Goal: Task Accomplishment & Management: Use online tool/utility

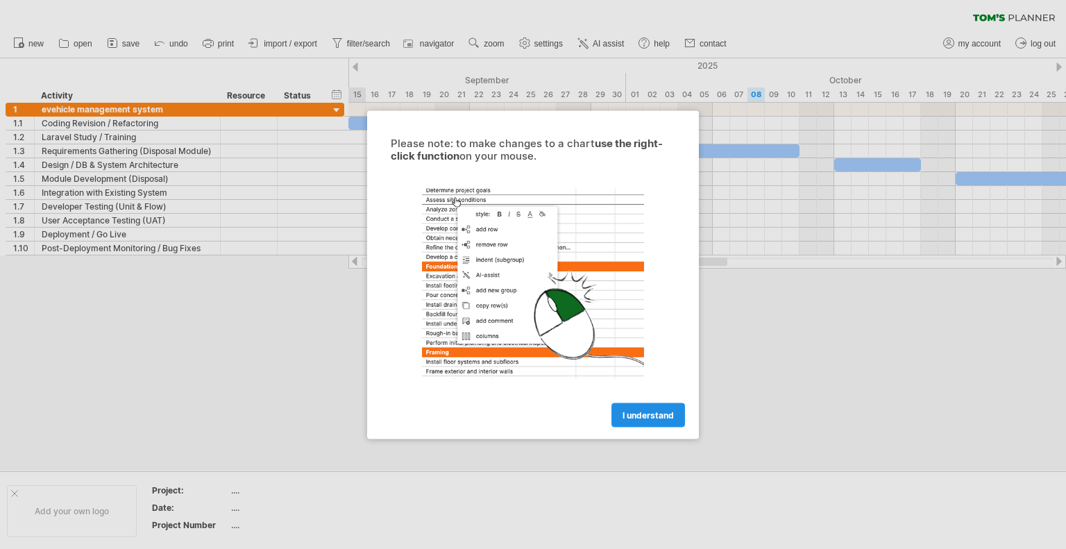
click at [654, 413] on span "I understand" at bounding box center [647, 414] width 51 height 10
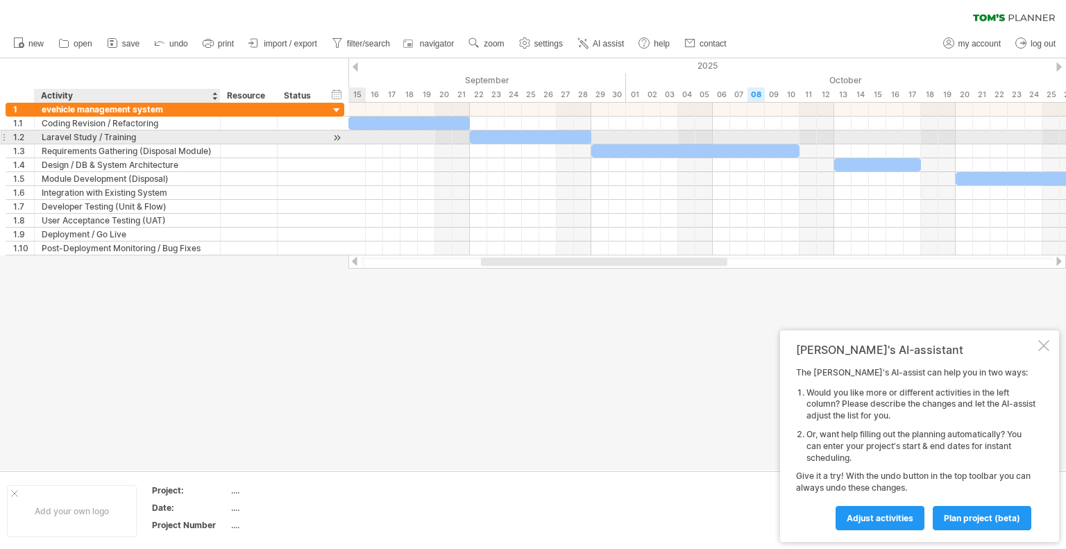
click at [151, 133] on div "Laravel Study / Training" at bounding box center [127, 136] width 171 height 13
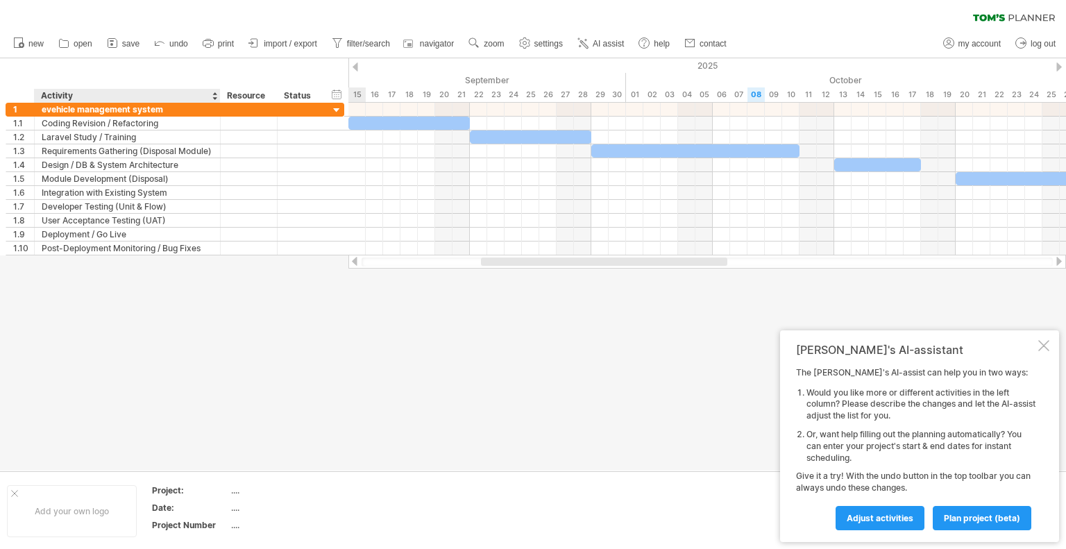
click at [1039, 345] on div at bounding box center [1043, 345] width 11 height 11
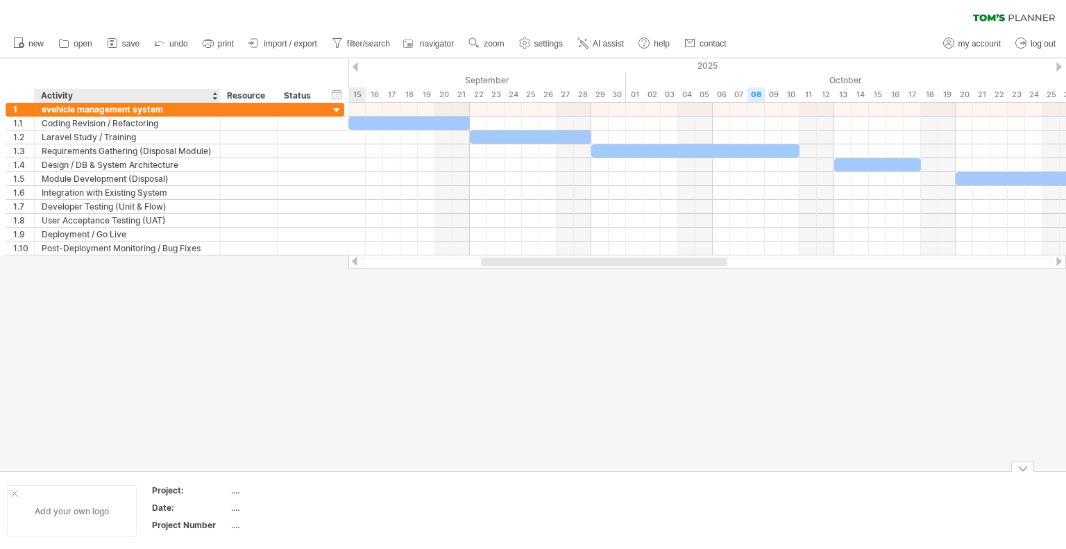
drag, startPoint x: 14, startPoint y: 493, endPoint x: 118, endPoint y: 529, distance: 110.2
click at [118, 529] on div "Add your own logo" at bounding box center [72, 511] width 130 height 52
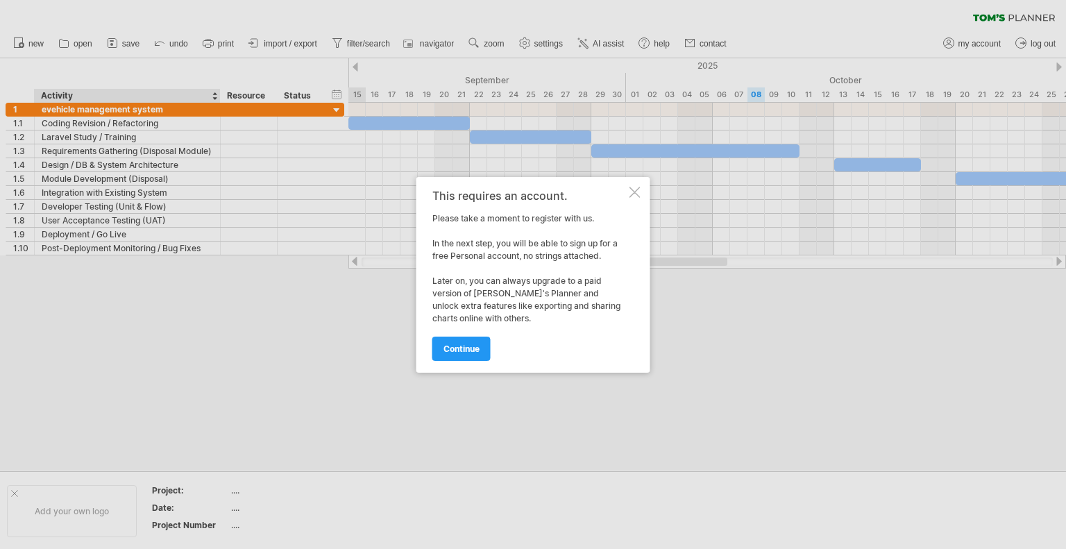
click at [636, 189] on div at bounding box center [634, 192] width 11 height 11
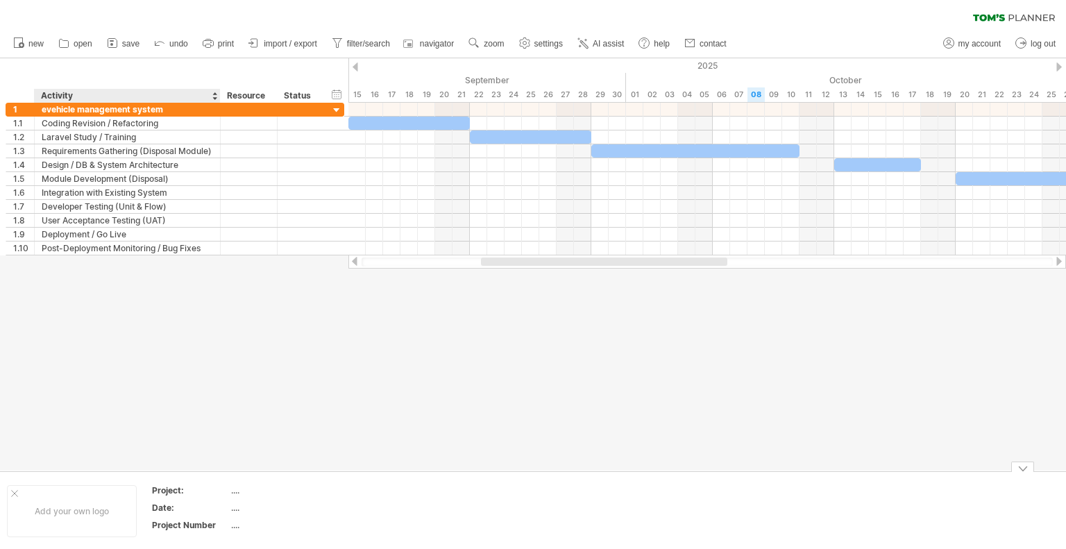
click at [225, 489] on div "Project:" at bounding box center [190, 490] width 76 height 12
click at [234, 492] on div "...." at bounding box center [289, 490] width 117 height 12
type input "**********"
click at [372, 419] on div at bounding box center [533, 258] width 1066 height 400
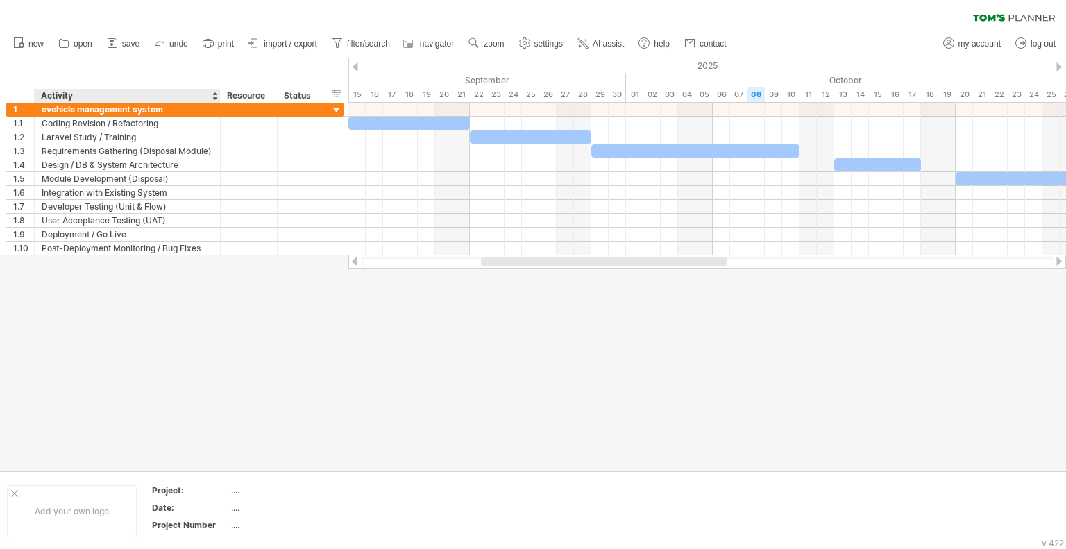
click at [203, 314] on div at bounding box center [533, 264] width 1066 height 412
click at [233, 446] on div at bounding box center [533, 264] width 1066 height 412
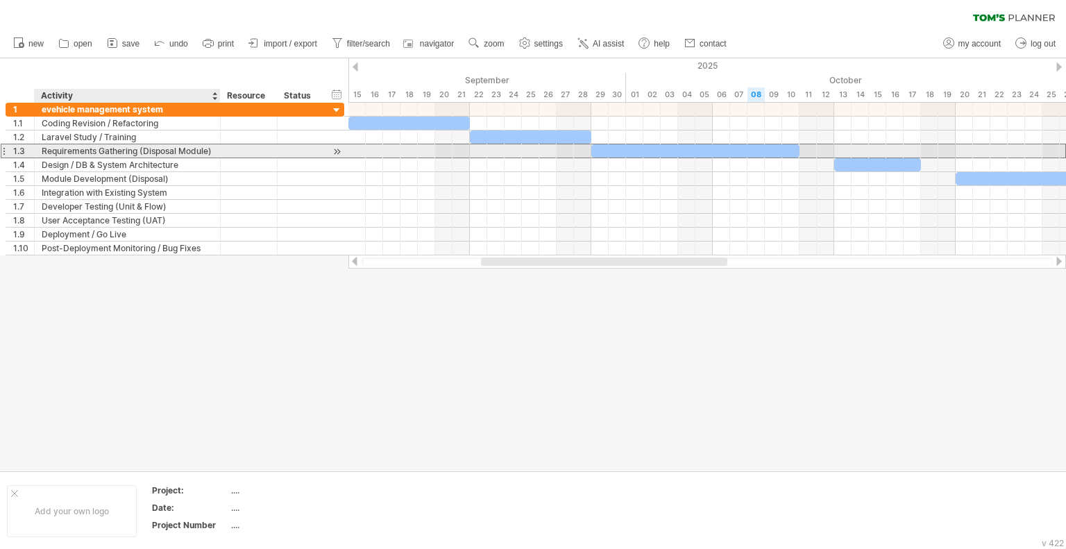
click at [161, 146] on div "Requirements Gathering (Disposal Module)" at bounding box center [127, 150] width 171 height 13
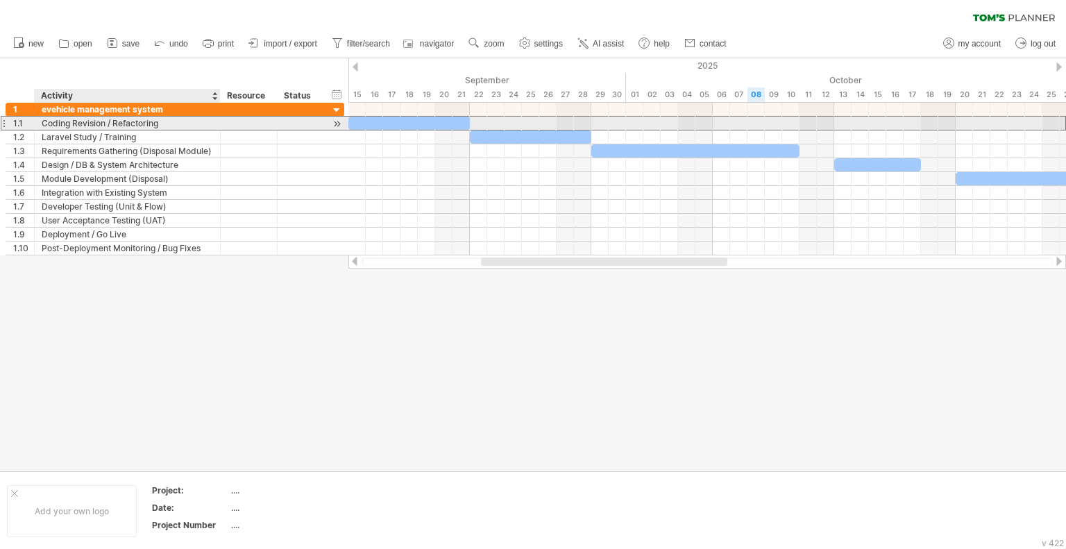
click at [74, 124] on div "Coding Revision / Refactoring" at bounding box center [127, 123] width 171 height 13
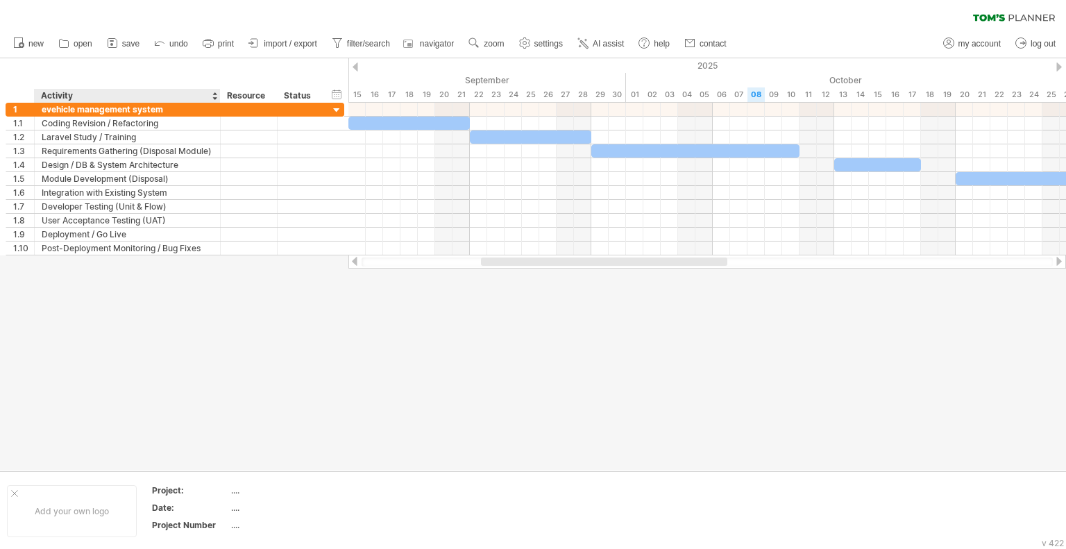
click at [202, 102] on div "Activity" at bounding box center [126, 96] width 171 height 14
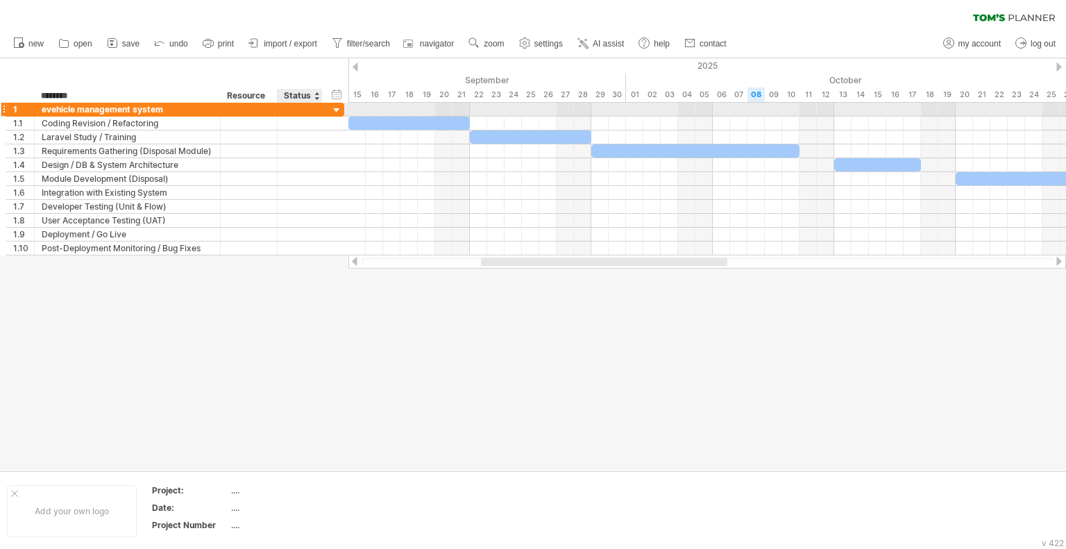
click at [337, 110] on div at bounding box center [336, 110] width 13 height 13
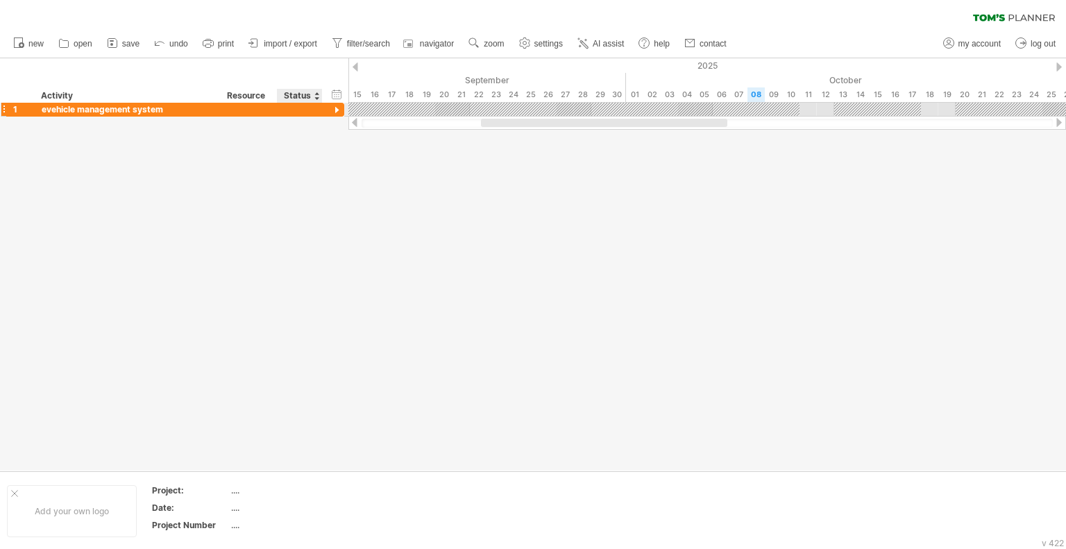
click at [337, 110] on div at bounding box center [336, 110] width 13 height 13
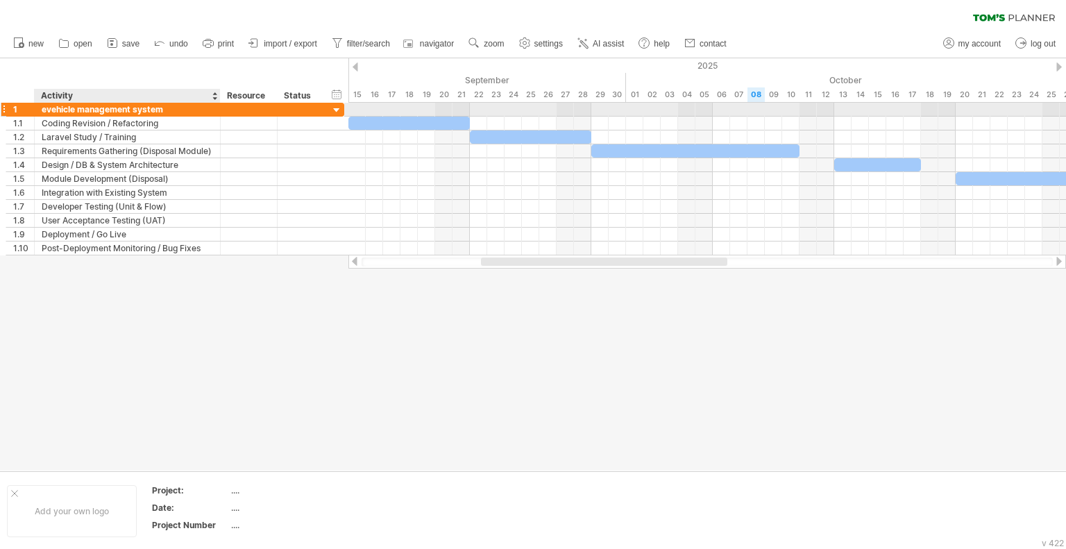
click at [158, 112] on div "evehicle management system" at bounding box center [127, 109] width 171 height 13
click at [105, 74] on div "hide start/end/duration show start/end/duration ******** Activity ******** Reso…" at bounding box center [174, 80] width 348 height 44
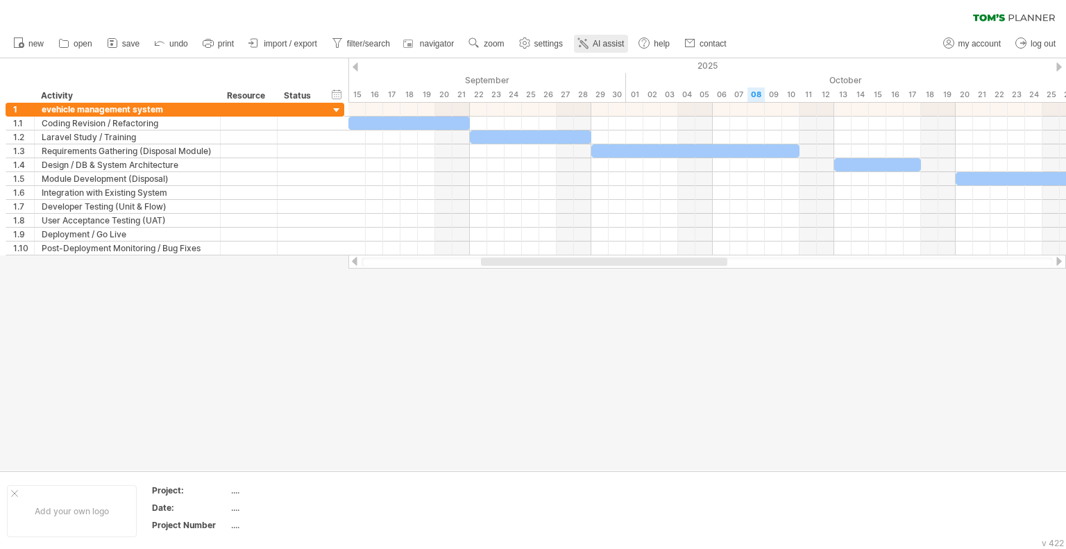
click at [599, 40] on span "AI assist" at bounding box center [608, 44] width 31 height 10
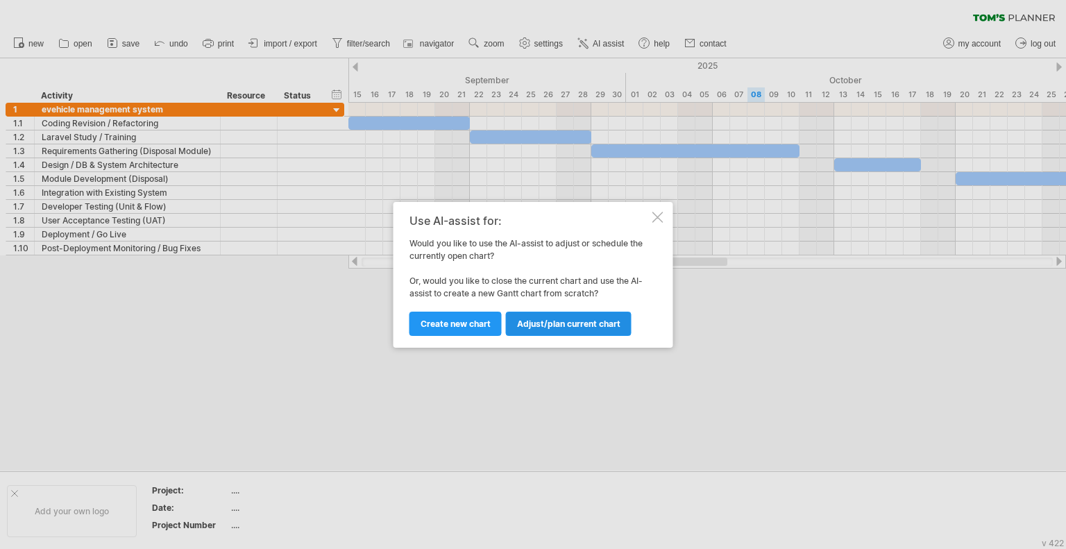
click at [577, 324] on span "Adjust/plan current chart" at bounding box center [568, 324] width 103 height 10
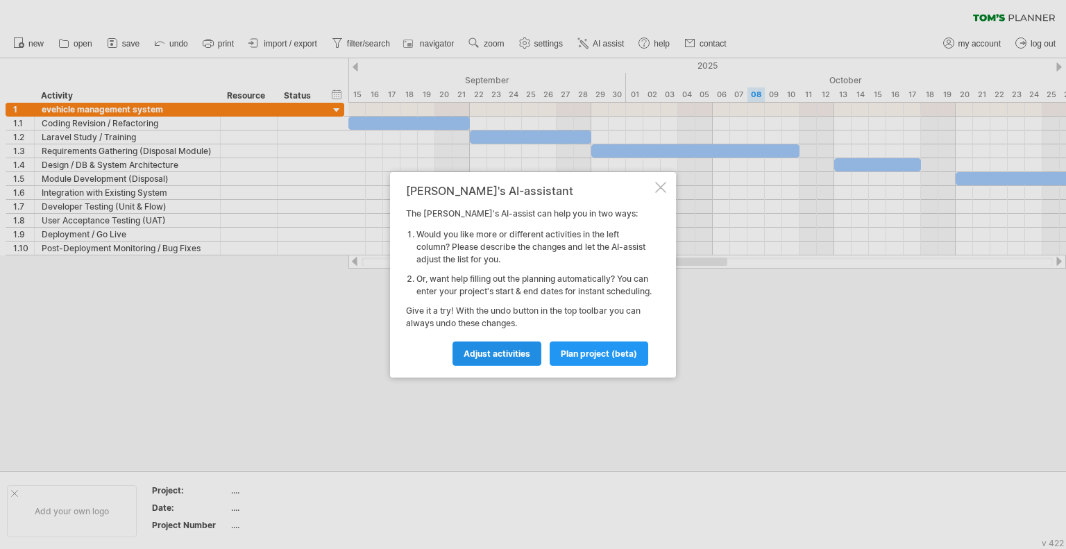
click at [519, 359] on span "Adjust activities" at bounding box center [497, 353] width 67 height 10
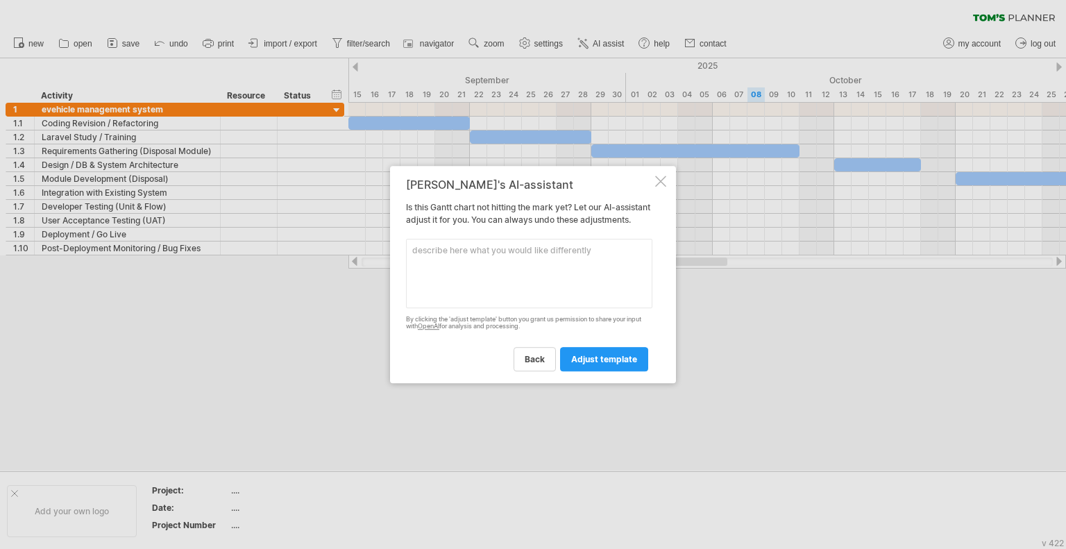
click at [545, 278] on textarea at bounding box center [529, 273] width 246 height 69
type textarea "can you beautify this chart"
click at [573, 364] on span "adjust template" at bounding box center [604, 359] width 66 height 10
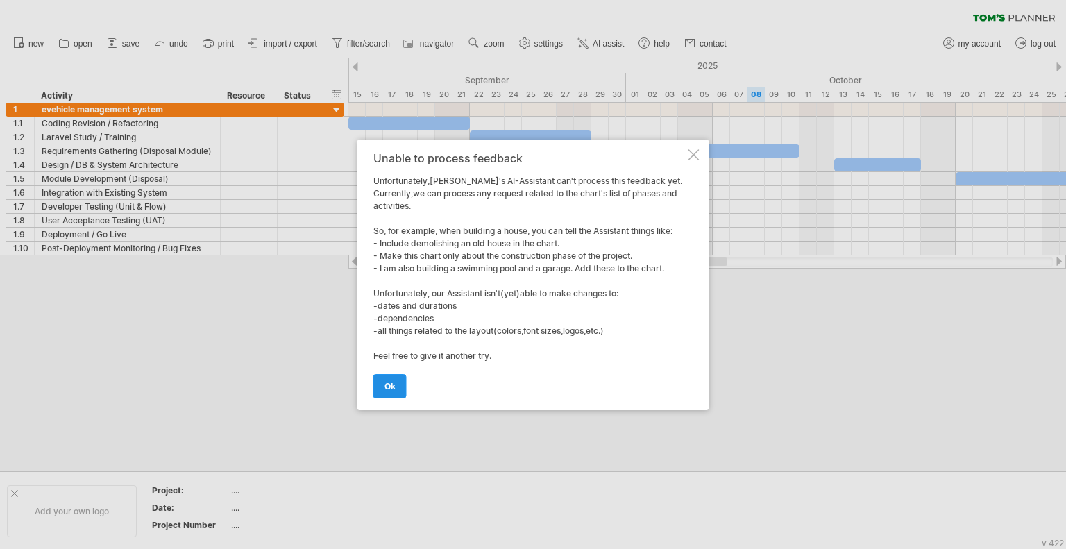
click at [389, 387] on span "ok" at bounding box center [389, 386] width 11 height 10
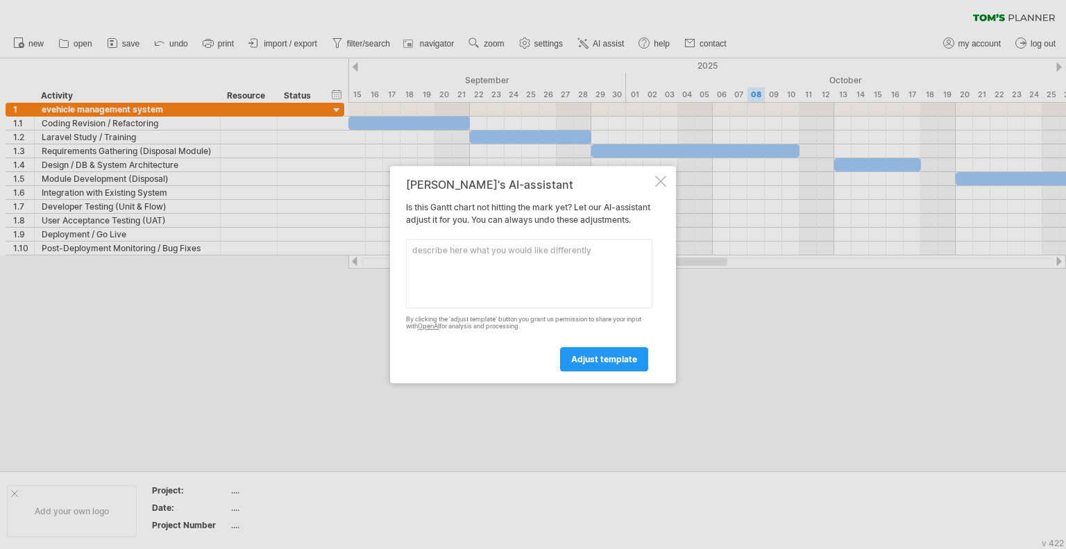
click at [654, 176] on div "[PERSON_NAME]'s AI-assistant Is this [PERSON_NAME] chart not hitting the mark y…" at bounding box center [533, 275] width 286 height 218
click at [662, 176] on div at bounding box center [660, 181] width 11 height 11
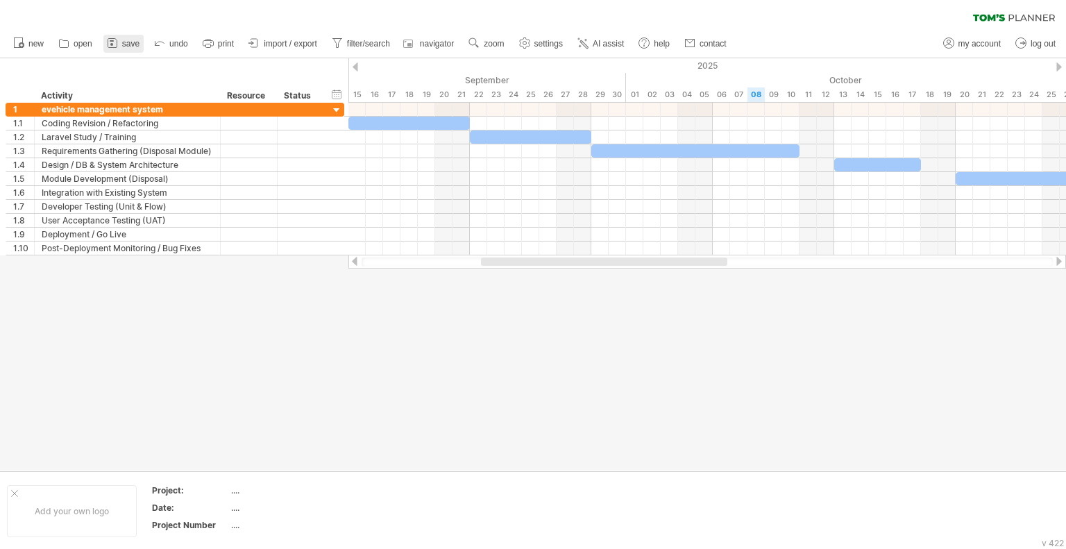
click at [119, 46] on icon at bounding box center [112, 43] width 14 height 14
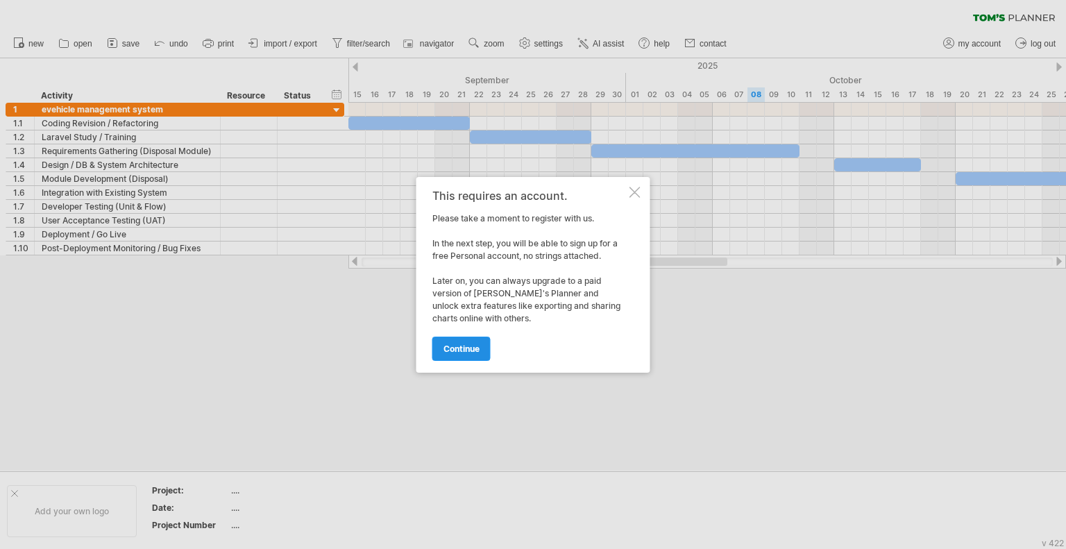
click at [469, 345] on span "continue" at bounding box center [461, 348] width 36 height 10
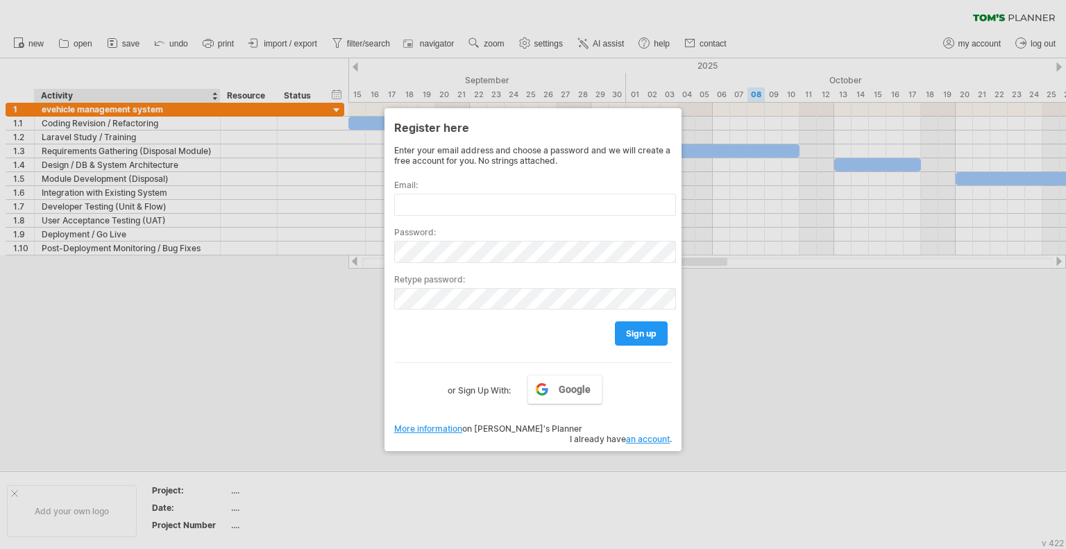
click at [212, 278] on div at bounding box center [533, 274] width 1066 height 549
click at [833, 435] on div at bounding box center [533, 274] width 1066 height 549
click at [314, 380] on div at bounding box center [533, 274] width 1066 height 549
click at [566, 392] on span "Google" at bounding box center [575, 389] width 32 height 11
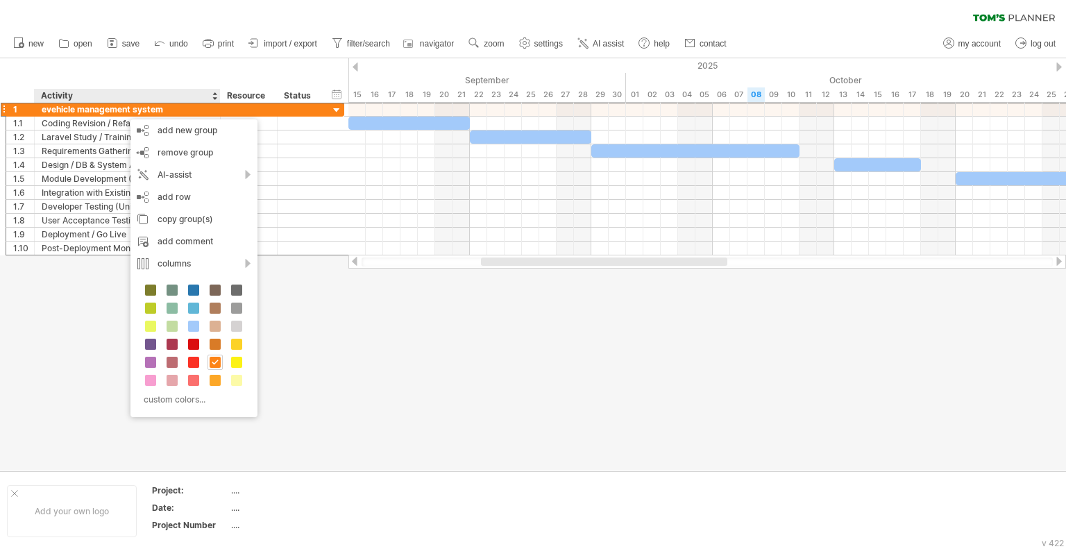
click at [496, 364] on div at bounding box center [533, 264] width 1066 height 412
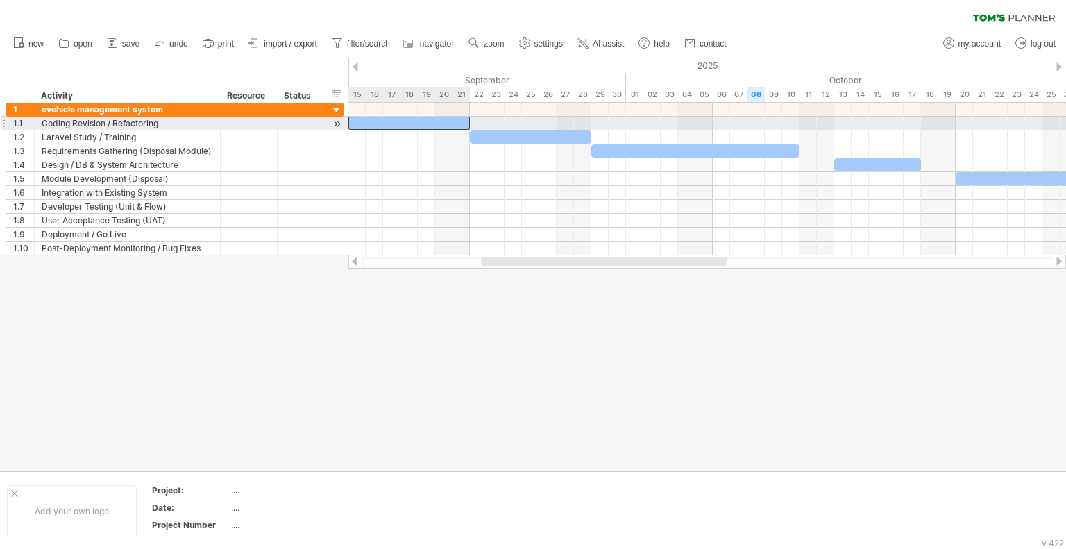
click at [415, 125] on div at bounding box center [408, 123] width 121 height 13
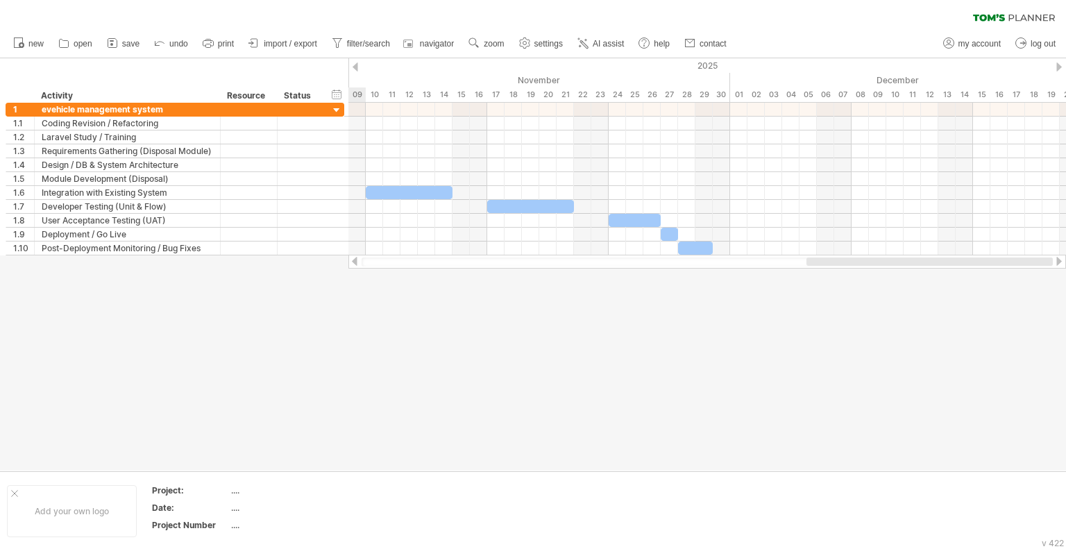
drag, startPoint x: 553, startPoint y: 258, endPoint x: 930, endPoint y: 259, distance: 376.8
click at [930, 259] on div at bounding box center [929, 261] width 246 height 8
click at [599, 45] on span "AI assist" at bounding box center [608, 44] width 31 height 10
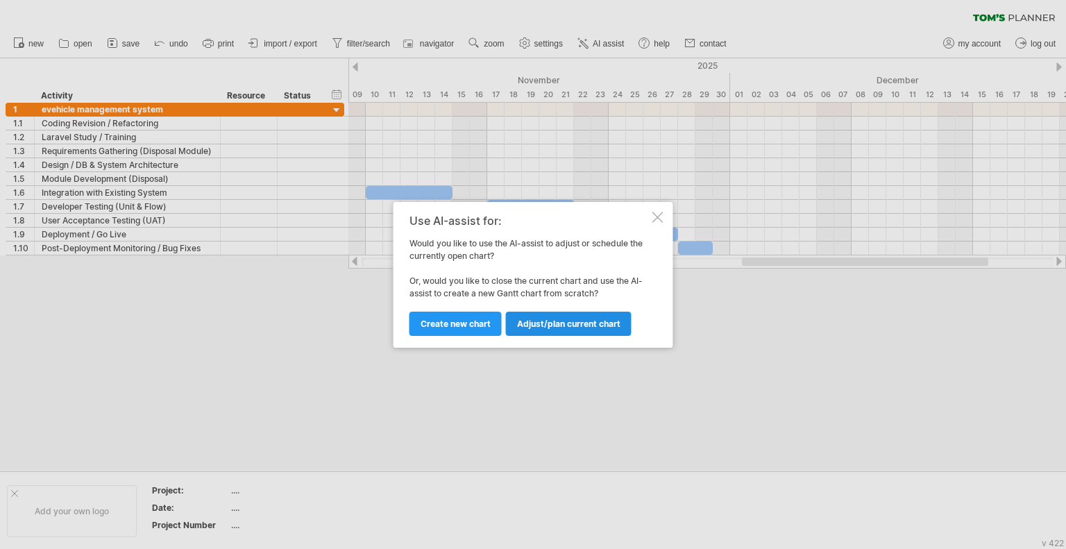
click at [546, 325] on span "Adjust/plan current chart" at bounding box center [568, 324] width 103 height 10
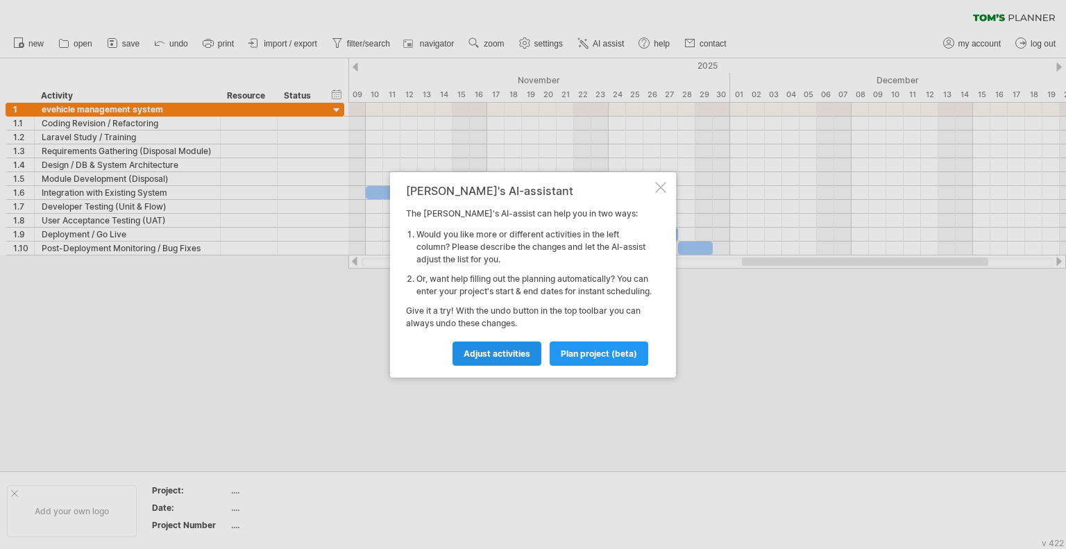
click at [489, 357] on span "Adjust activities" at bounding box center [497, 353] width 67 height 10
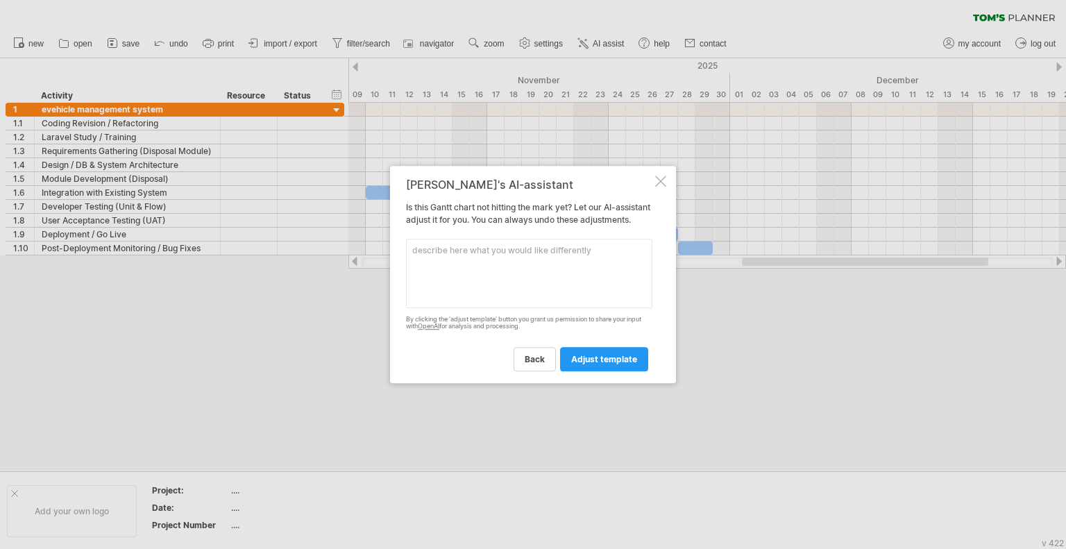
click at [501, 278] on textarea at bounding box center [529, 273] width 246 height 69
type textarea "remove december part"
click at [595, 364] on span "adjust template" at bounding box center [604, 359] width 66 height 10
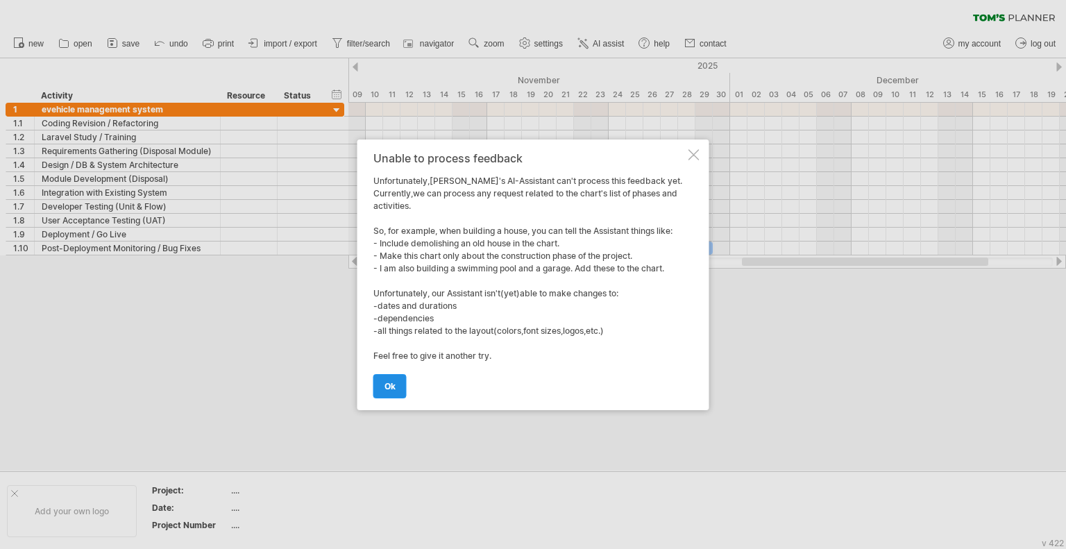
click at [393, 382] on span "ok" at bounding box center [389, 386] width 11 height 10
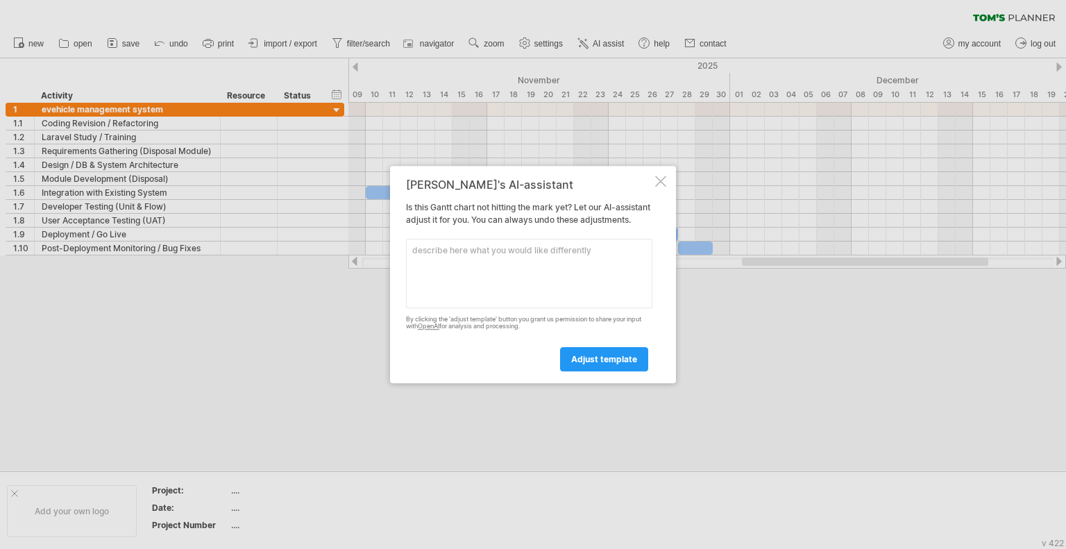
drag, startPoint x: 483, startPoint y: 194, endPoint x: 634, endPoint y: 180, distance: 152.0
click at [588, 190] on div "[PERSON_NAME]'s AI-assistant Is this [PERSON_NAME] chart not hitting the mark y…" at bounding box center [529, 274] width 246 height 193
click at [667, 176] on div "[PERSON_NAME]'s AI-assistant Is this [PERSON_NAME] chart not hitting the mark y…" at bounding box center [533, 275] width 286 height 218
click at [665, 176] on div at bounding box center [660, 181] width 11 height 11
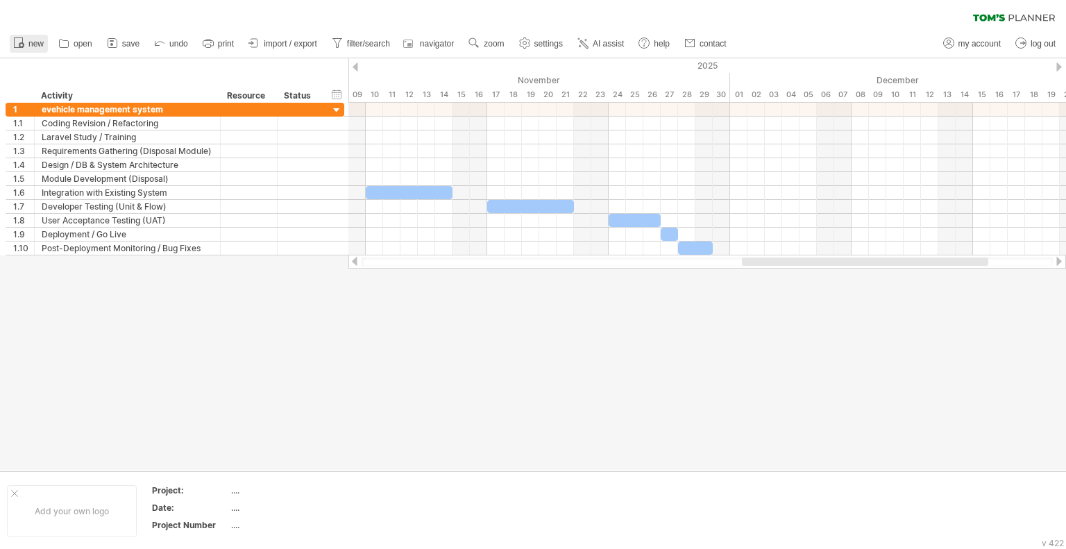
click at [32, 40] on span "new" at bounding box center [35, 44] width 15 height 10
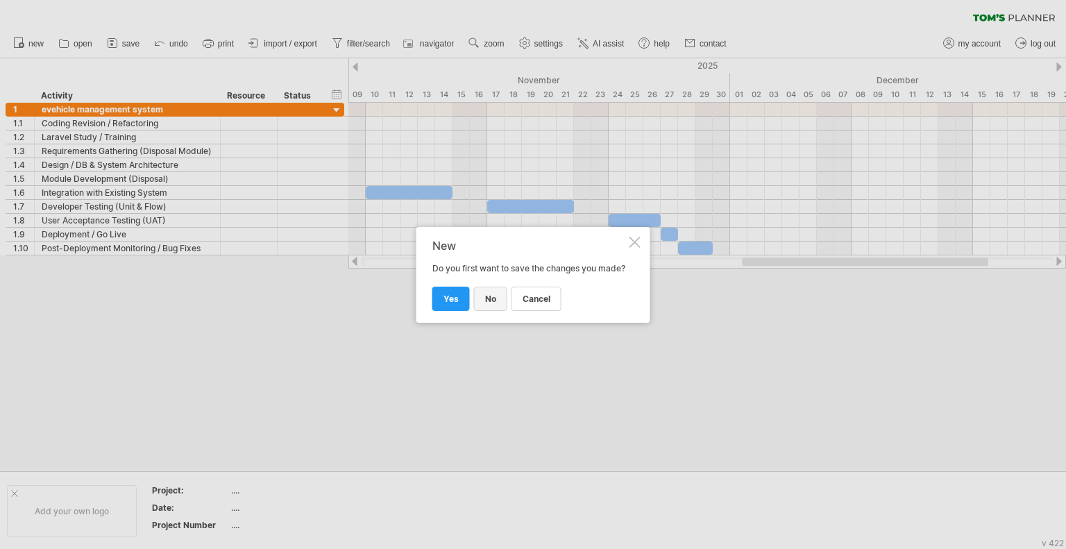
click at [486, 302] on span "no" at bounding box center [490, 299] width 11 height 10
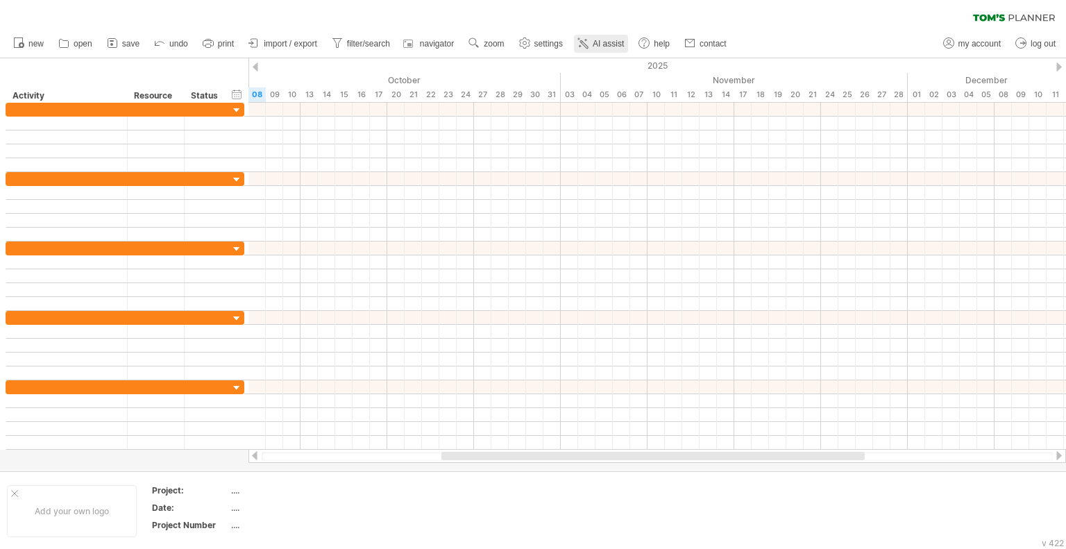
click at [605, 44] on span "AI assist" at bounding box center [608, 44] width 31 height 10
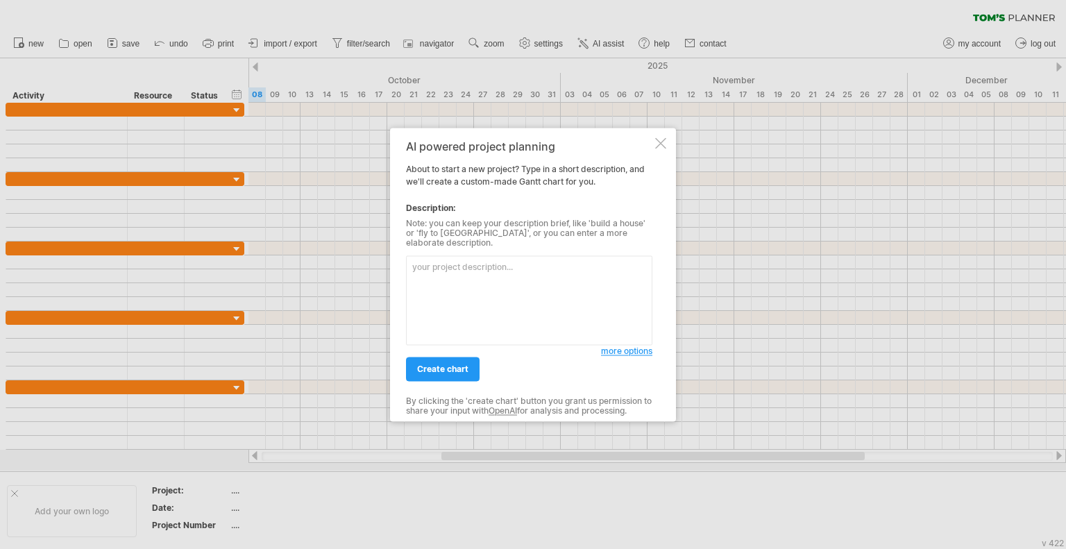
click at [491, 273] on textarea at bounding box center [529, 300] width 246 height 90
paste textarea "Coding Revision / Refactoring"
click at [486, 294] on textarea "build a [PERSON_NAME] chart of eVehicle Management System (eVMS) - Laravel Stud…" at bounding box center [529, 300] width 246 height 90
click at [479, 296] on textarea "build a [PERSON_NAME] chart of eVehicle Management System (eVMS) - Laravel Stud…" at bounding box center [529, 300] width 246 height 90
click at [595, 307] on textarea "build a [PERSON_NAME] chart of eVehicle Management System (eVMS) - Laravel Stud…" at bounding box center [529, 300] width 246 height 90
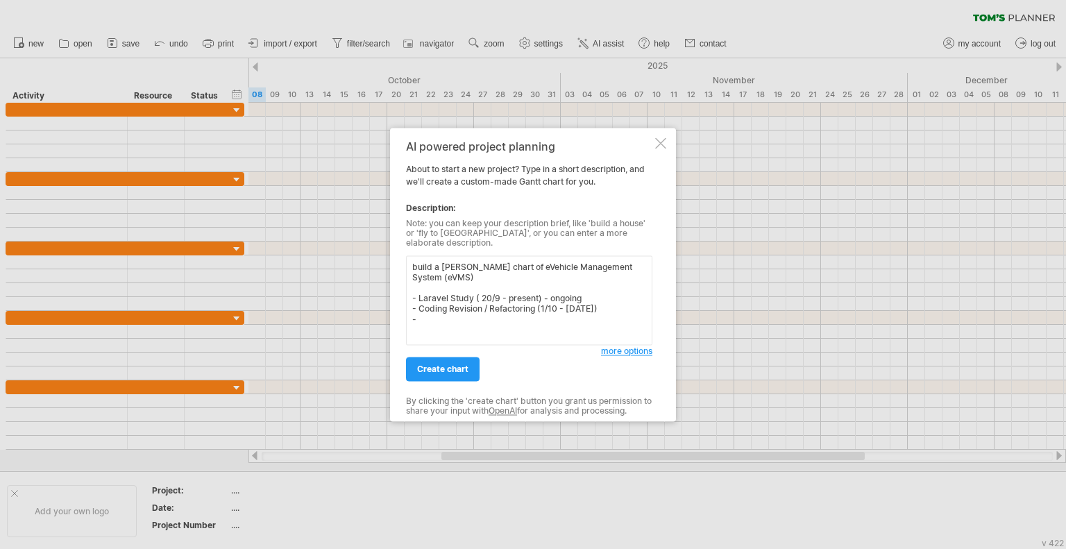
paste textarea "Requirements Gathering (Disposal Module)"
paste textarea "Design / DB & System Architecture 1 week [DATE]–[DATE] DB tables, endpoints, UI…"
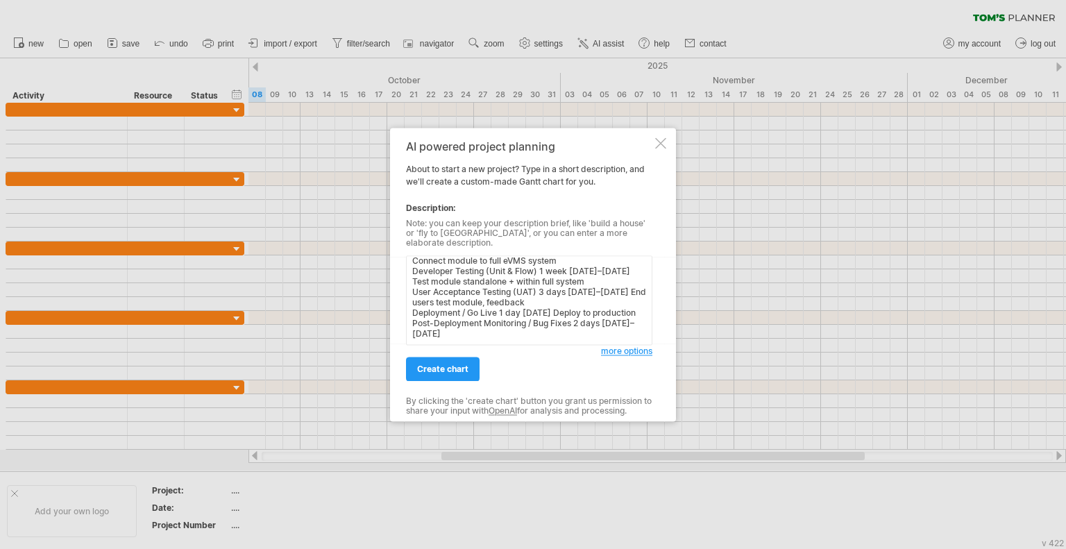
scroll to position [69, 0]
drag, startPoint x: 550, startPoint y: 276, endPoint x: 412, endPoint y: 280, distance: 138.1
click at [412, 280] on textarea "build a [PERSON_NAME] chart of eVehicle Management System (eVMS) - Laravel Stud…" at bounding box center [529, 300] width 246 height 90
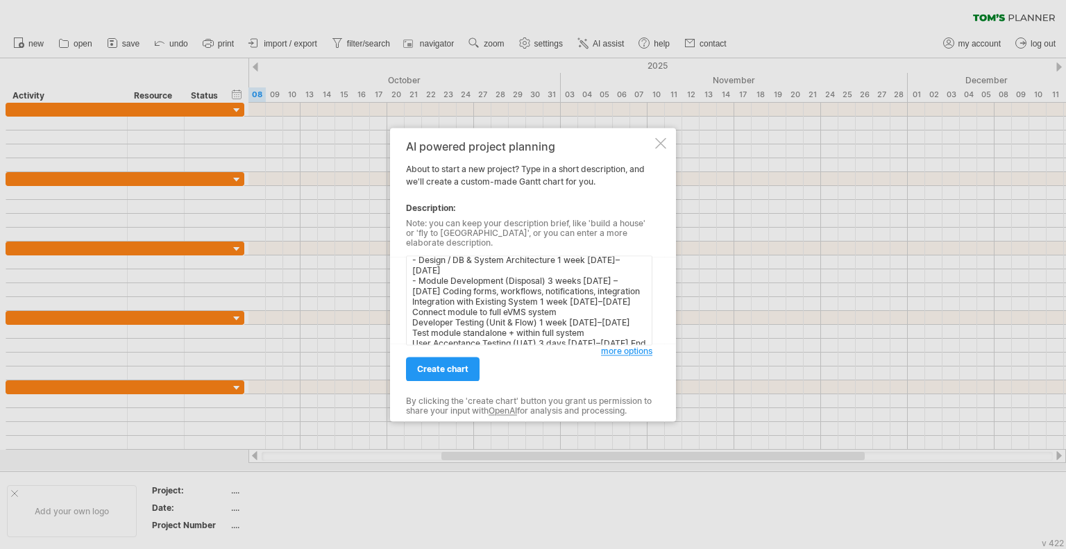
drag, startPoint x: 433, startPoint y: 288, endPoint x: 616, endPoint y: 311, distance: 183.9
click at [616, 311] on textarea "build a [PERSON_NAME] chart of eVehicle Management System (eVMS) - Laravel Stud…" at bounding box center [529, 300] width 246 height 90
click at [411, 297] on textarea "build a [PERSON_NAME] chart of eVehicle Management System (eVMS) - Laravel Stud…" at bounding box center [529, 300] width 246 height 90
drag, startPoint x: 569, startPoint y: 308, endPoint x: 622, endPoint y: 300, distance: 53.3
click at [622, 300] on textarea "build a [PERSON_NAME] chart of eVehicle Management System (eVMS) - Laravel Stud…" at bounding box center [529, 300] width 246 height 90
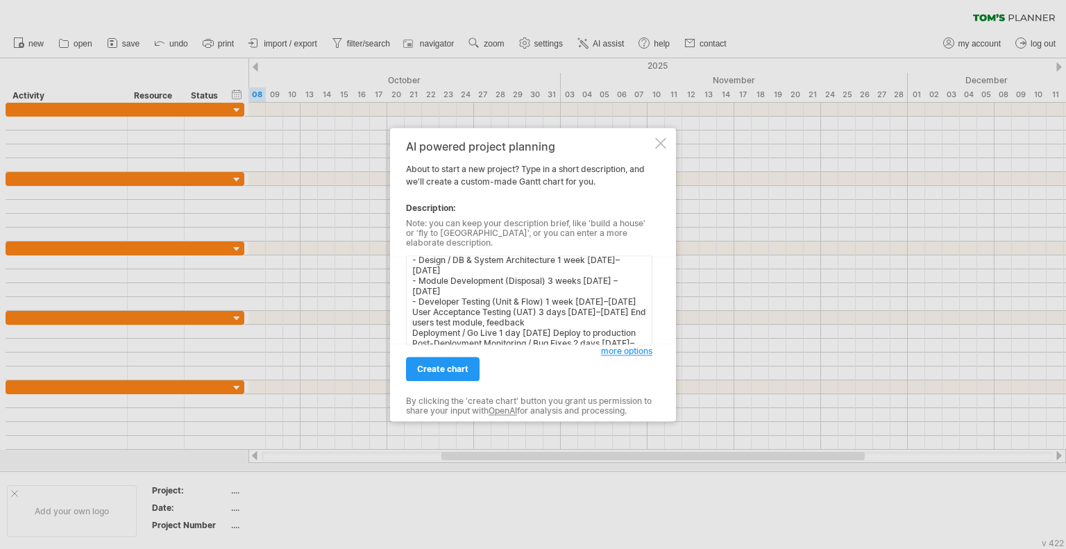
click at [411, 307] on textarea "build a [PERSON_NAME] chart of eVehicle Management System (eVMS) - Laravel Stud…" at bounding box center [529, 300] width 246 height 90
drag, startPoint x: 622, startPoint y: 308, endPoint x: 630, endPoint y: 316, distance: 11.3
click at [630, 316] on textarea "build a [PERSON_NAME] chart of eVehicle Management System (eVMS) - Laravel Stud…" at bounding box center [529, 300] width 246 height 90
click at [412, 316] on textarea "build a [PERSON_NAME] chart of eVehicle Management System (eVMS) - Laravel Stud…" at bounding box center [529, 300] width 246 height 90
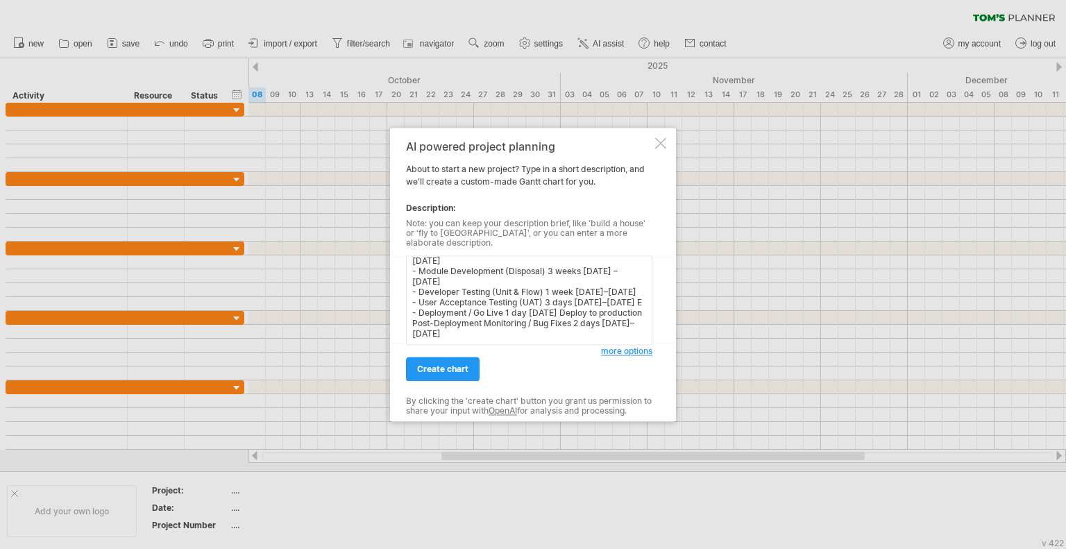
scroll to position [92, 0]
drag, startPoint x: 454, startPoint y: 307, endPoint x: 560, endPoint y: 299, distance: 106.5
click at [560, 299] on textarea "build a [PERSON_NAME] chart of eVehicle Management System (eVMS) - Laravel Stud…" at bounding box center [529, 300] width 246 height 90
click at [414, 320] on textarea "build a [PERSON_NAME] chart of eVehicle Management System (eVMS) - Laravel Stud…" at bounding box center [529, 300] width 246 height 90
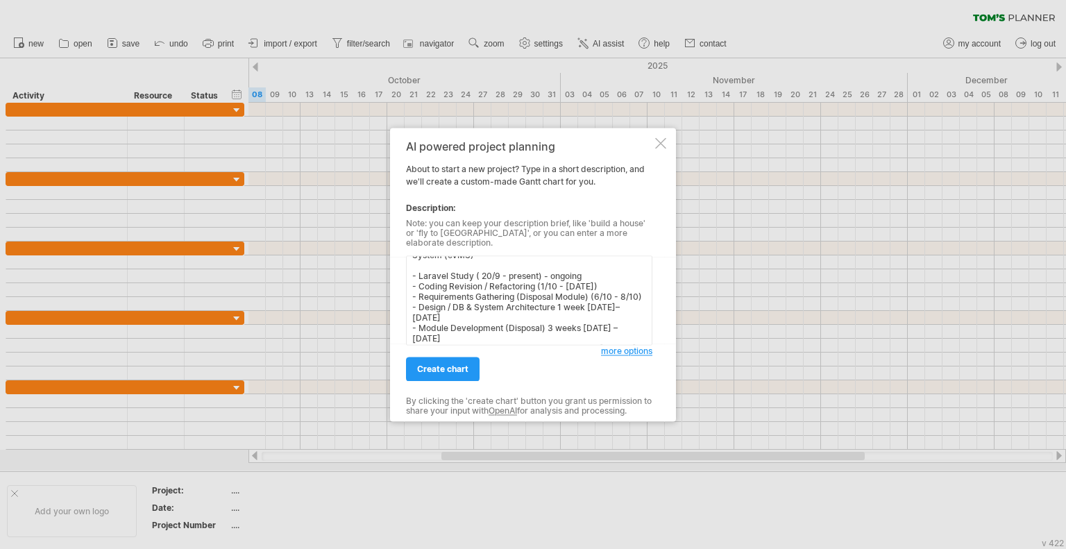
scroll to position [0, 0]
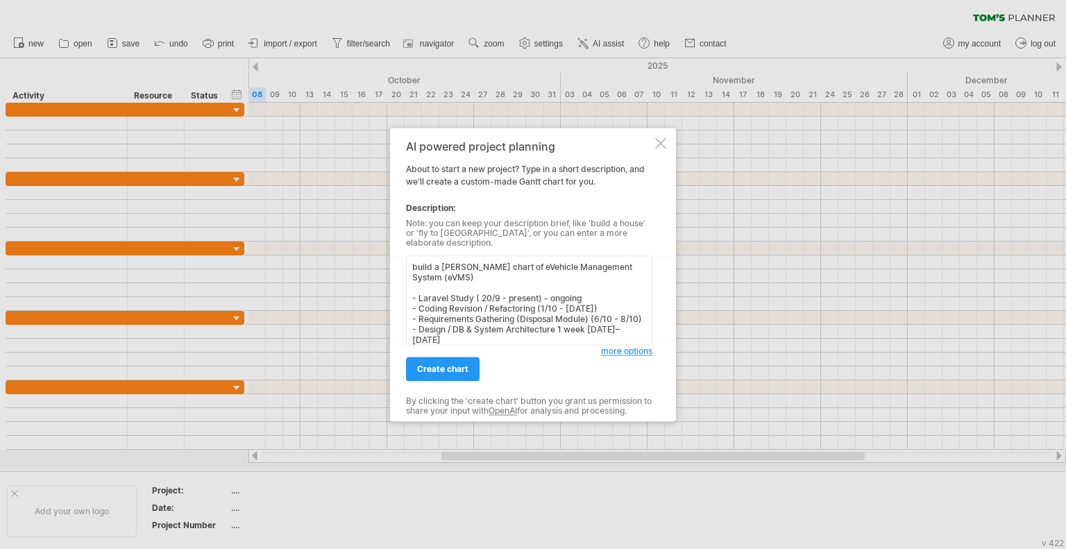
drag, startPoint x: 473, startPoint y: 294, endPoint x: 586, endPoint y: 293, distance: 112.4
click at [586, 293] on textarea "build a [PERSON_NAME] chart of eVehicle Management System (eVMS) - Laravel Stud…" at bounding box center [529, 300] width 246 height 90
paste textarea "1 week [DATE]–[DATE]"
drag, startPoint x: 452, startPoint y: 305, endPoint x: 426, endPoint y: 305, distance: 26.4
click at [425, 305] on textarea "build a [PERSON_NAME] chart of eVehicle Management System (eVMS) - Laravel Stud…" at bounding box center [529, 300] width 246 height 90
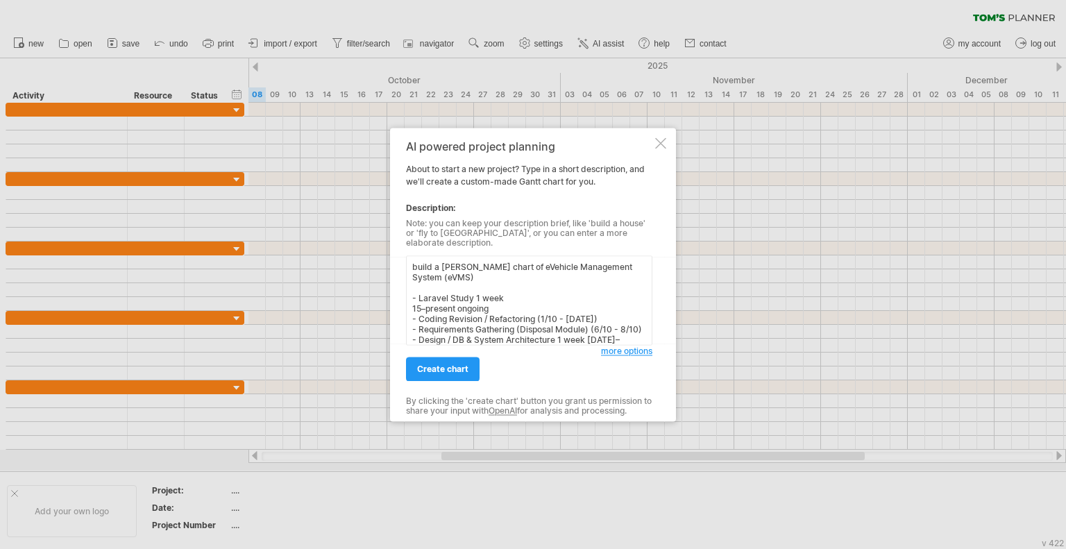
click at [418, 304] on textarea "build a [PERSON_NAME] chart of eVehicle Management System (eVMS) - Laravel Stud…" at bounding box center [529, 300] width 246 height 90
click at [554, 314] on textarea "build a [PERSON_NAME] chart of eVehicle Management System (eVMS) - Laravel Stud…" at bounding box center [529, 300] width 246 height 90
click at [549, 313] on textarea "build a [PERSON_NAME] chart of eVehicle Management System (eVMS) - Laravel Stud…" at bounding box center [529, 300] width 246 height 90
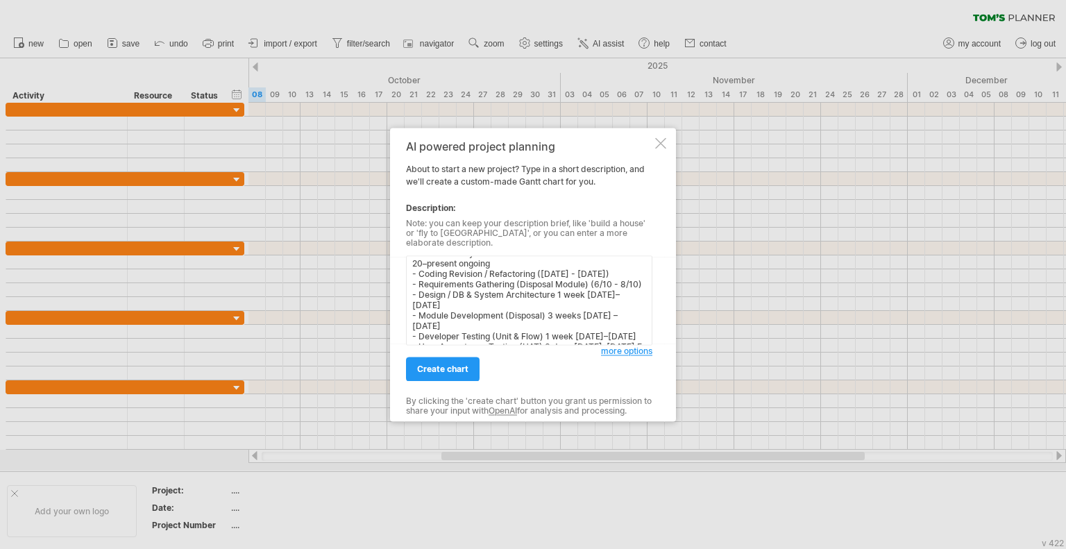
scroll to position [69, 0]
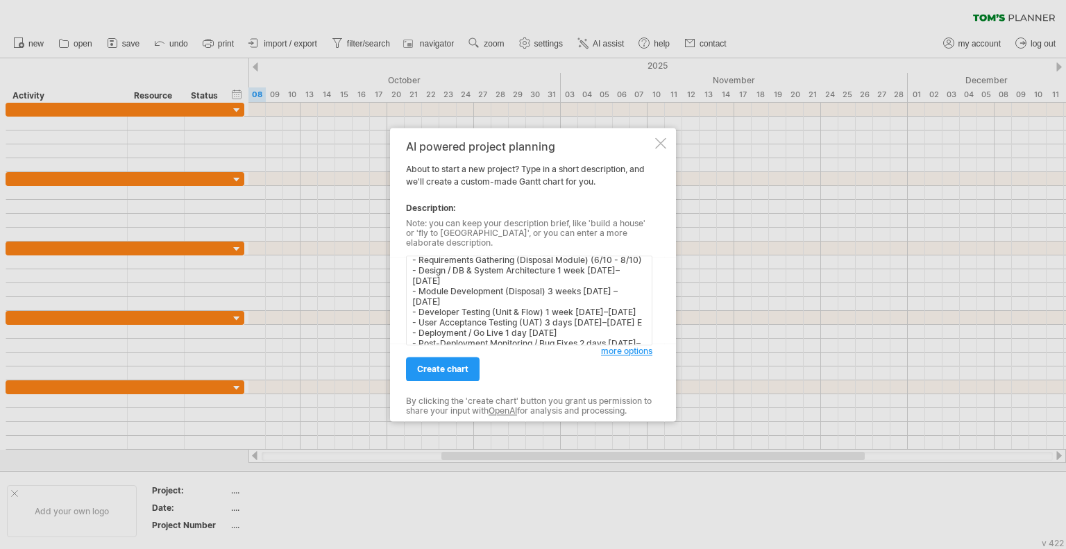
click at [612, 255] on textarea "build a [PERSON_NAME] chart of eVehicle Management System (eVMS) - Laravel Stud…" at bounding box center [529, 300] width 246 height 90
click at [435, 263] on textarea "build a [PERSON_NAME] chart of eVehicle Management System (eVMS) - Laravel Stud…" at bounding box center [529, 300] width 246 height 90
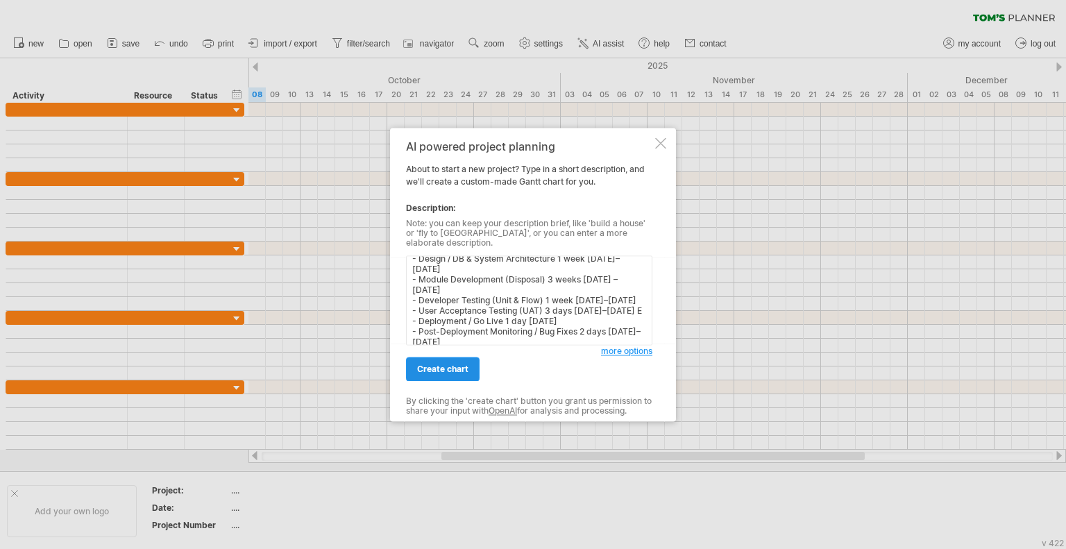
type textarea "build a [PERSON_NAME] chart of eVehicle Management System (eVMS) - Laravel Stud…"
click at [459, 364] on span "create chart" at bounding box center [442, 369] width 51 height 10
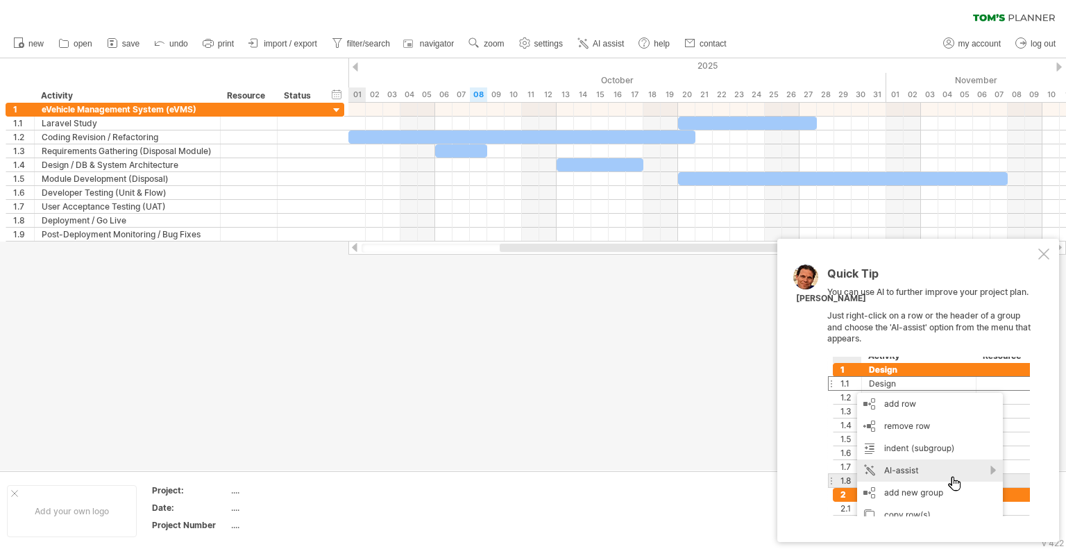
click at [1047, 251] on div at bounding box center [1043, 253] width 11 height 11
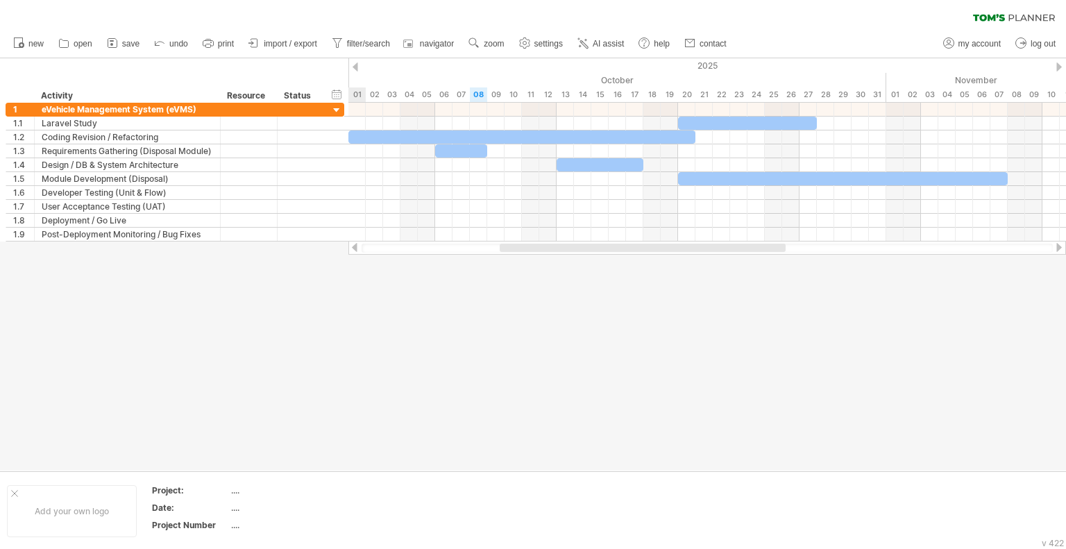
click at [726, 243] on div at bounding box center [707, 248] width 718 height 14
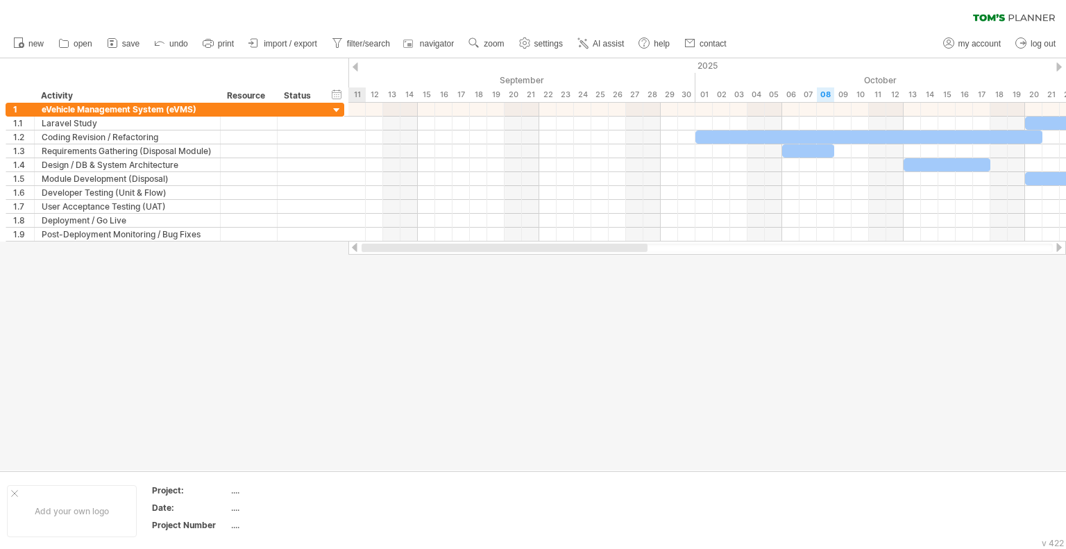
drag, startPoint x: 722, startPoint y: 246, endPoint x: 490, endPoint y: 244, distance: 232.5
click at [490, 244] on div at bounding box center [505, 248] width 286 height 8
click at [278, 44] on span "import / export" at bounding box center [290, 44] width 53 height 10
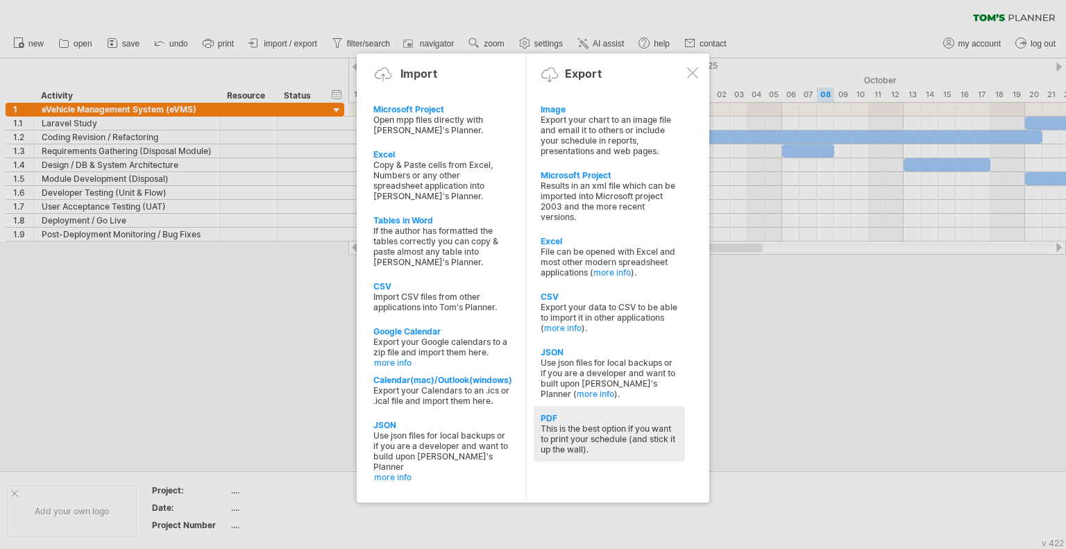
click at [568, 438] on div "This is the best option if you want to print your schedule (and stick it up the…" at bounding box center [609, 438] width 137 height 31
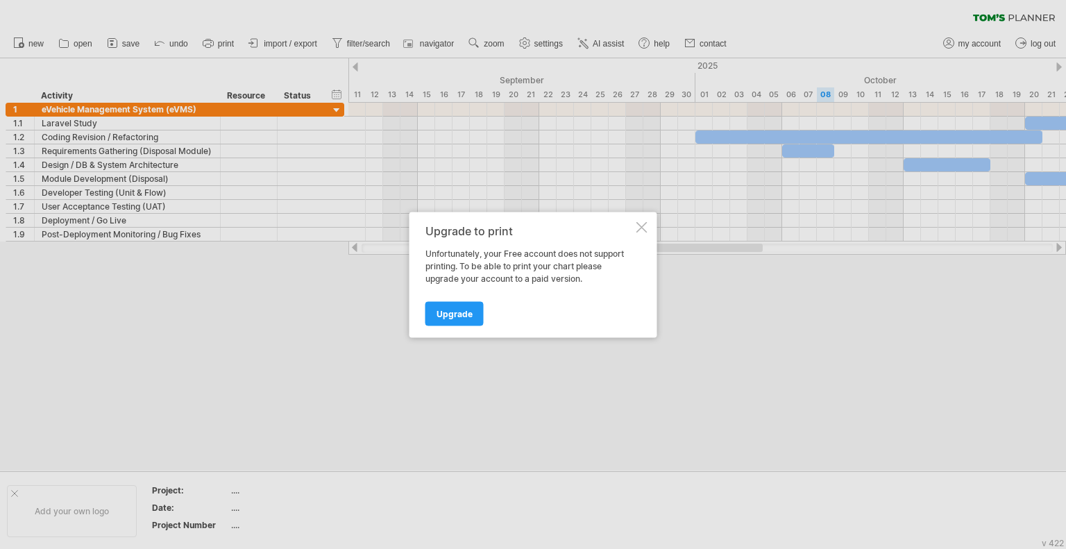
click at [644, 228] on div at bounding box center [641, 226] width 11 height 11
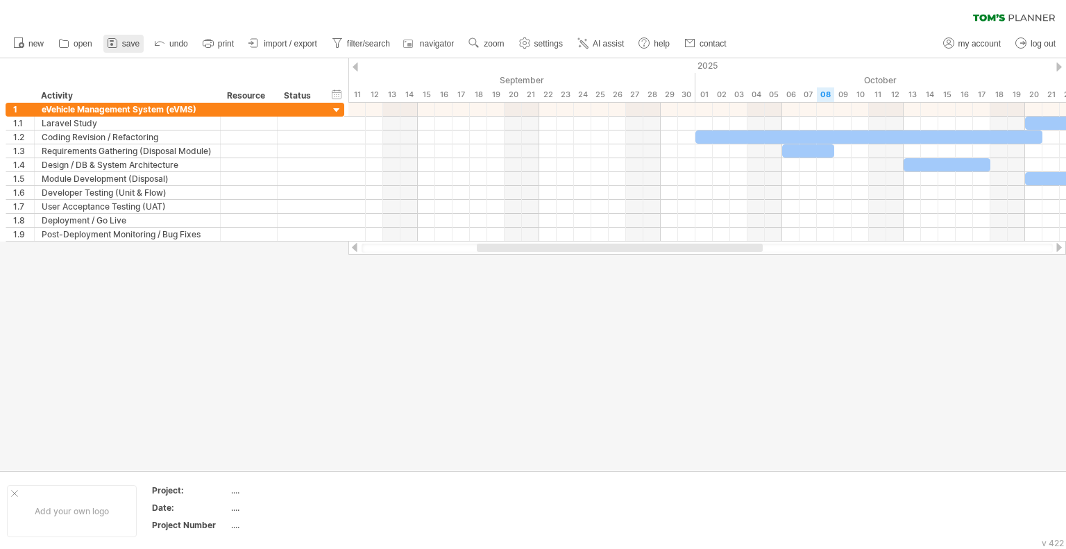
click at [122, 35] on link "save" at bounding box center [123, 44] width 40 height 18
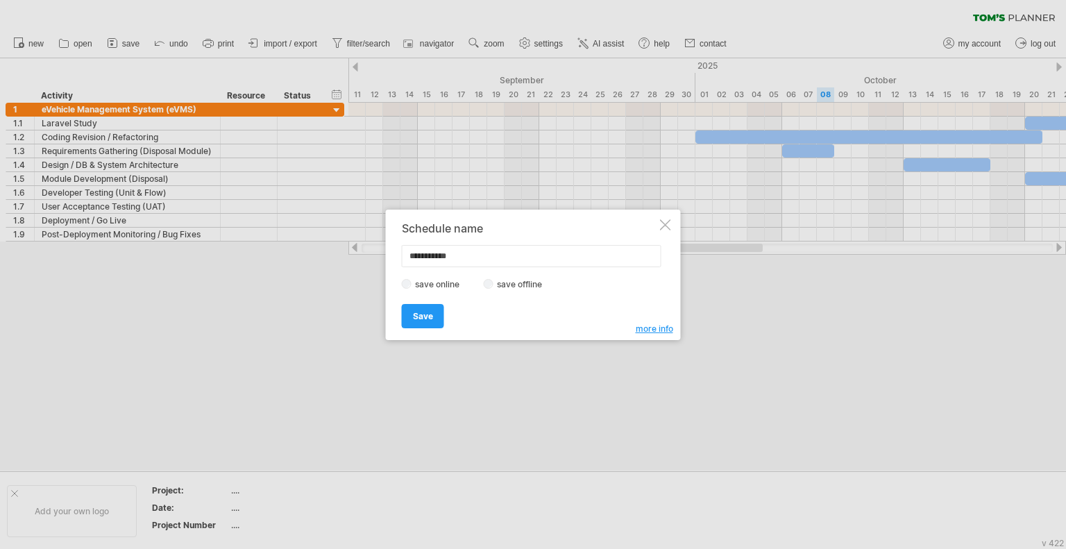
click at [671, 223] on div "**********" at bounding box center [533, 275] width 295 height 130
click at [663, 221] on div at bounding box center [665, 224] width 11 height 11
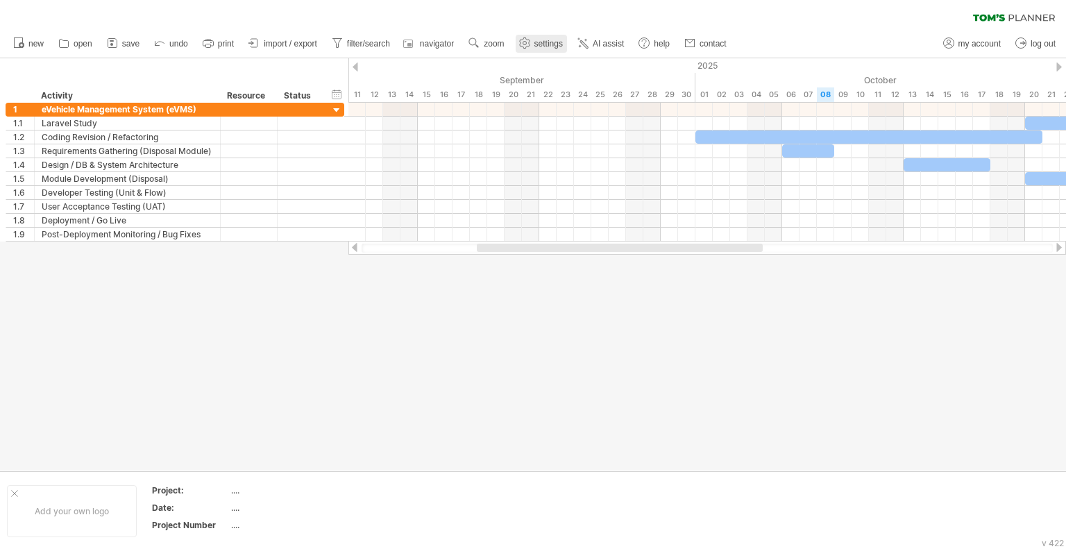
click at [536, 37] on link "settings" at bounding box center [541, 44] width 51 height 18
select select "*"
select select "**"
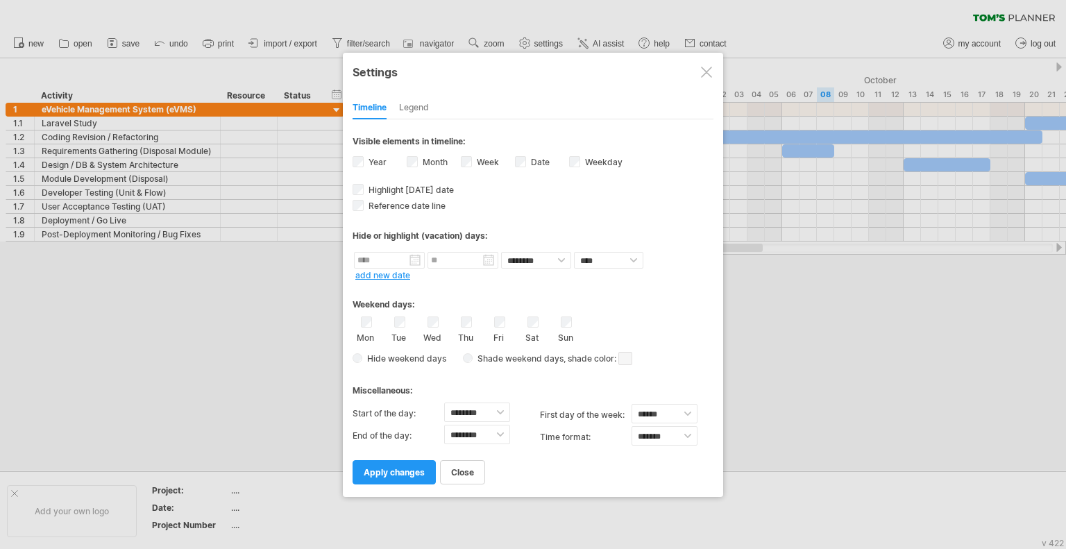
click at [418, 104] on div "Legend" at bounding box center [414, 108] width 30 height 22
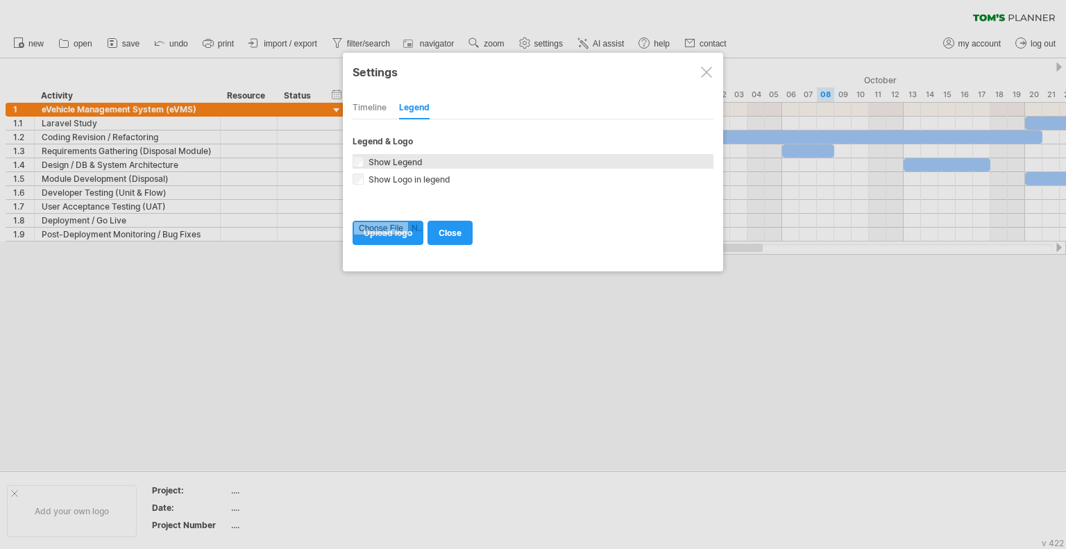
click at [410, 158] on span "Show Legend" at bounding box center [394, 162] width 57 height 10
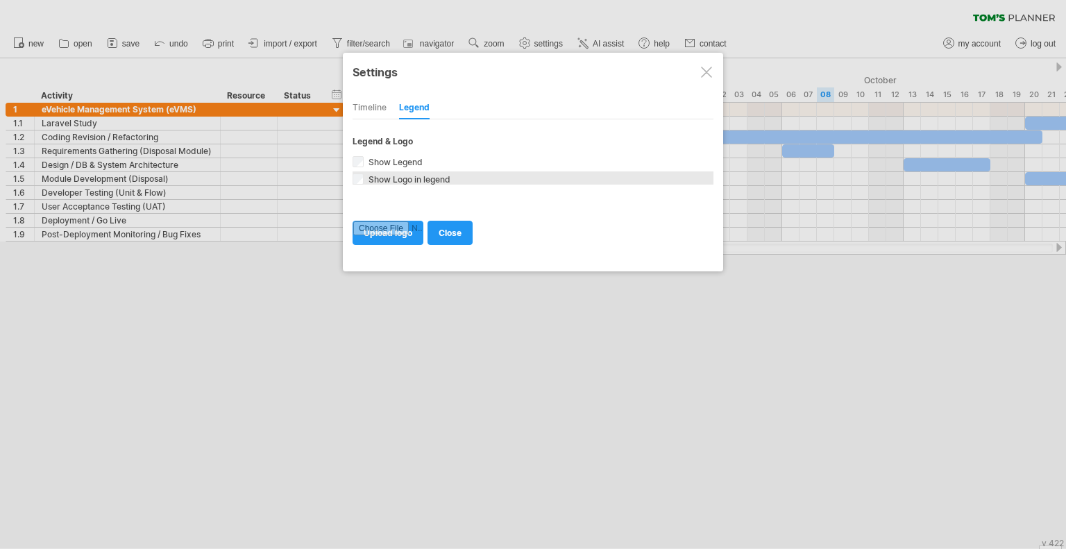
click at [408, 180] on span "Show Logo in legend" at bounding box center [408, 179] width 85 height 10
click at [447, 234] on span "close" at bounding box center [450, 233] width 23 height 10
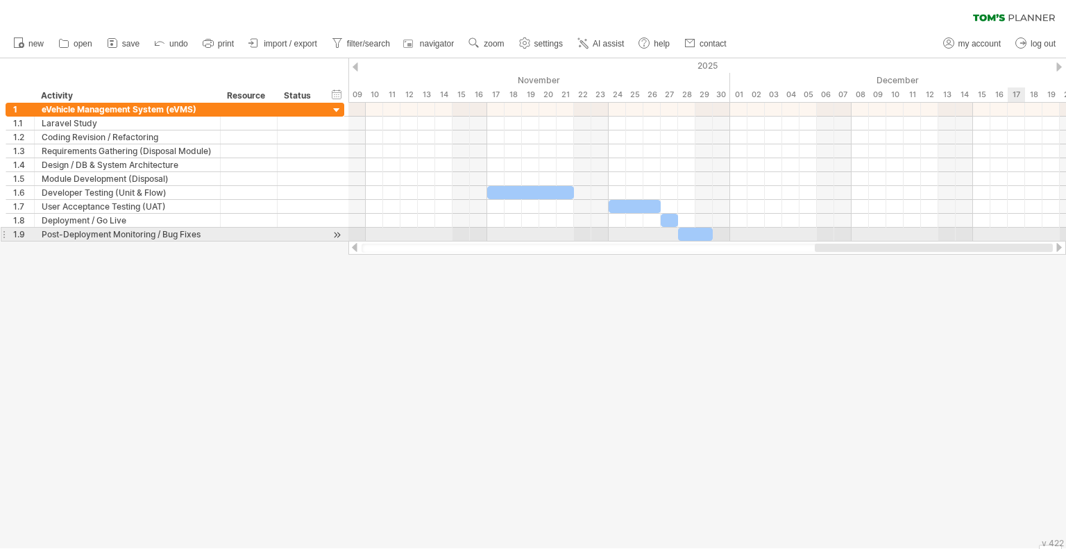
drag, startPoint x: 620, startPoint y: 246, endPoint x: 1015, endPoint y: 230, distance: 395.2
click at [1015, 230] on div "Trying to reach [DOMAIN_NAME] Connected again... 0% clear filter new 1" at bounding box center [533, 274] width 1066 height 549
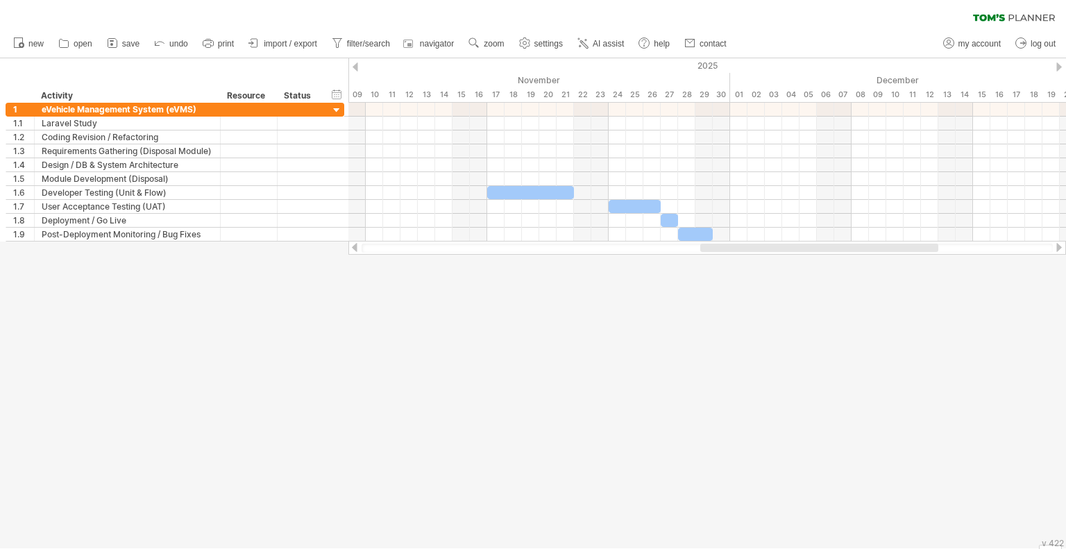
click at [888, 57] on div "new" at bounding box center [533, 43] width 1066 height 29
click at [888, 56] on div "new" at bounding box center [533, 43] width 1066 height 29
click at [962, 94] on div "timeline settings" at bounding box center [945, 91] width 103 height 22
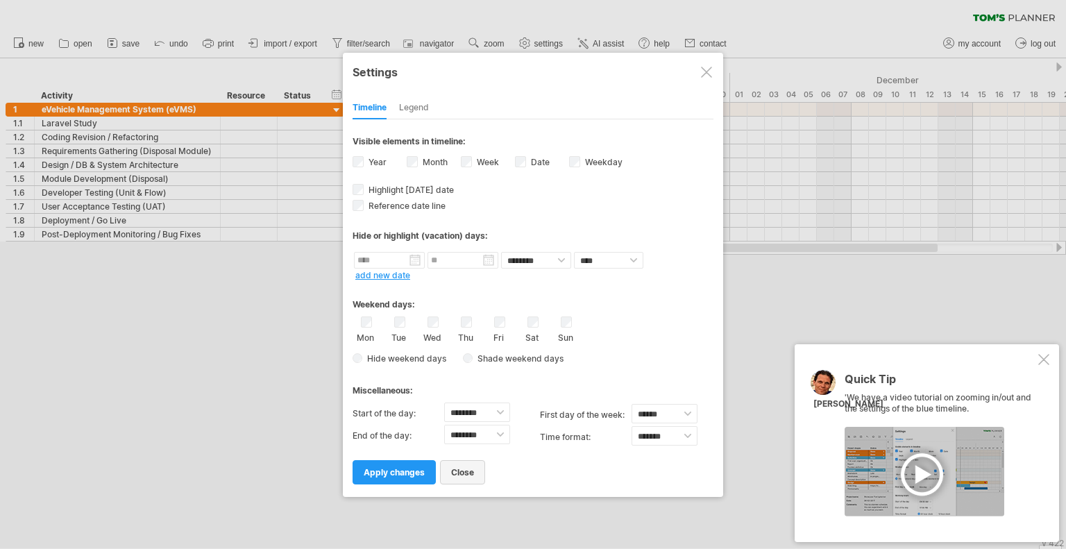
click at [461, 477] on span "close" at bounding box center [462, 472] width 23 height 10
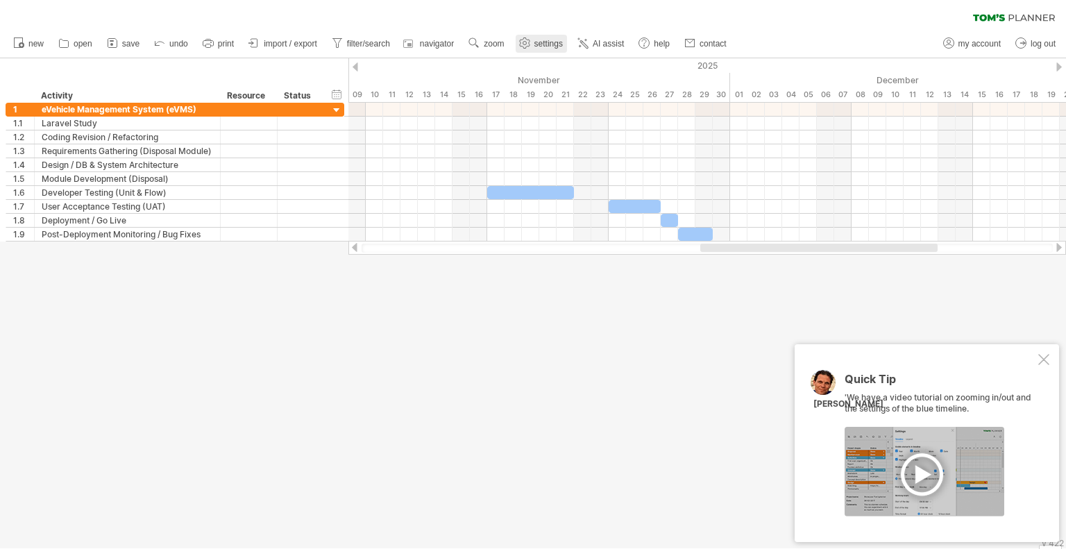
click at [556, 44] on span "settings" at bounding box center [548, 44] width 28 height 10
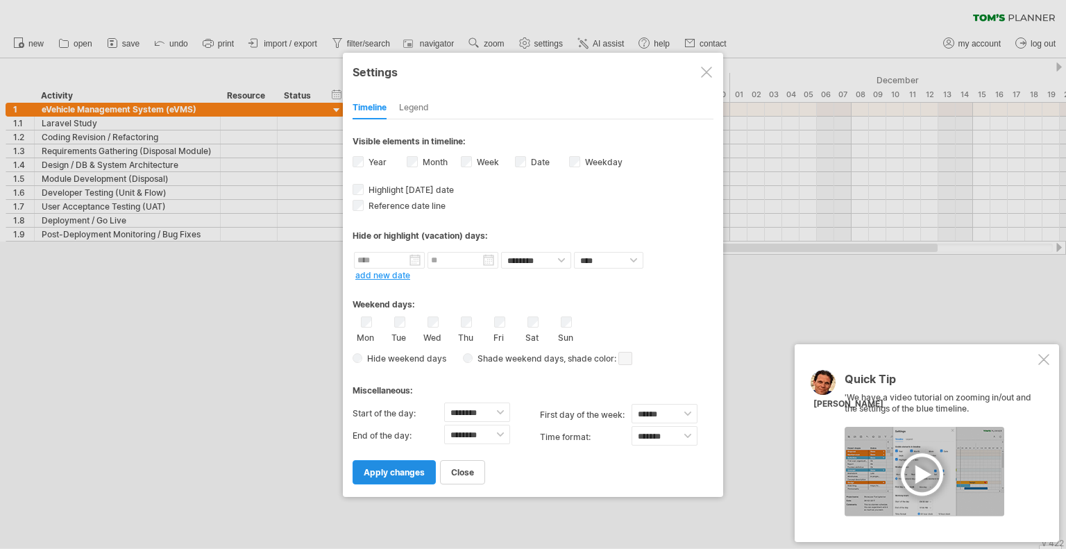
click at [411, 468] on span "apply changes" at bounding box center [394, 472] width 61 height 10
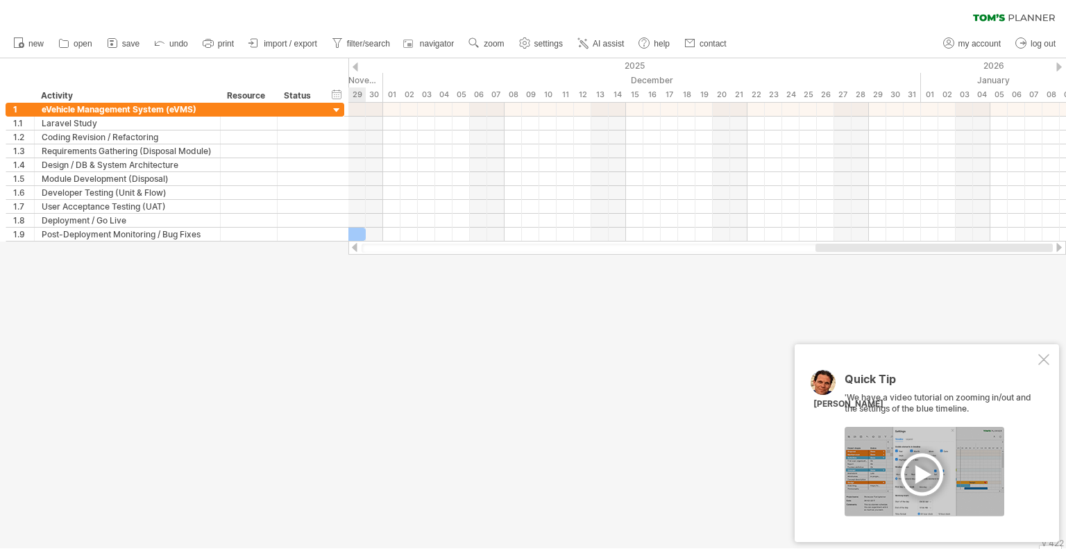
drag, startPoint x: 713, startPoint y: 252, endPoint x: 905, endPoint y: 302, distance: 197.9
click at [905, 302] on div "Trying to reach [DOMAIN_NAME] Connected again... 0% clear filter new 1" at bounding box center [533, 274] width 1066 height 549
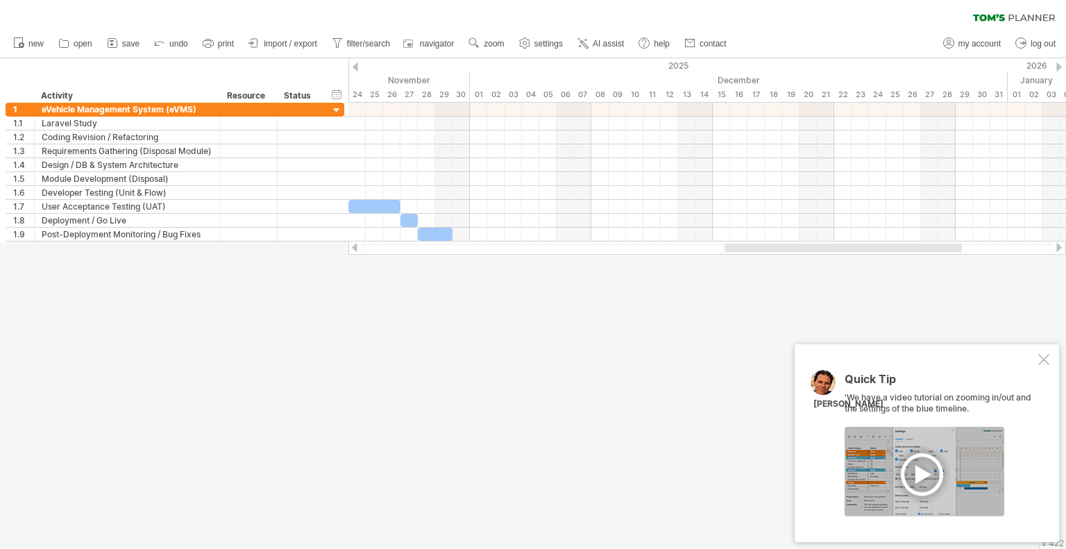
drag, startPoint x: 786, startPoint y: 244, endPoint x: 760, endPoint y: 244, distance: 26.4
click at [760, 244] on div at bounding box center [842, 248] width 237 height 8
click at [694, 66] on div "2025" at bounding box center [1, 65] width 2012 height 15
click at [698, 78] on div "December" at bounding box center [739, 80] width 538 height 15
click at [734, 77] on div "December" at bounding box center [739, 80] width 538 height 15
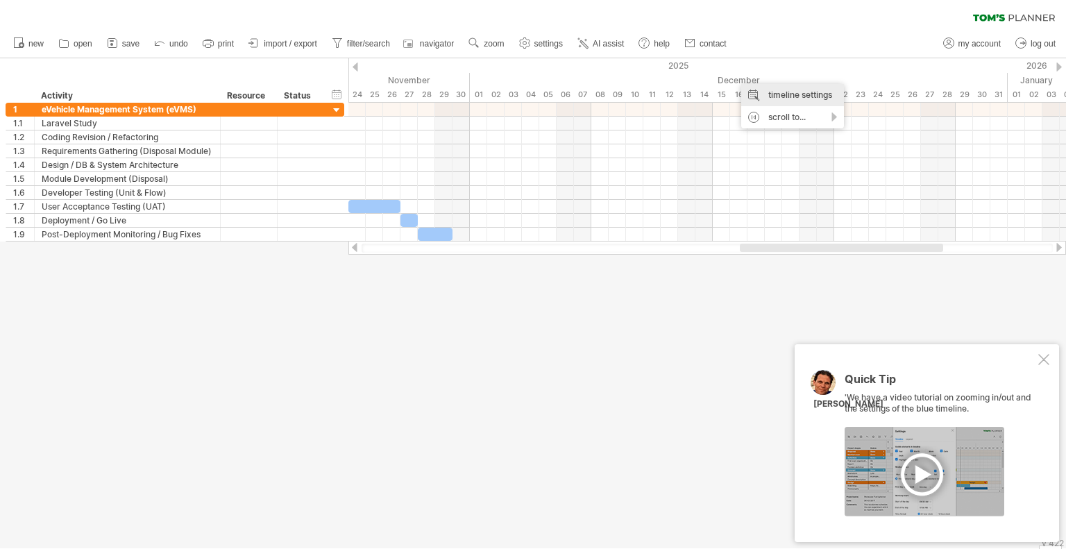
click at [781, 94] on div "timeline settings" at bounding box center [792, 95] width 103 height 22
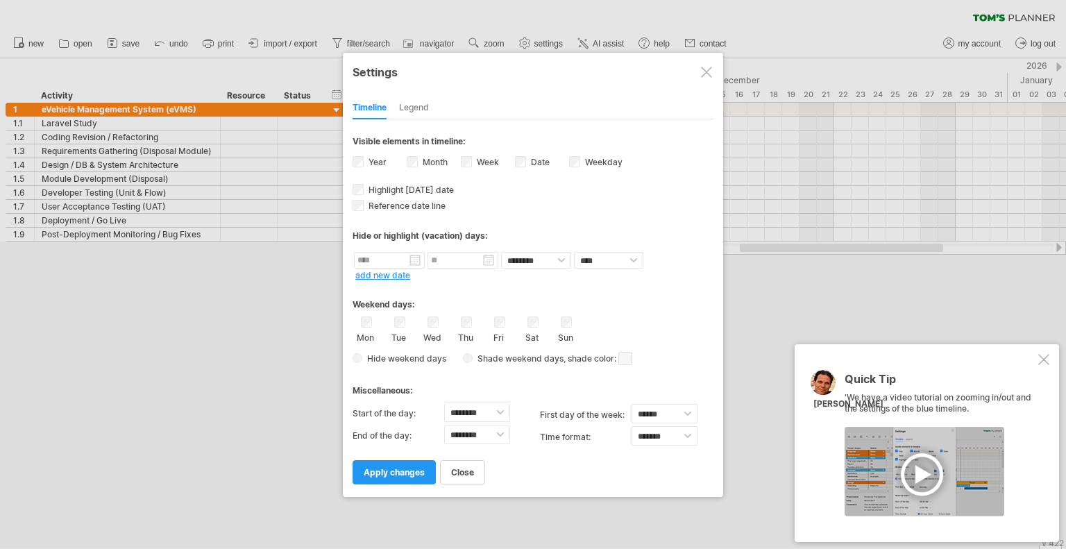
click at [414, 102] on div "Legend" at bounding box center [414, 108] width 30 height 22
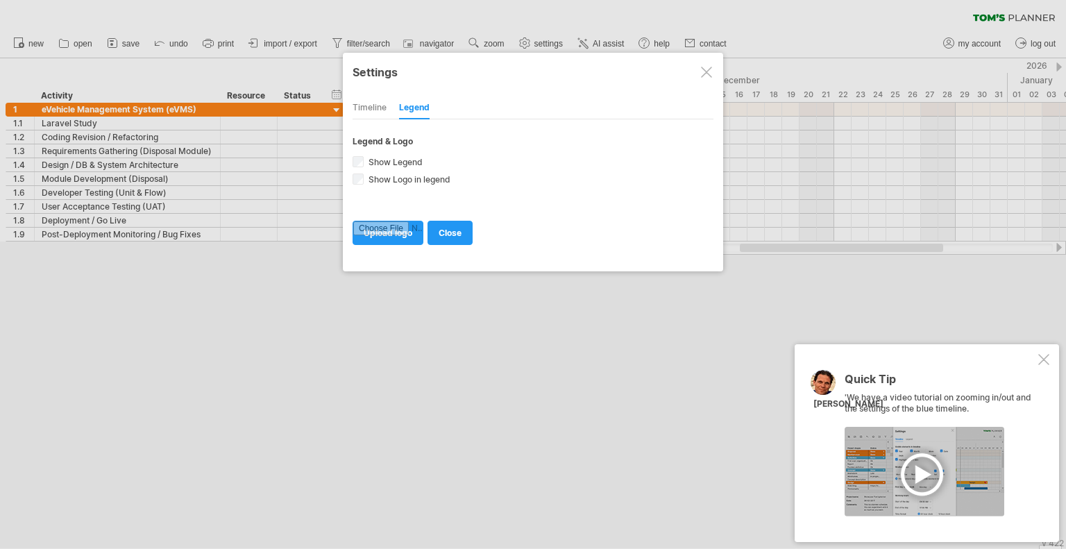
click at [382, 105] on div "Timeline" at bounding box center [370, 108] width 34 height 22
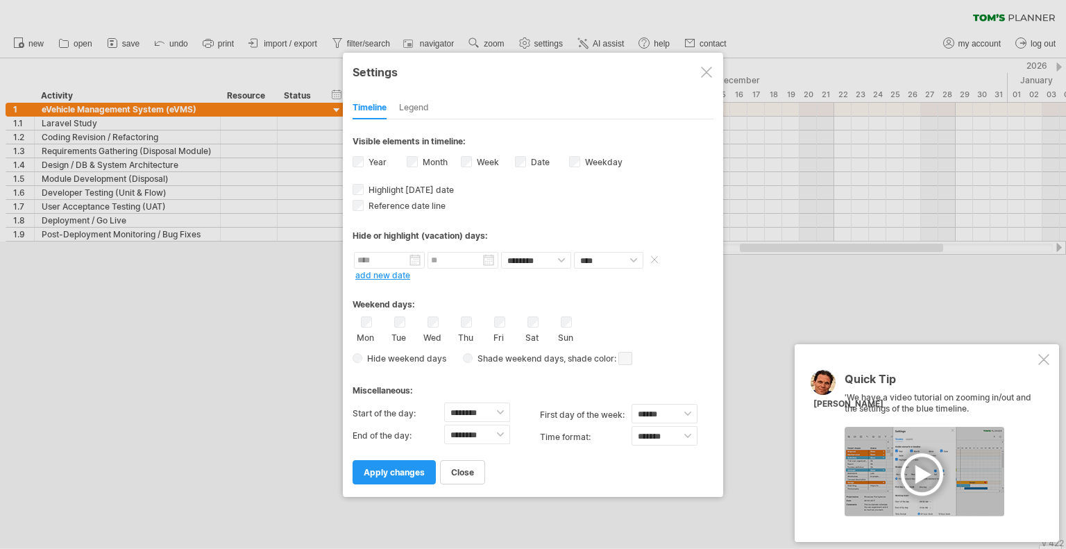
click at [396, 265] on body "progress(100%) Trying to reach [DOMAIN_NAME] Connected again... 0% clear filter…" at bounding box center [533, 276] width 1066 height 552
click at [483, 274] on link "next" at bounding box center [486, 276] width 10 height 10
click at [396, 312] on link "1" at bounding box center [396, 315] width 7 height 13
type input "********"
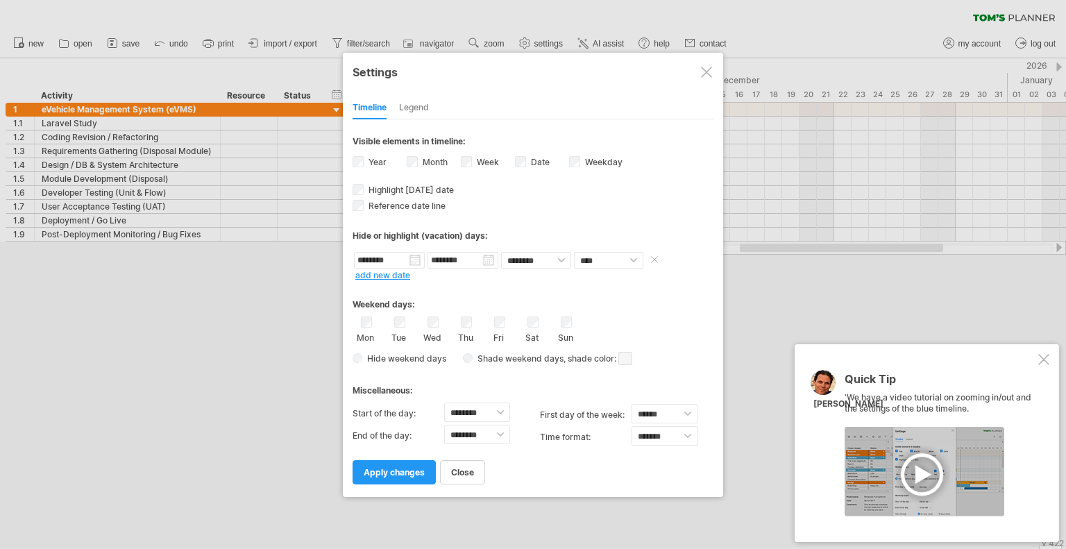
click at [485, 260] on input "********" at bounding box center [462, 260] width 71 height 17
click at [505, 363] on link "31" at bounding box center [505, 368] width 12 height 13
type input "********"
click at [629, 265] on select "**** *****" at bounding box center [608, 260] width 69 height 17
click at [574, 252] on select "**** *****" at bounding box center [608, 260] width 69 height 17
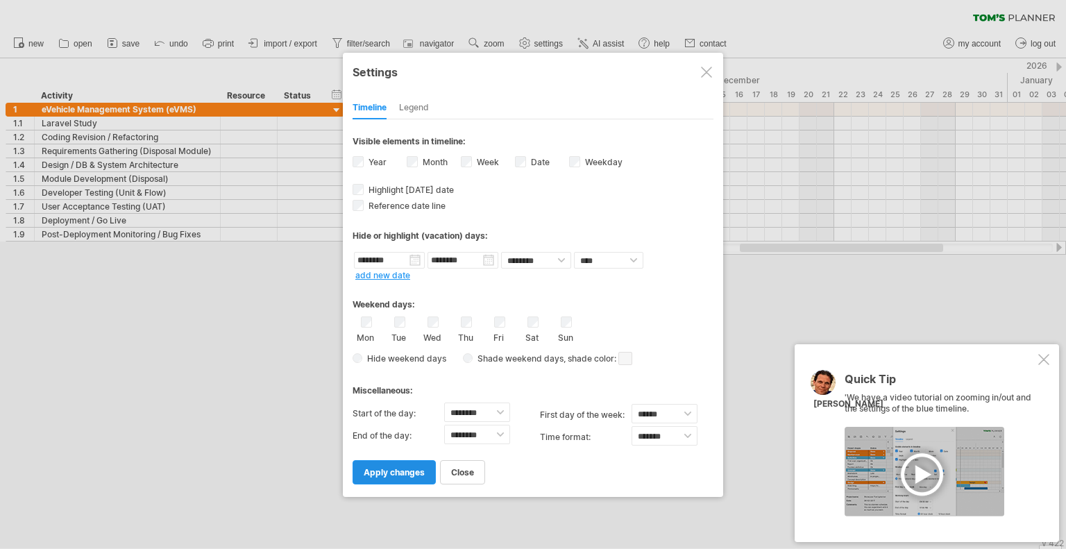
click at [412, 475] on span "apply changes" at bounding box center [394, 472] width 61 height 10
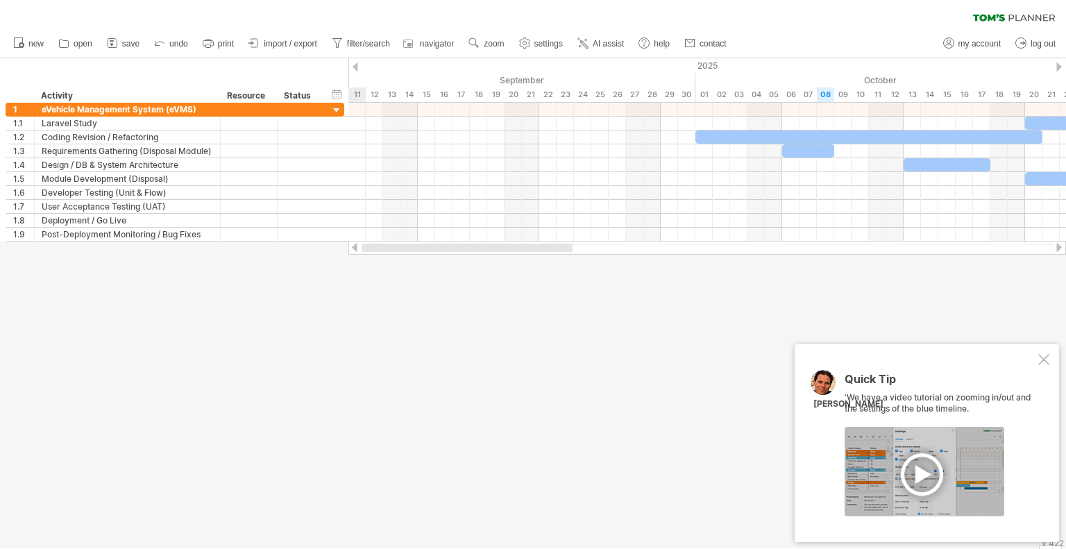
drag, startPoint x: 816, startPoint y: 250, endPoint x: 332, endPoint y: 251, distance: 483.7
click at [332, 251] on div "Trying to reach [DOMAIN_NAME] Connected again... 0% clear filter new 1" at bounding box center [533, 274] width 1066 height 549
click at [533, 44] on link "settings" at bounding box center [541, 44] width 51 height 18
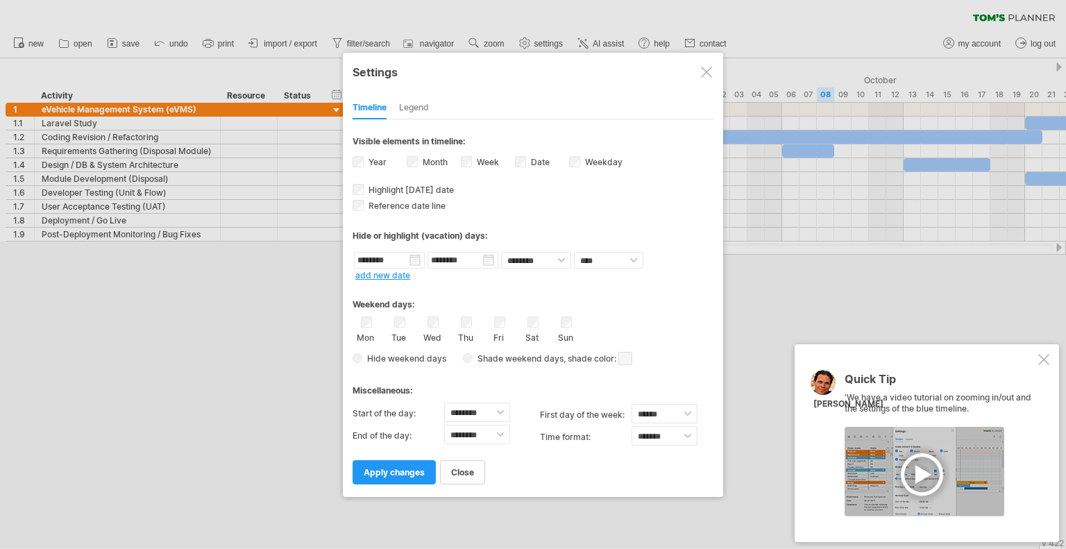
click at [396, 361] on span "Hide weekend days" at bounding box center [404, 358] width 84 height 10
click at [408, 473] on span "apply changes" at bounding box center [394, 472] width 61 height 10
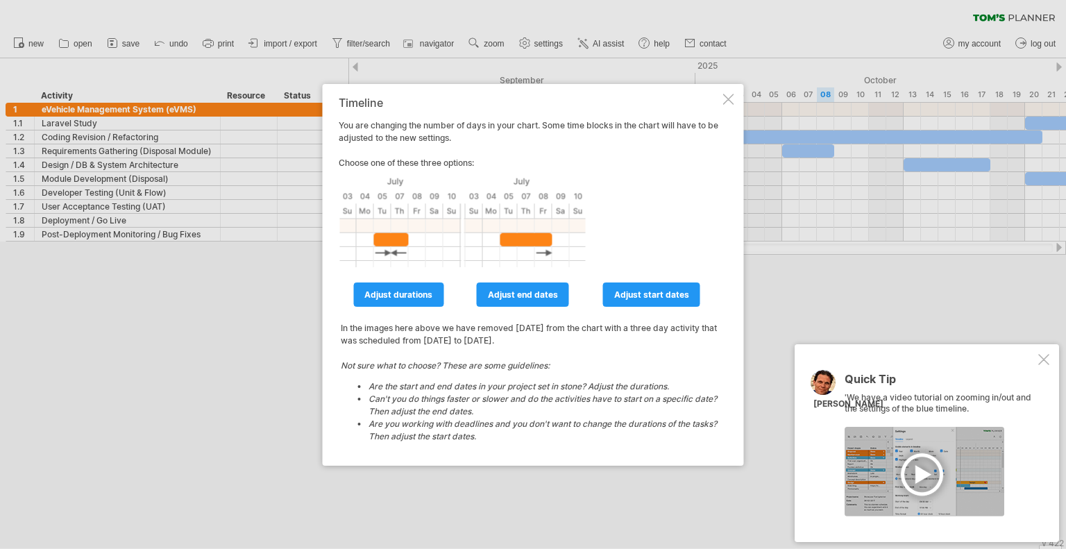
click at [723, 99] on div at bounding box center [728, 99] width 11 height 11
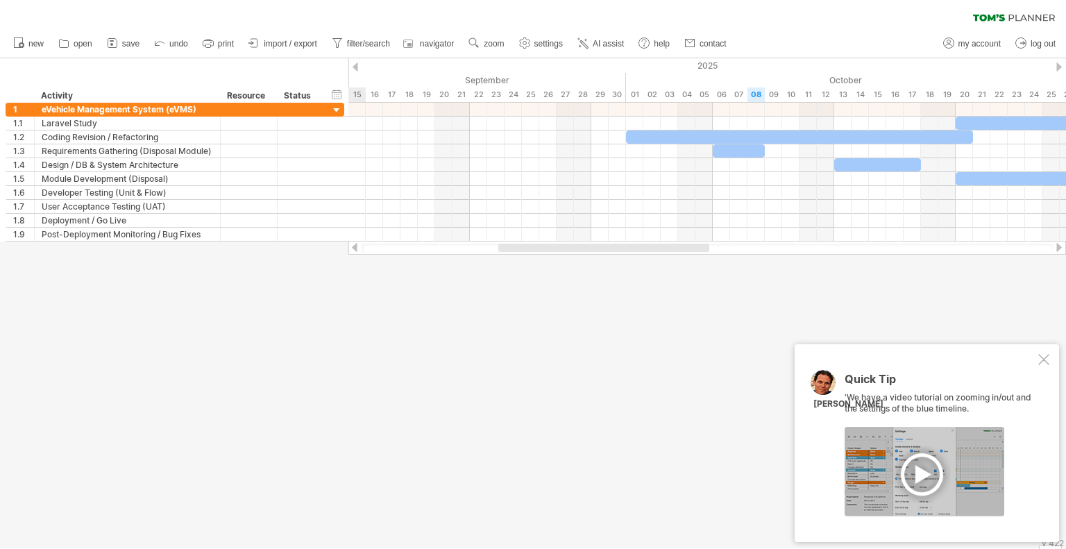
drag, startPoint x: 673, startPoint y: 246, endPoint x: 695, endPoint y: 270, distance: 31.9
click at [695, 270] on div "Trying to reach [DOMAIN_NAME] Connected again... 0% clear filter new 1" at bounding box center [533, 274] width 1066 height 549
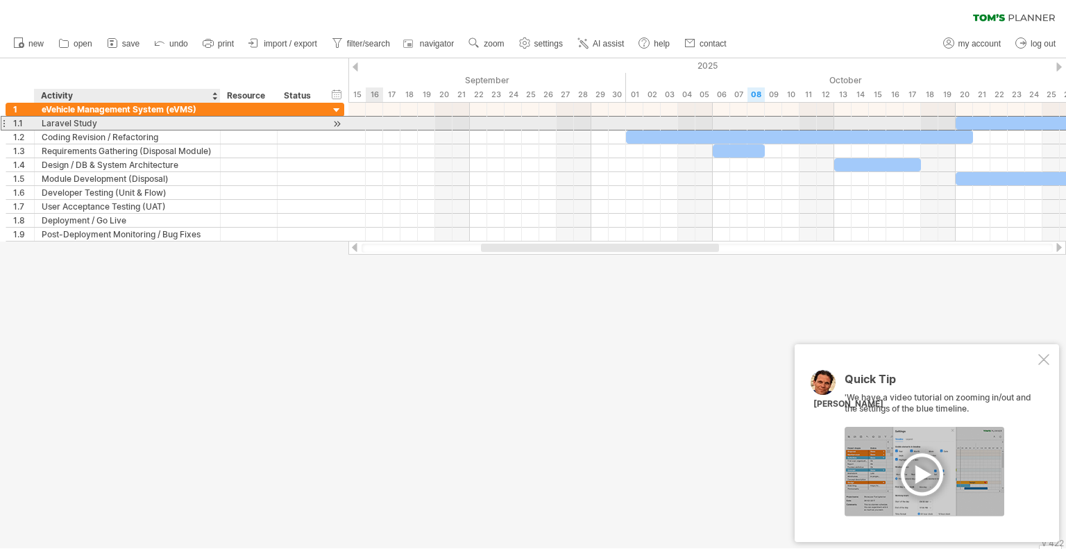
click at [128, 124] on div "Laravel Study" at bounding box center [127, 123] width 171 height 13
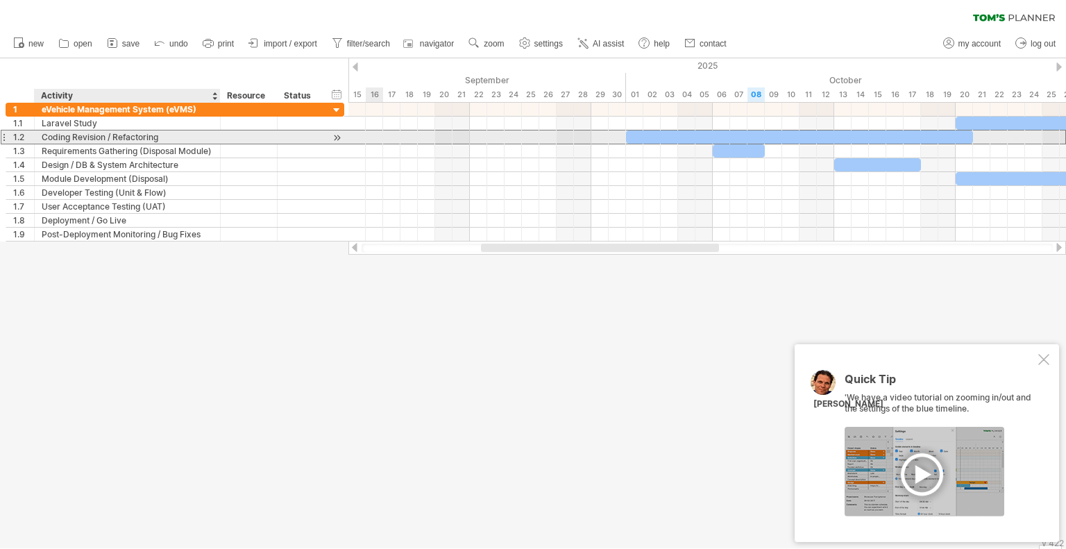
click at [127, 138] on div "Coding Revision / Refactoring" at bounding box center [127, 136] width 171 height 13
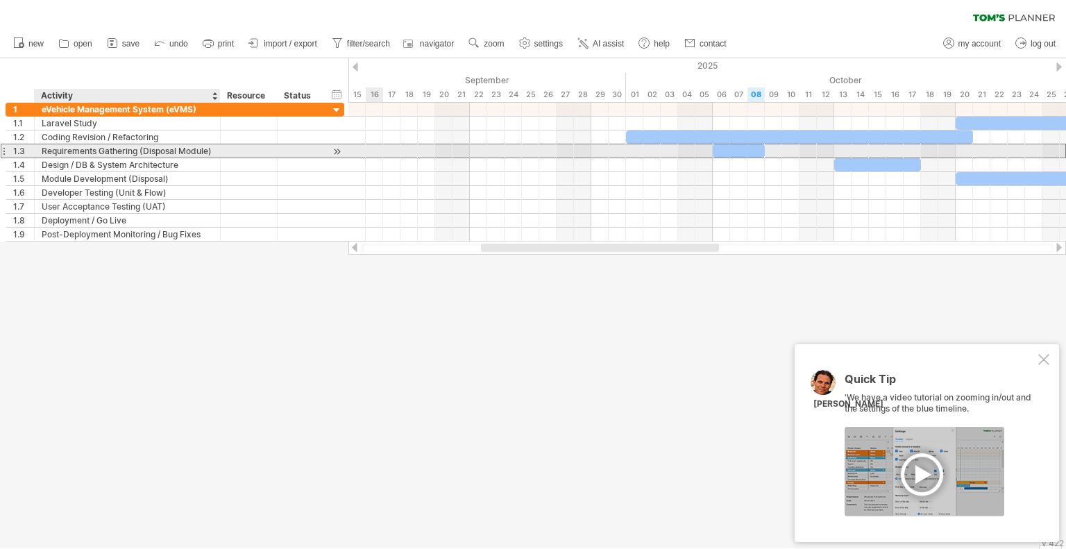
click at [126, 152] on div "Requirements Gathering (Disposal Module)" at bounding box center [127, 150] width 171 height 13
click at [337, 151] on div at bounding box center [336, 151] width 13 height 15
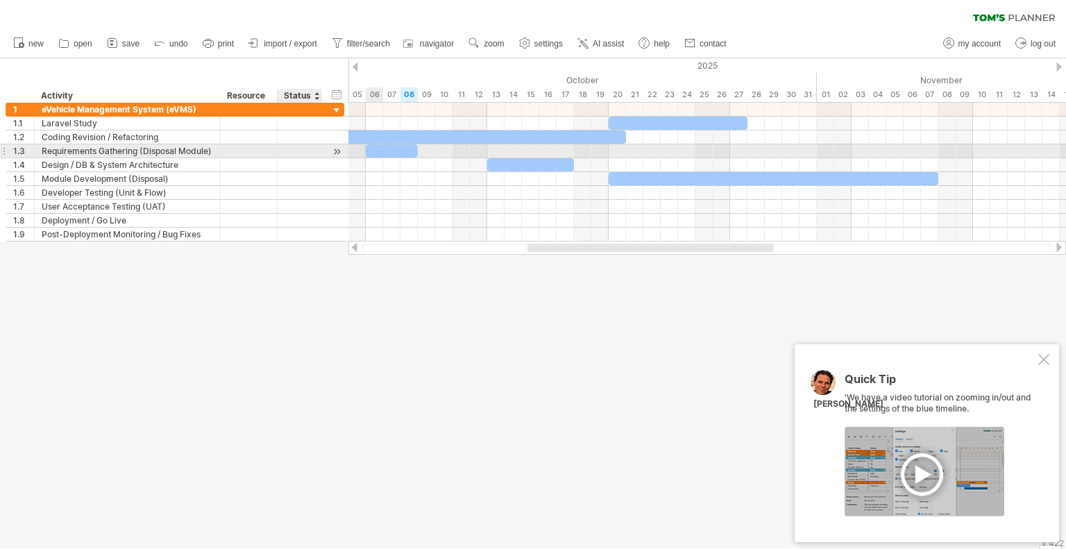
click at [337, 151] on div at bounding box center [336, 151] width 13 height 15
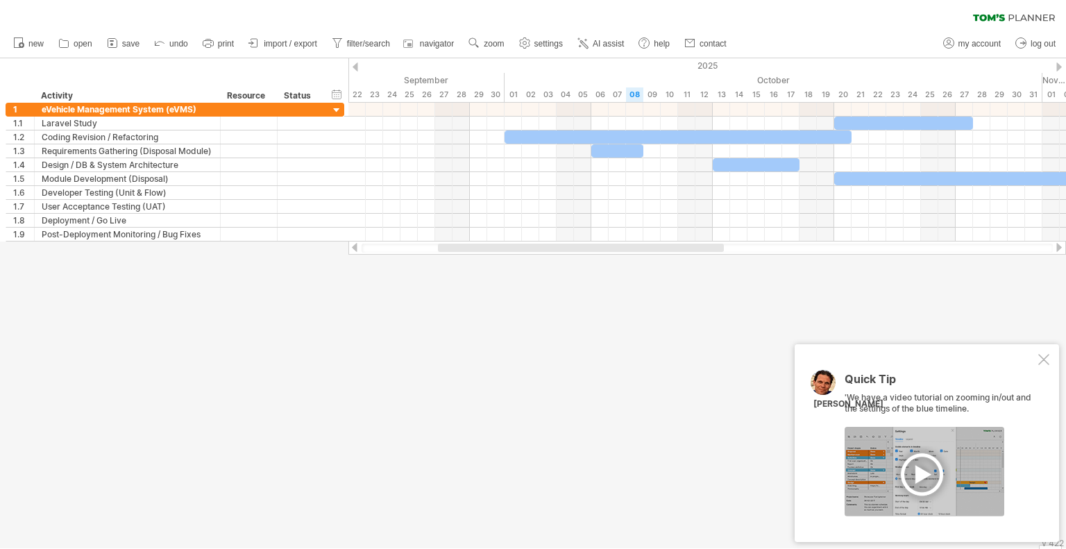
drag, startPoint x: 552, startPoint y: 249, endPoint x: 463, endPoint y: 244, distance: 89.7
click at [463, 244] on div at bounding box center [581, 248] width 286 height 8
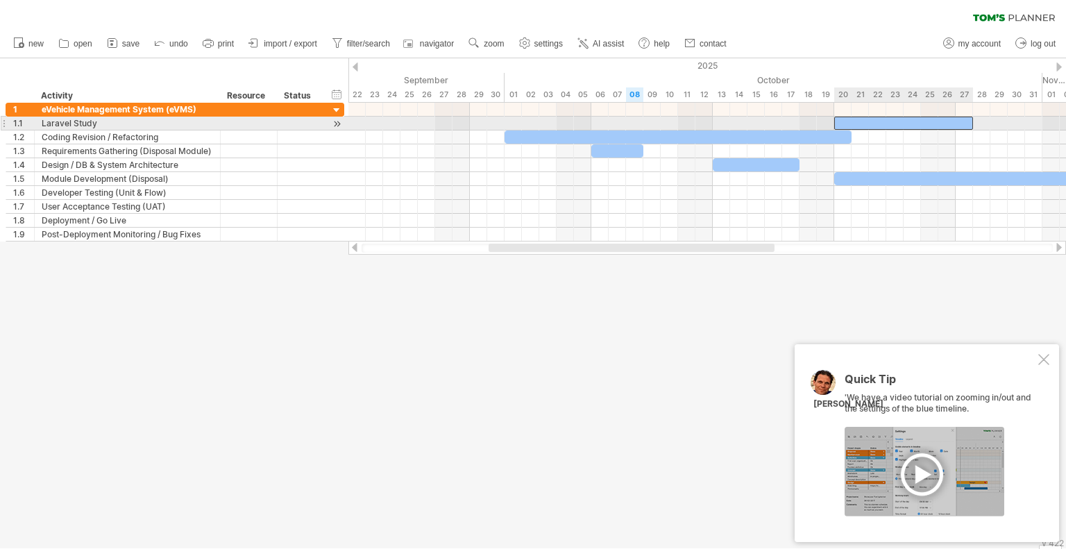
click at [876, 125] on div at bounding box center [903, 123] width 139 height 13
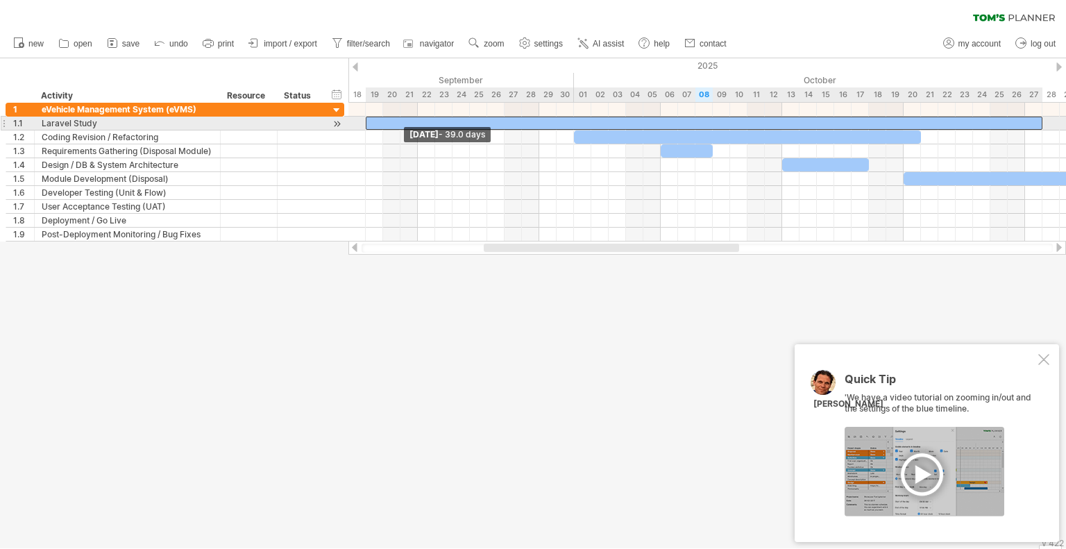
drag, startPoint x: 835, startPoint y: 121, endPoint x: 369, endPoint y: 123, distance: 466.3
click at [369, 123] on div at bounding box center [704, 123] width 677 height 13
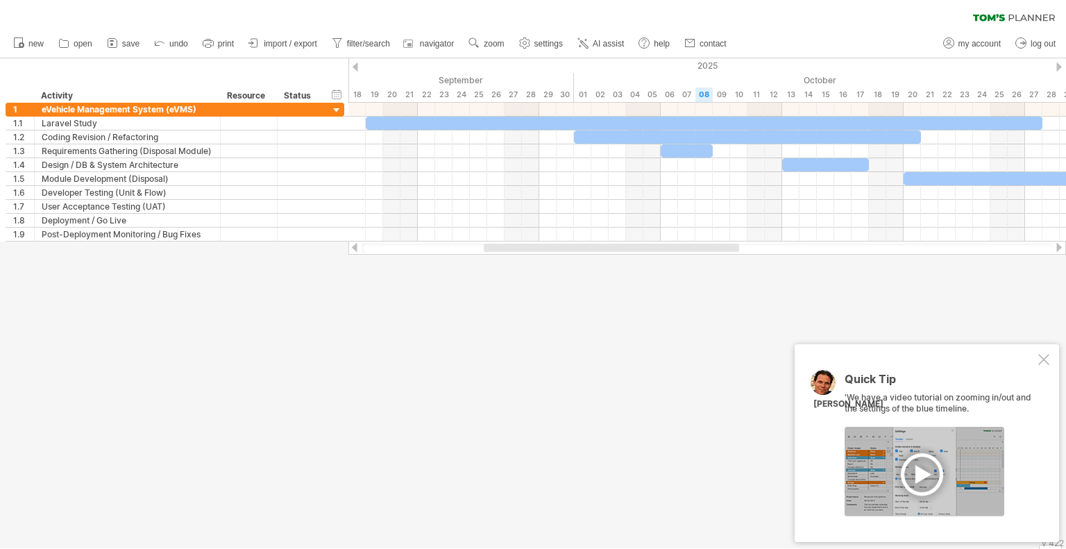
click at [448, 266] on div at bounding box center [533, 303] width 1066 height 490
click at [596, 140] on div at bounding box center [747, 136] width 347 height 13
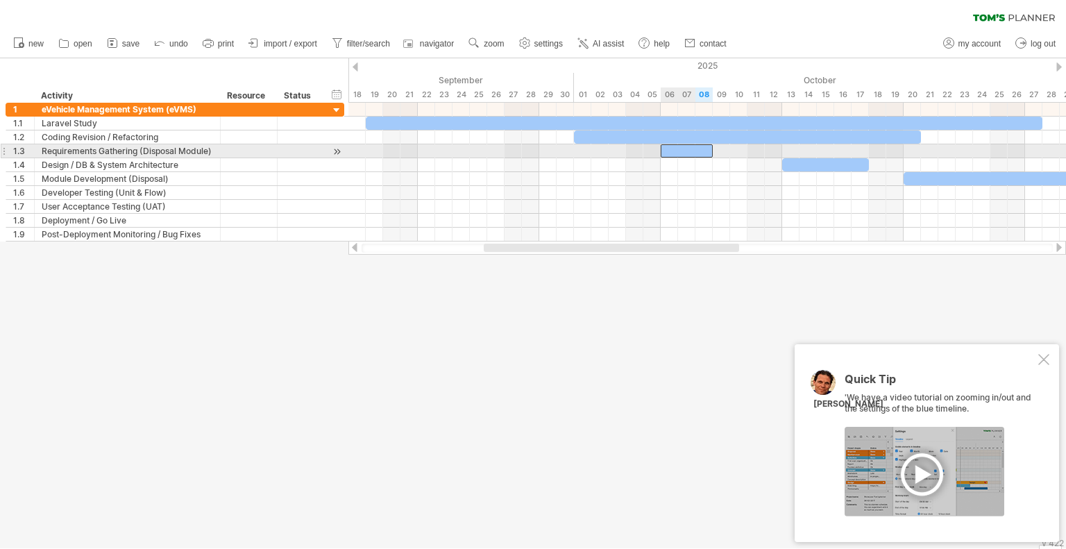
click at [679, 153] on div at bounding box center [687, 150] width 52 height 13
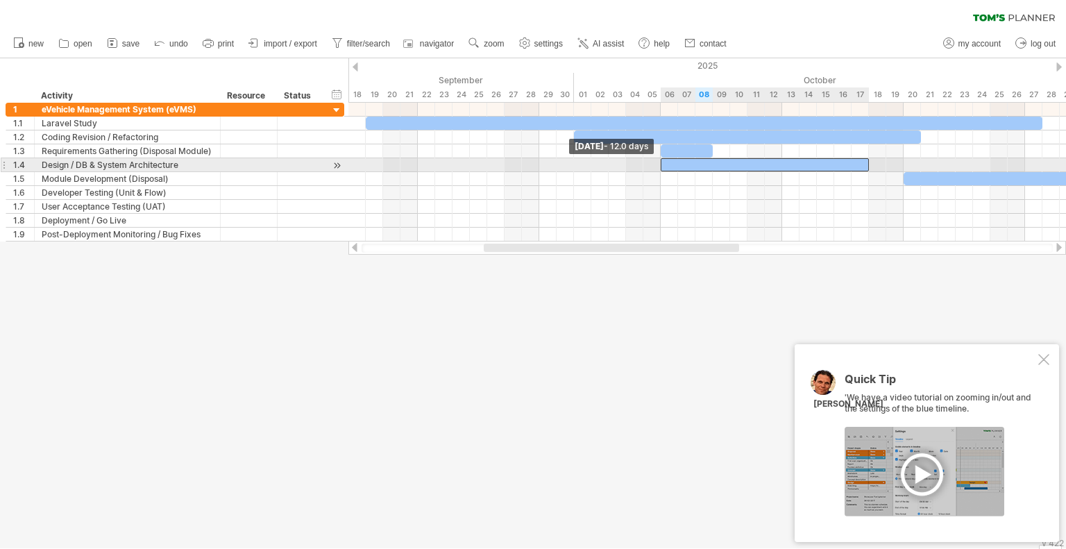
drag, startPoint x: 781, startPoint y: 164, endPoint x: 662, endPoint y: 167, distance: 118.7
click at [662, 167] on span at bounding box center [661, 164] width 6 height 13
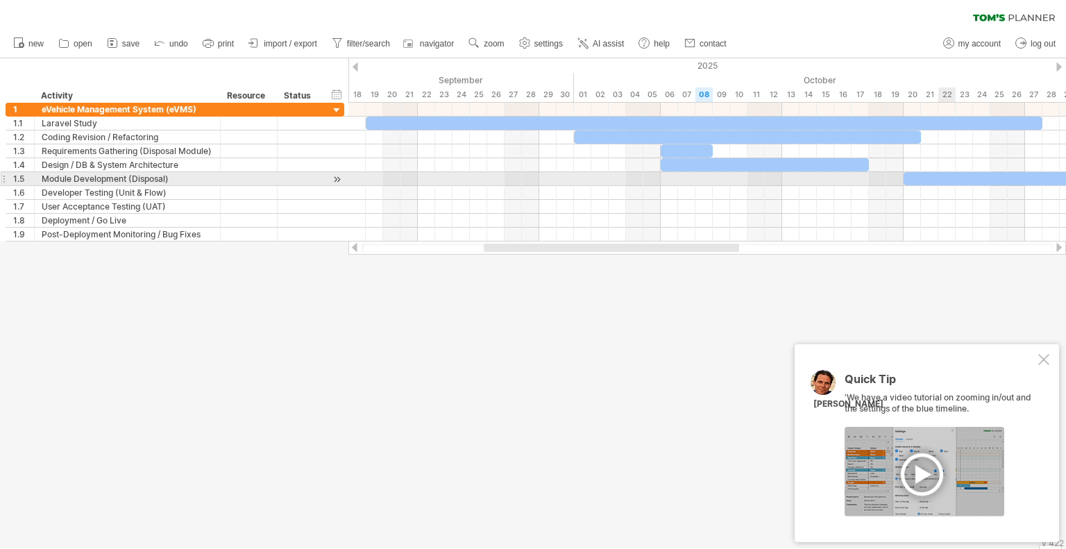
click at [946, 175] on div at bounding box center [1068, 178] width 330 height 13
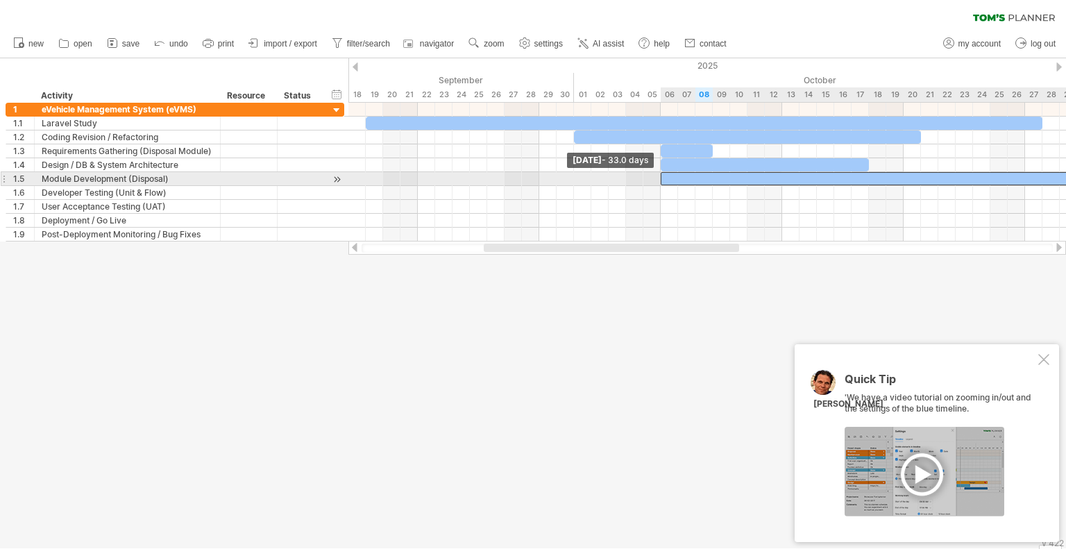
drag, startPoint x: 905, startPoint y: 178, endPoint x: 663, endPoint y: 176, distance: 241.5
click at [663, 176] on div at bounding box center [947, 178] width 572 height 13
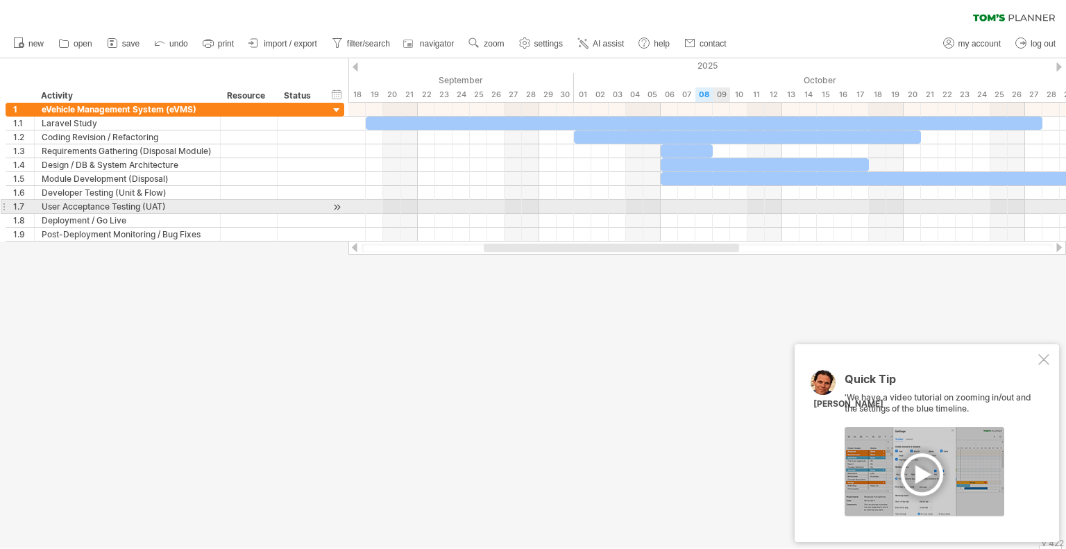
click at [717, 207] on div at bounding box center [707, 207] width 718 height 14
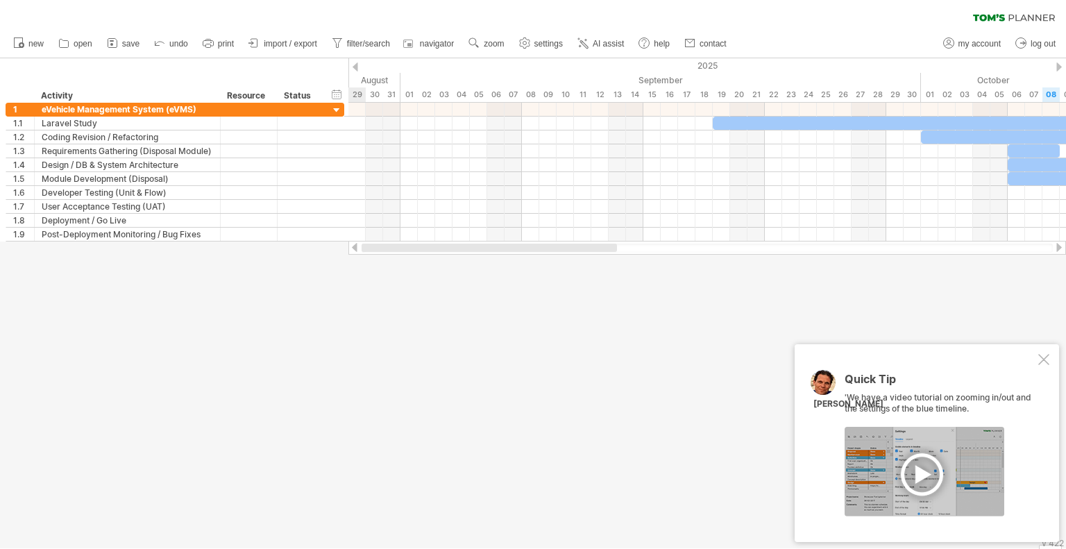
drag, startPoint x: 631, startPoint y: 246, endPoint x: 423, endPoint y: 245, distance: 207.5
click at [423, 245] on div at bounding box center [489, 248] width 255 height 8
click at [313, 45] on span "import / export" at bounding box center [290, 44] width 53 height 10
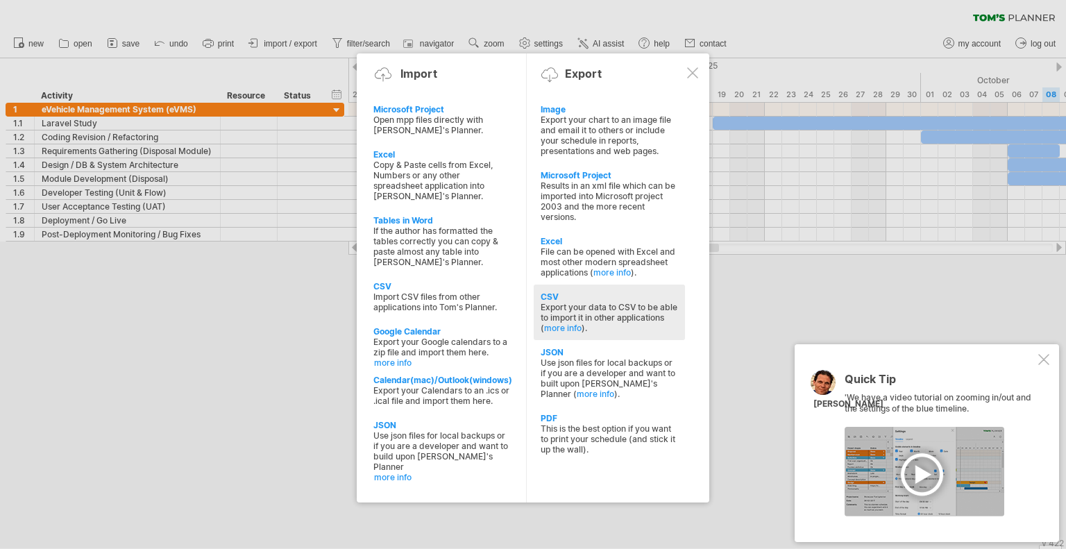
drag, startPoint x: 563, startPoint y: 125, endPoint x: 572, endPoint y: 310, distance: 185.5
click at [572, 310] on div "Image Export your chart to an image file and email it to others or include your…" at bounding box center [616, 289] width 167 height 385
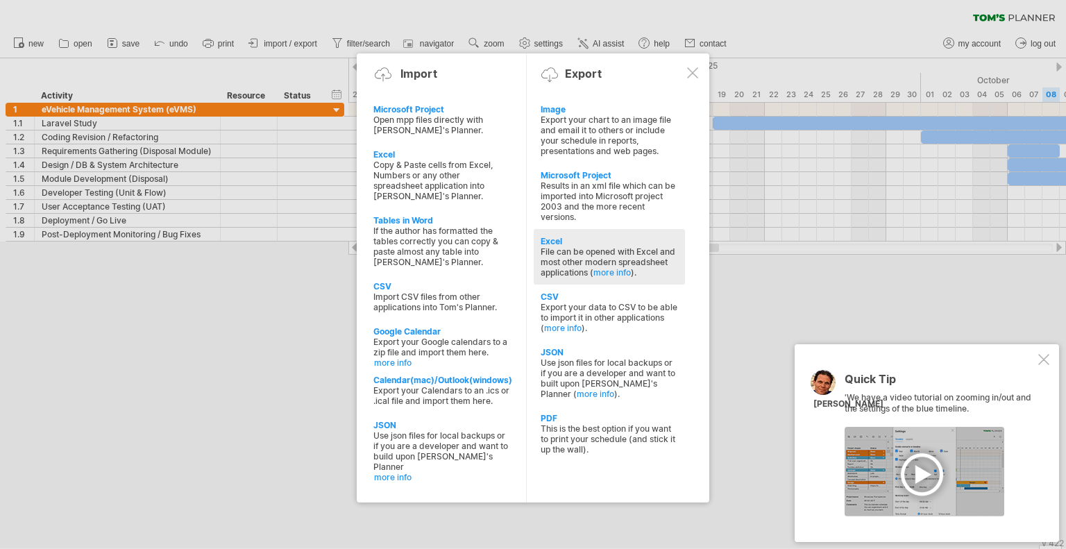
click at [583, 257] on div "File can be opened with Excel and most other modern spreadsheet applications ( …" at bounding box center [609, 261] width 137 height 31
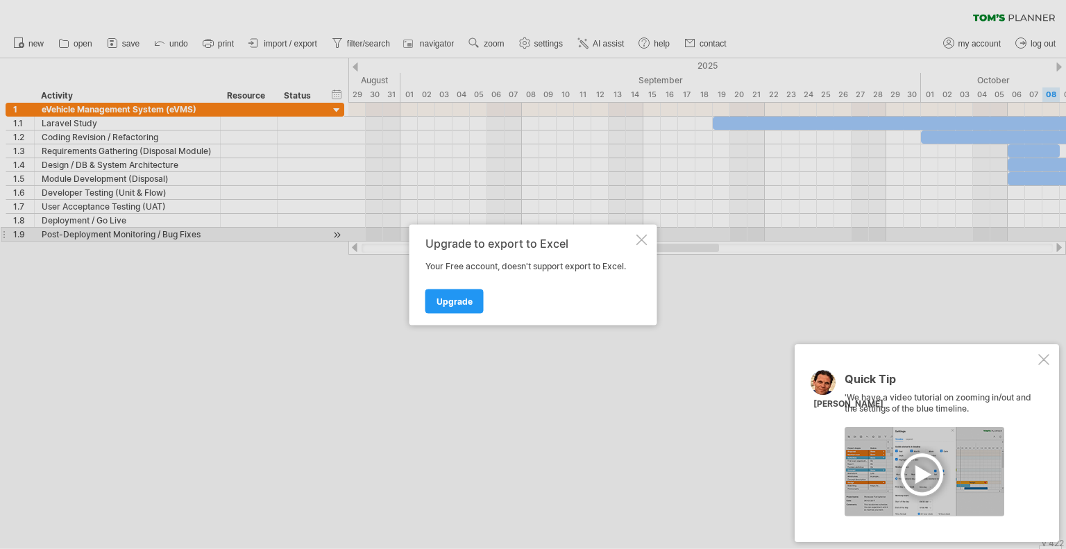
click at [645, 234] on div at bounding box center [641, 239] width 11 height 11
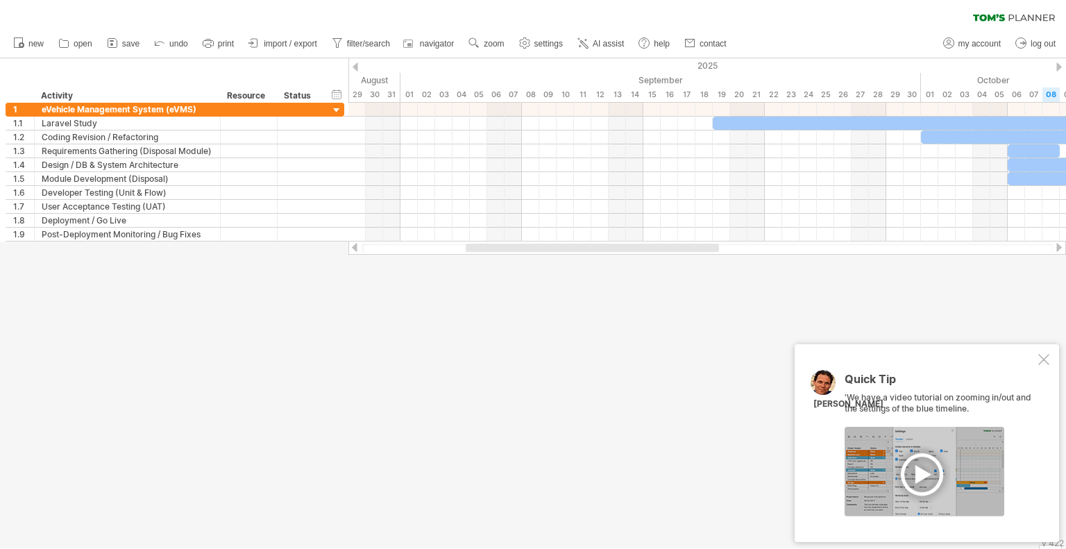
drag, startPoint x: 364, startPoint y: 39, endPoint x: 368, endPoint y: 64, distance: 25.4
click at [368, 64] on div "Trying to reach [DOMAIN_NAME] Connected again... 0% clear filter new 1" at bounding box center [533, 274] width 1066 height 549
click at [125, 41] on span "save" at bounding box center [130, 44] width 17 height 10
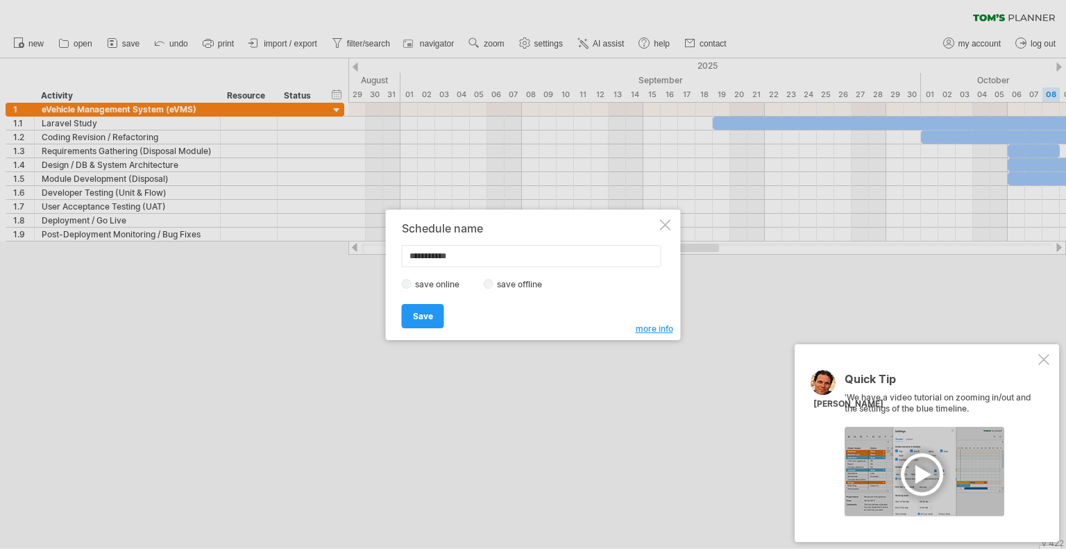
click at [670, 229] on div at bounding box center [665, 224] width 11 height 11
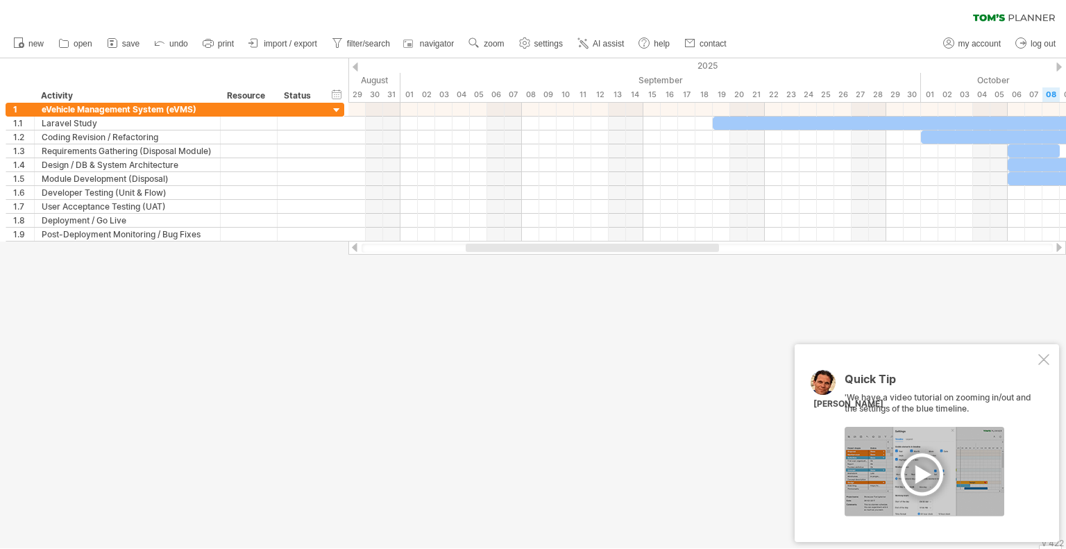
click at [1041, 363] on div at bounding box center [1043, 359] width 11 height 11
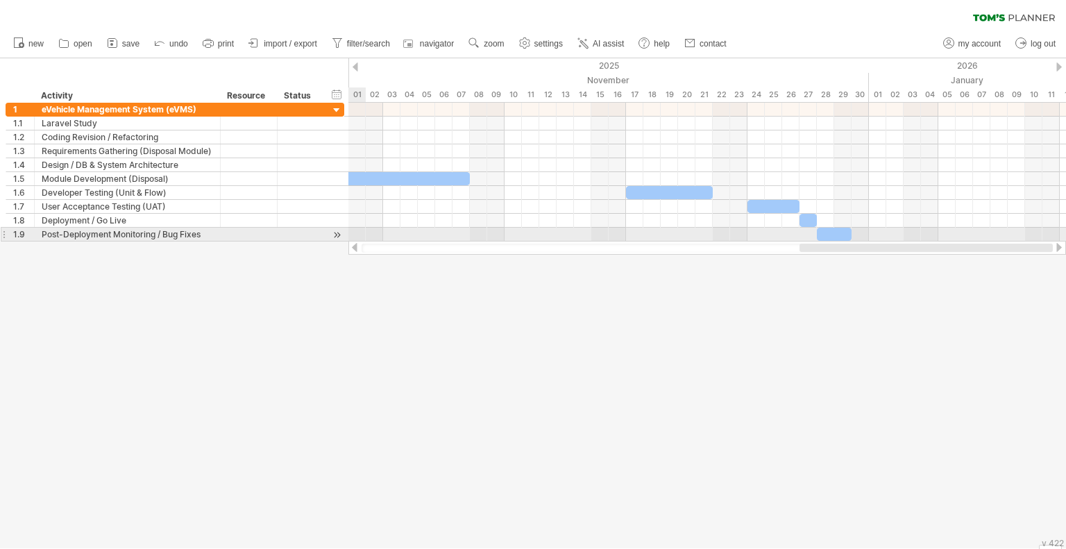
drag, startPoint x: 628, startPoint y: 248, endPoint x: 1025, endPoint y: 241, distance: 397.0
click at [1025, 241] on div at bounding box center [707, 248] width 718 height 14
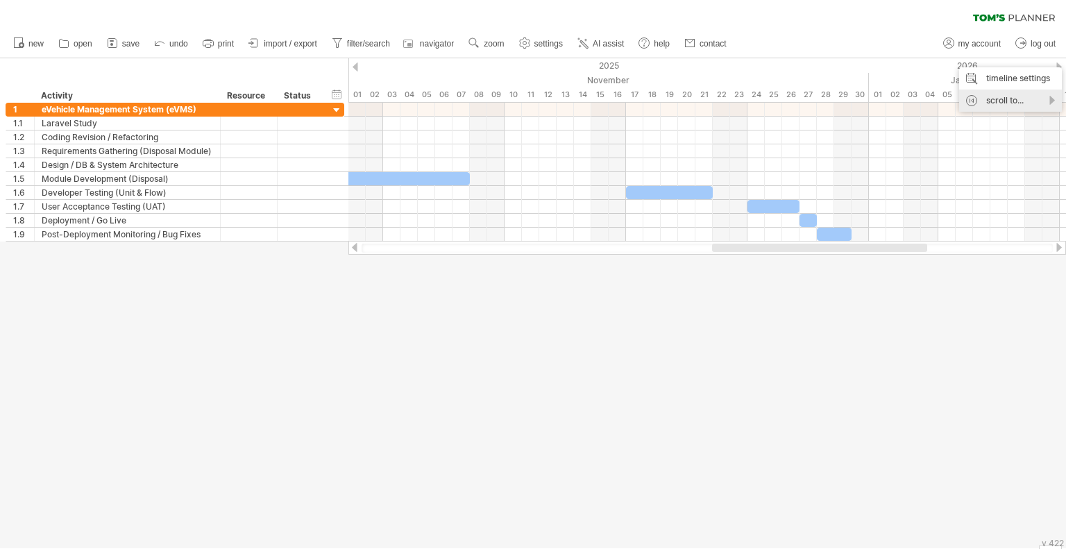
click at [998, 99] on div "scroll to..." at bounding box center [1010, 101] width 103 height 22
click at [993, 79] on div "timeline settings" at bounding box center [1010, 78] width 103 height 22
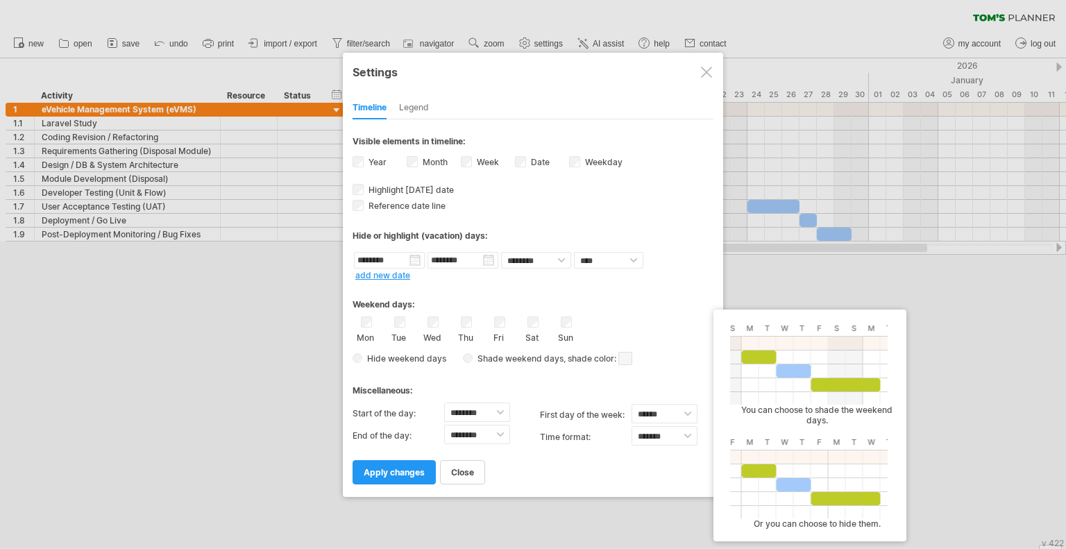
click at [614, 357] on span ", shade color:" at bounding box center [597, 358] width 69 height 17
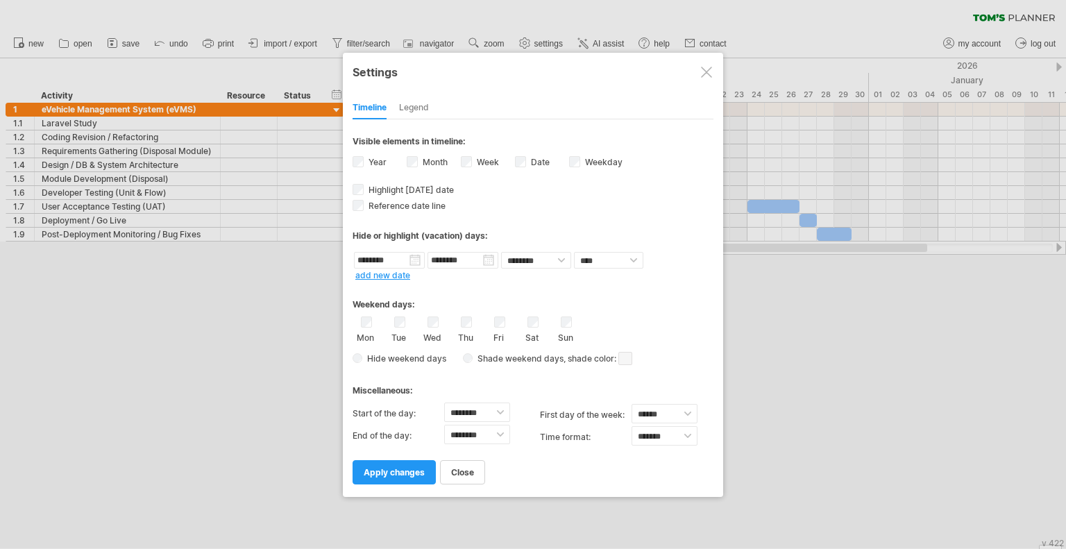
click at [619, 358] on span at bounding box center [625, 358] width 14 height 13
click at [464, 372] on div "Miscellaneous:" at bounding box center [533, 385] width 361 height 27
click at [419, 109] on div "Legend" at bounding box center [414, 108] width 30 height 22
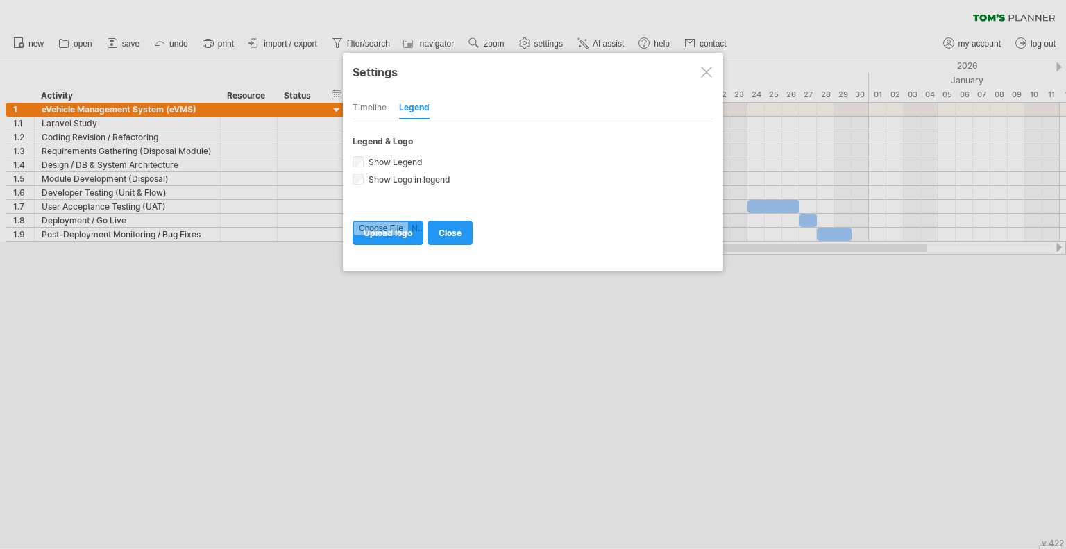
click at [368, 107] on div "Timeline" at bounding box center [370, 108] width 34 height 22
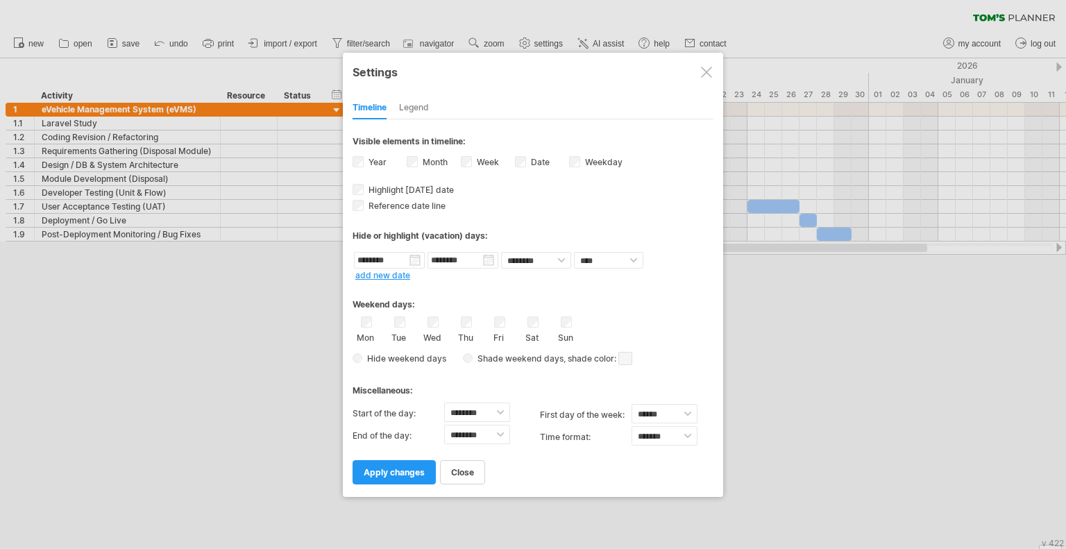
click at [386, 272] on link "add new date" at bounding box center [382, 275] width 55 height 10
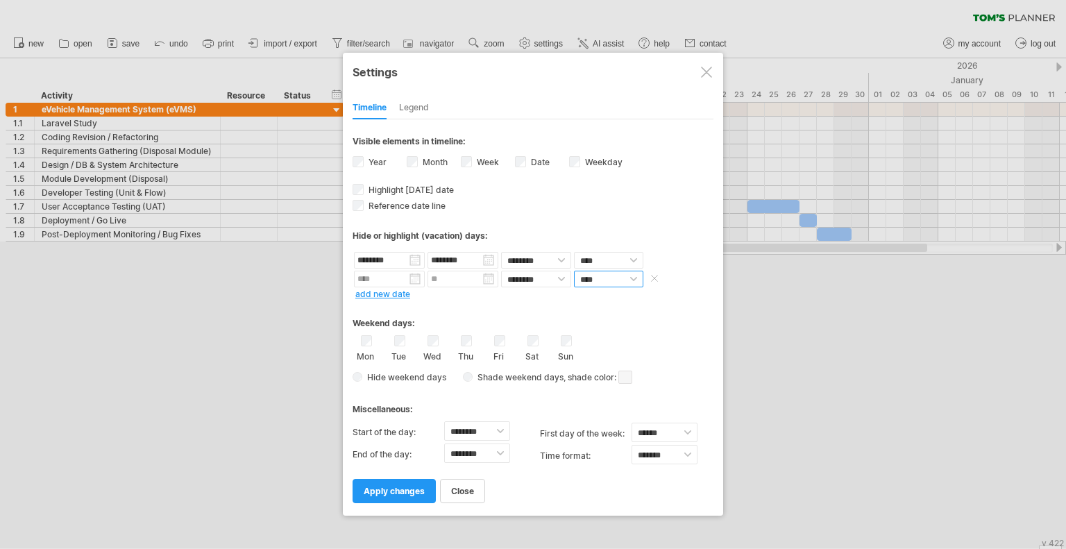
click at [623, 276] on select "**** *****" at bounding box center [608, 279] width 69 height 17
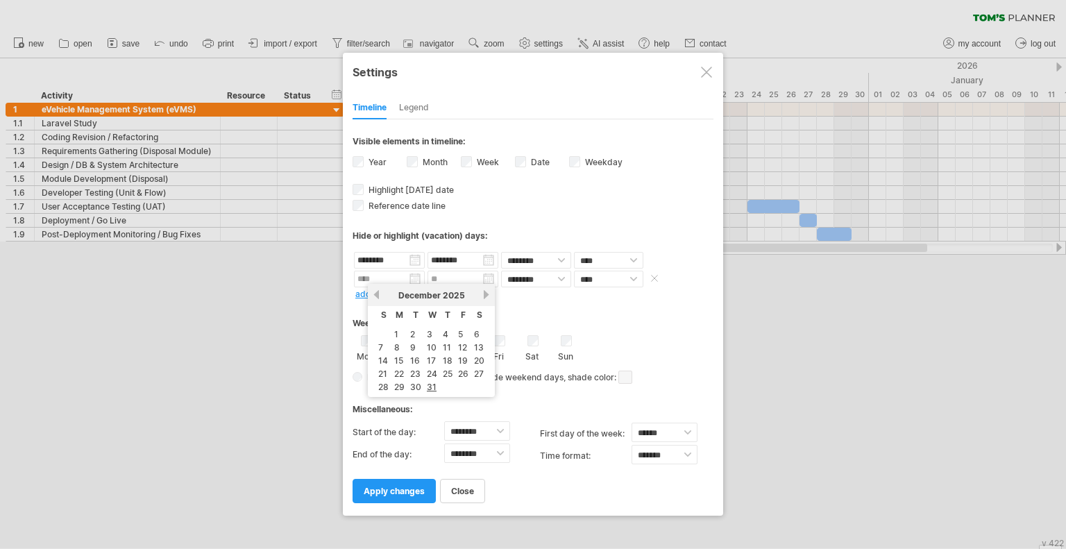
click at [420, 277] on input "text" at bounding box center [389, 279] width 71 height 17
click at [488, 293] on link "next" at bounding box center [486, 294] width 10 height 10
click at [444, 333] on link "1" at bounding box center [443, 334] width 7 height 13
type input "********"
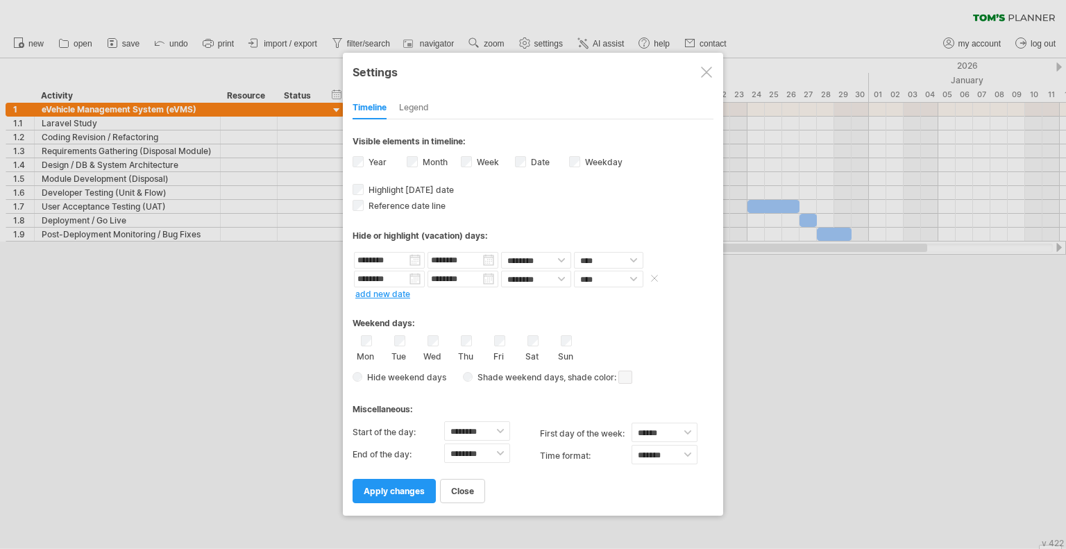
click at [486, 280] on input "********" at bounding box center [462, 279] width 71 height 17
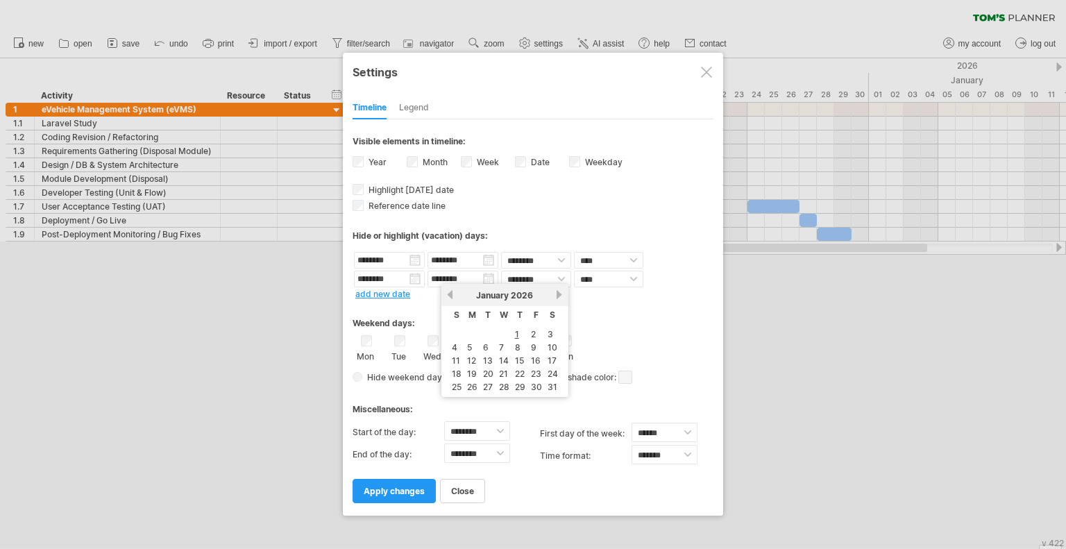
click at [555, 295] on link "next" at bounding box center [559, 294] width 10 height 10
click at [555, 295] on link "next" at bounding box center [558, 294] width 10 height 10
click at [555, 295] on link "next" at bounding box center [559, 294] width 10 height 10
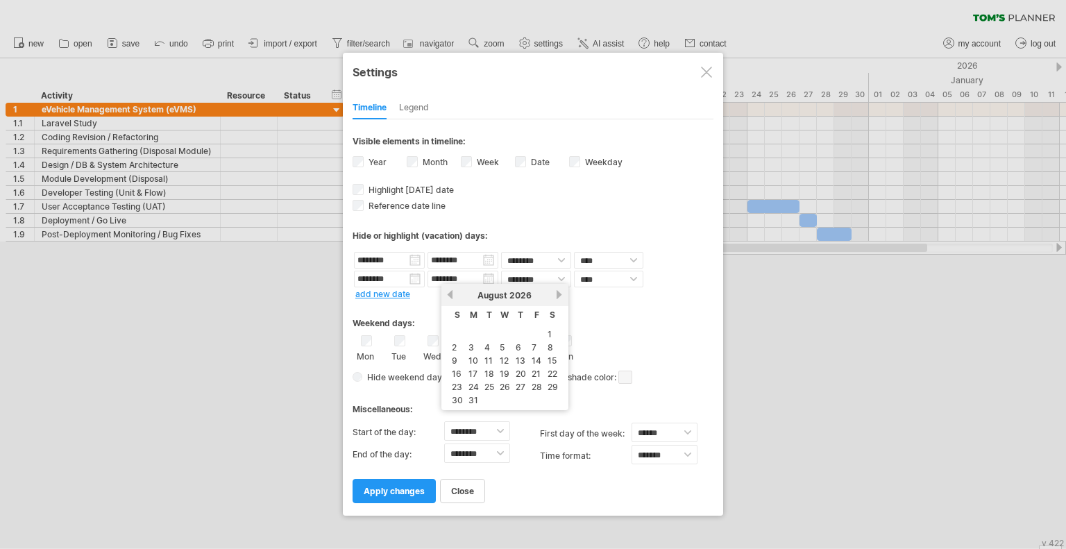
click at [555, 295] on link "next" at bounding box center [559, 294] width 10 height 10
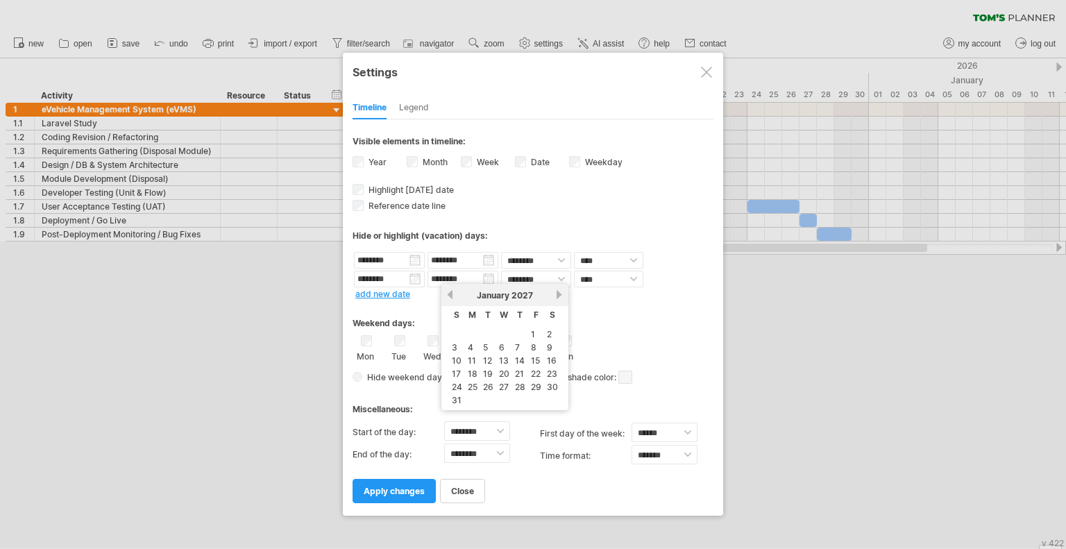
click at [452, 291] on link "previous" at bounding box center [450, 294] width 10 height 10
click at [520, 387] on link "31" at bounding box center [521, 386] width 12 height 13
type input "********"
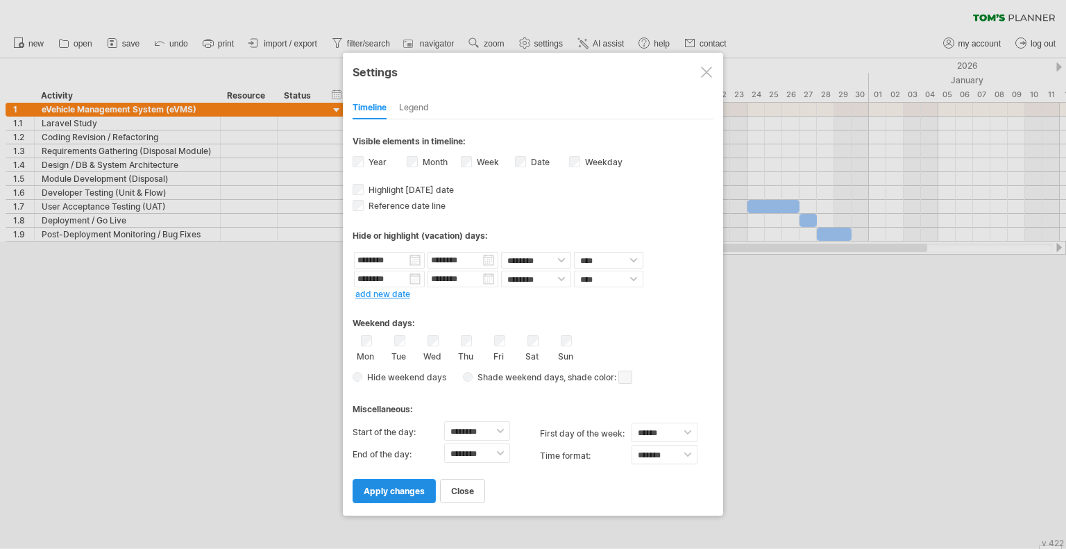
click at [419, 490] on span "apply changes" at bounding box center [394, 491] width 61 height 10
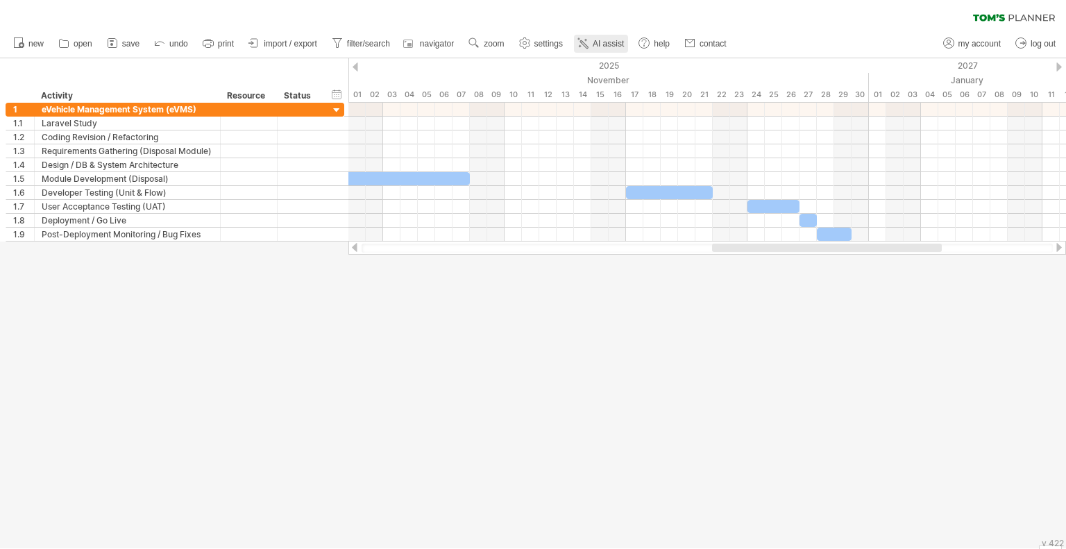
click at [596, 39] on span "AI assist" at bounding box center [608, 44] width 31 height 10
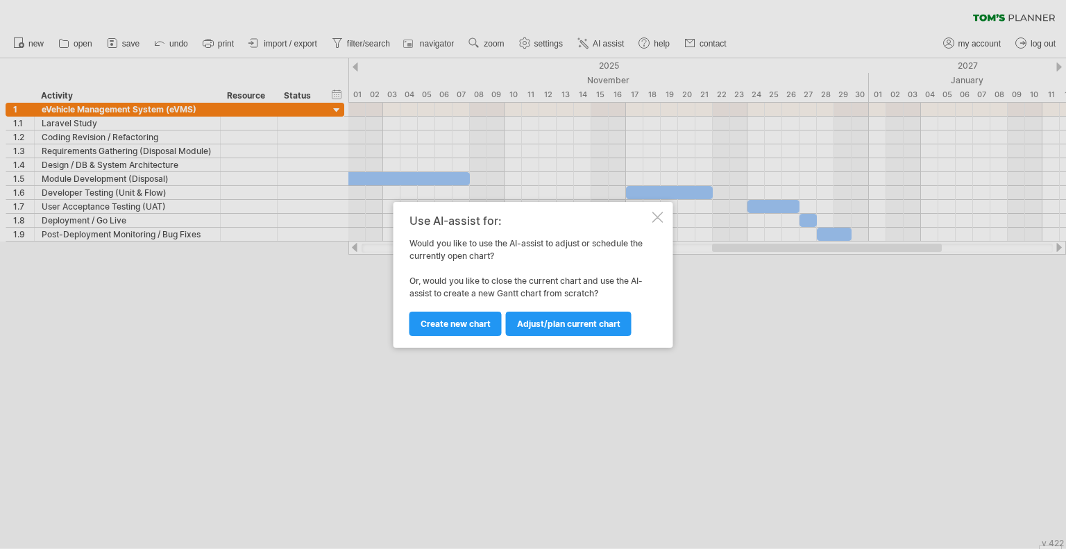
click at [655, 219] on div at bounding box center [657, 217] width 11 height 11
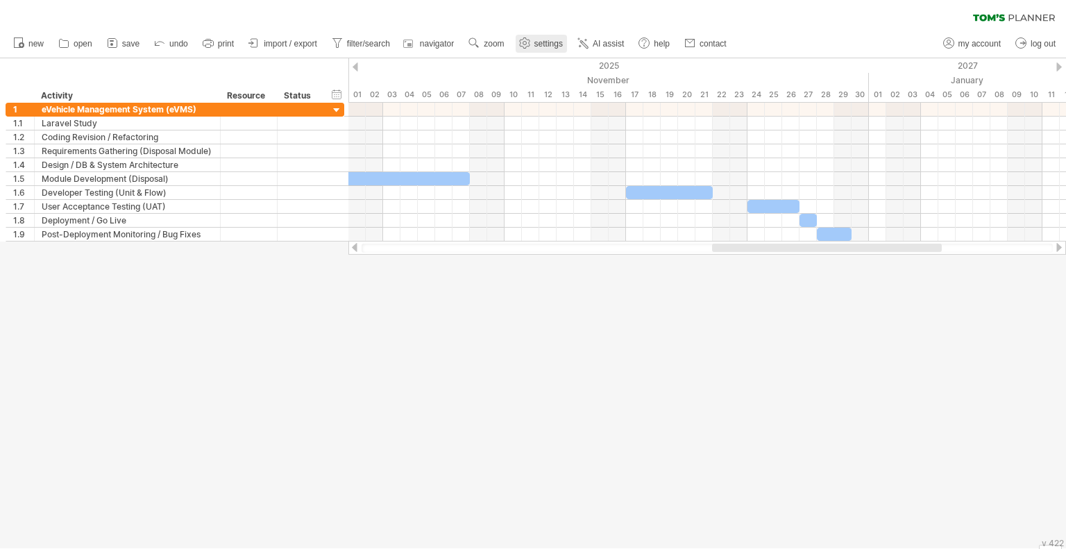
click at [550, 46] on span "settings" at bounding box center [548, 44] width 28 height 10
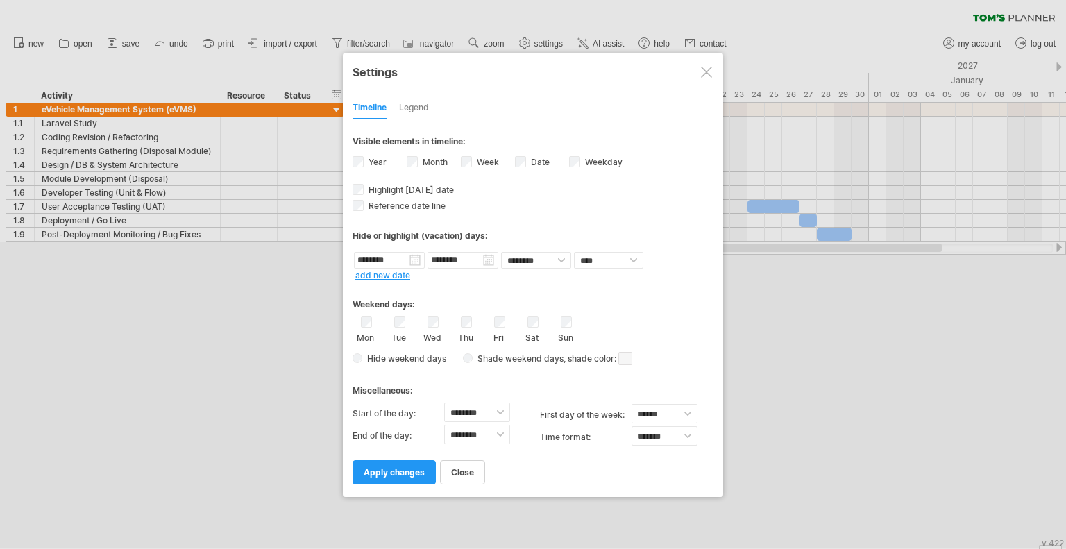
click at [706, 71] on div at bounding box center [706, 72] width 11 height 11
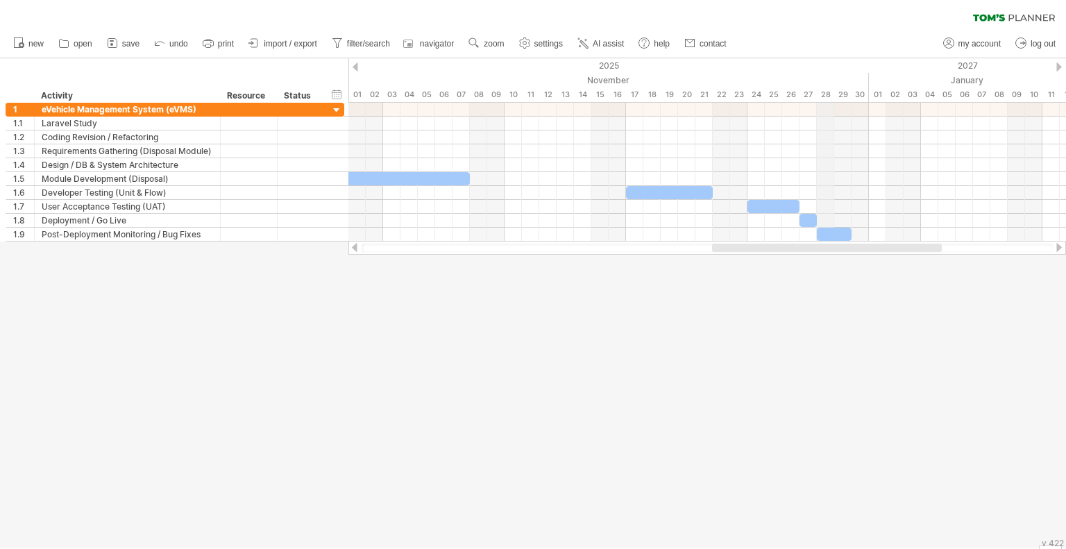
click at [887, 88] on div "02" at bounding box center [894, 94] width 17 height 15
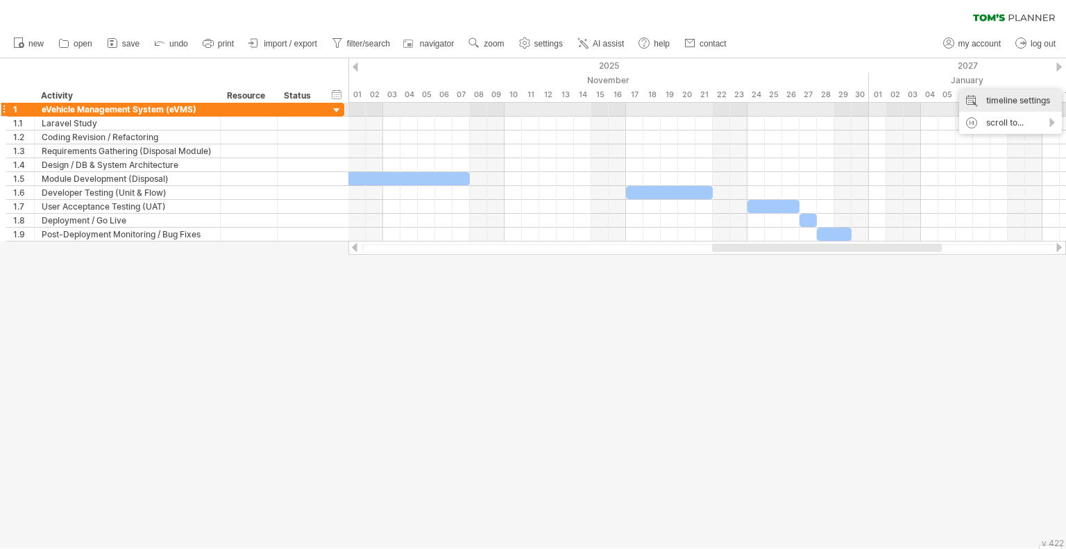
click at [980, 103] on div "timeline settings" at bounding box center [1010, 101] width 103 height 22
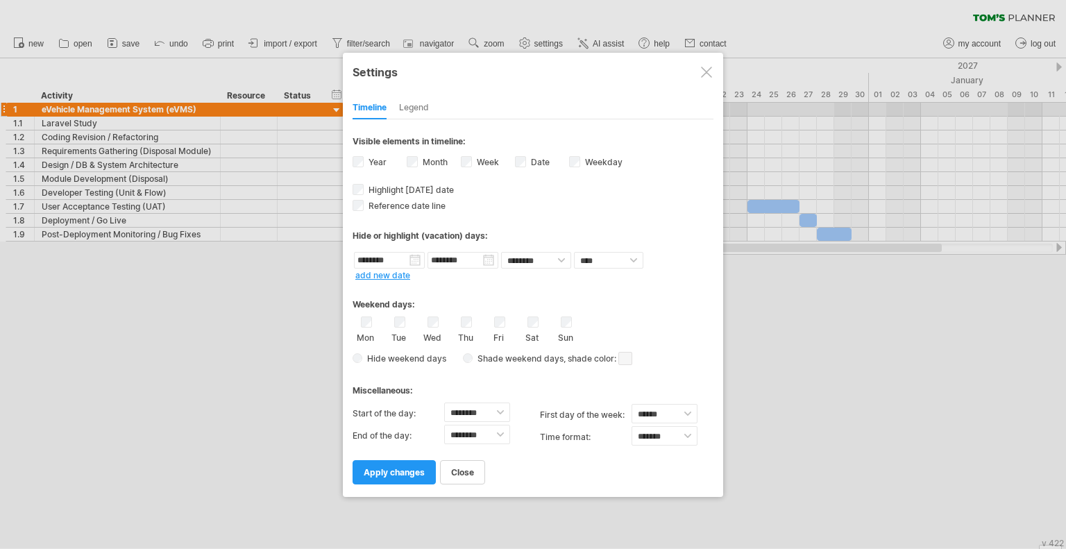
click at [383, 280] on link "add new date" at bounding box center [382, 275] width 55 height 10
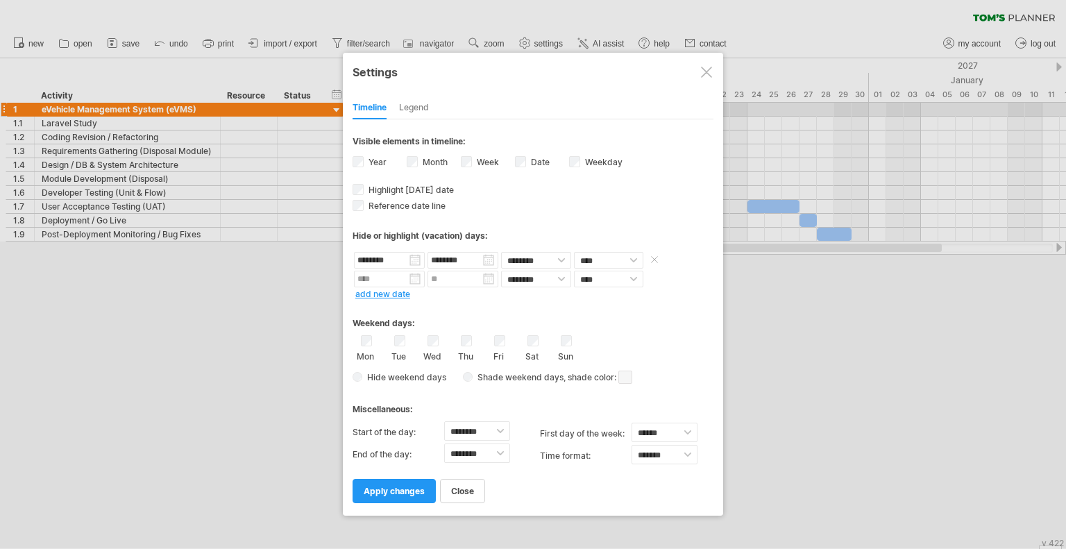
click at [491, 260] on input "********" at bounding box center [462, 260] width 71 height 17
click at [650, 255] on span at bounding box center [654, 259] width 14 height 10
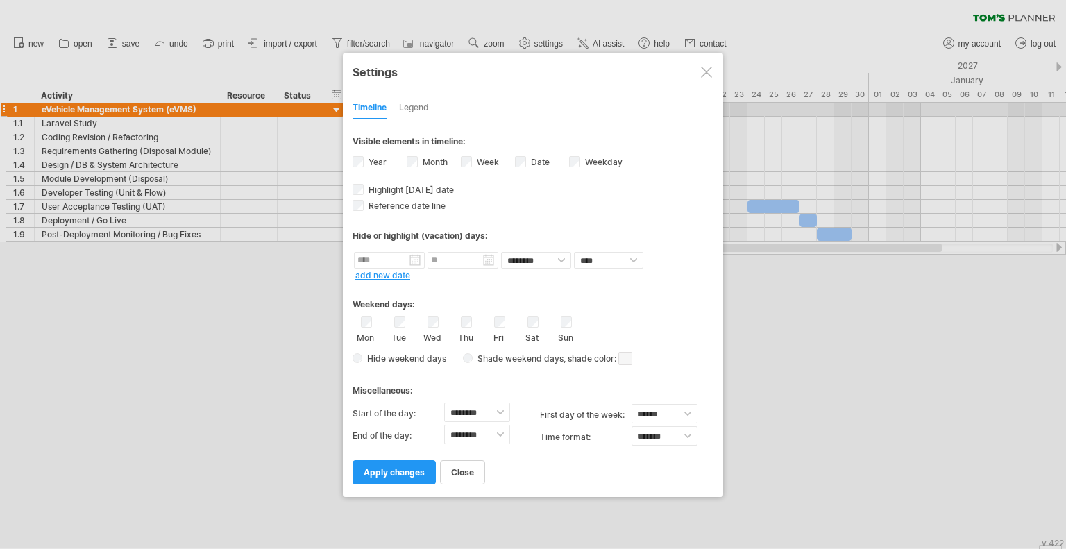
click at [650, 255] on span at bounding box center [654, 259] width 14 height 10
click at [658, 258] on span at bounding box center [654, 259] width 14 height 10
click at [391, 474] on span "apply changes" at bounding box center [394, 472] width 61 height 10
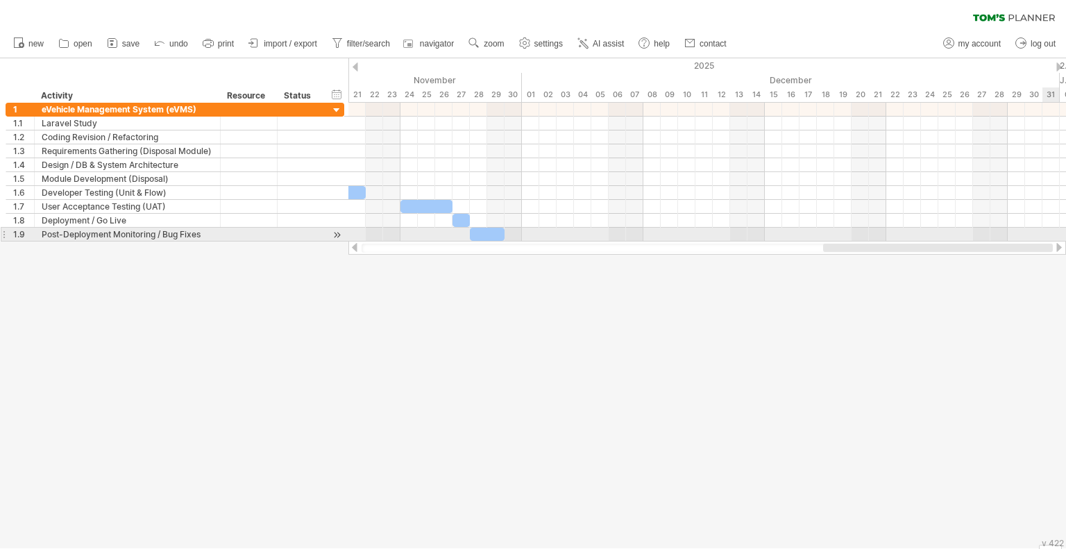
drag, startPoint x: 842, startPoint y: 241, endPoint x: 1049, endPoint y: 239, distance: 206.1
click at [1048, 239] on div "Trying to reach [DOMAIN_NAME] Connected again... 0% clear filter new 1" at bounding box center [533, 274] width 1066 height 549
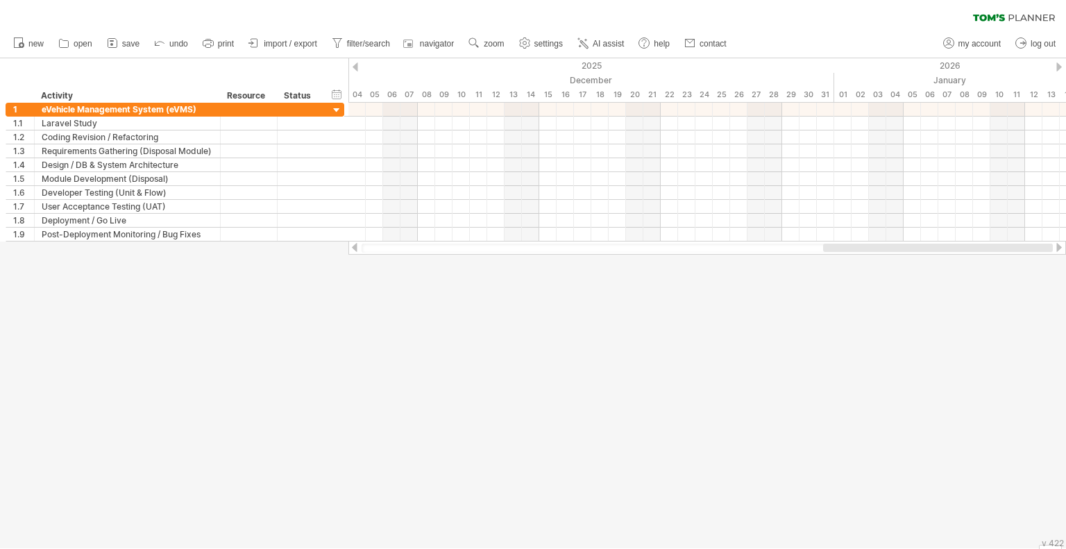
drag, startPoint x: 981, startPoint y: 248, endPoint x: 1065, endPoint y: 256, distance: 84.4
click at [1065, 256] on div "Trying to reach [DOMAIN_NAME] Connected again... 0% clear filter new 1" at bounding box center [533, 274] width 1066 height 549
click at [1035, 254] on div at bounding box center [707, 248] width 718 height 14
click at [1035, 248] on div at bounding box center [707, 248] width 691 height 9
drag, startPoint x: 978, startPoint y: 248, endPoint x: 1059, endPoint y: 251, distance: 80.5
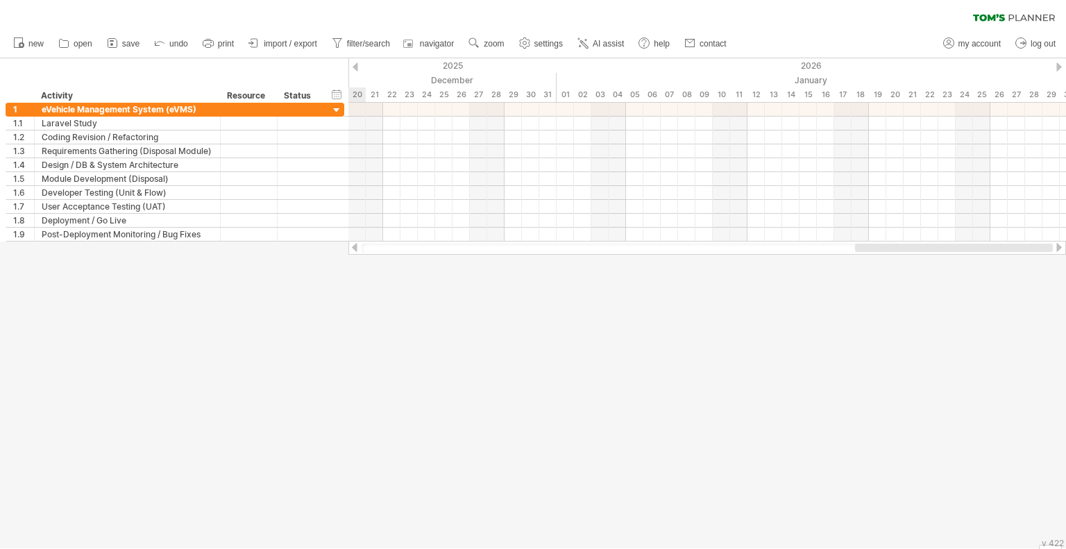
click at [1060, 249] on div at bounding box center [707, 248] width 718 height 14
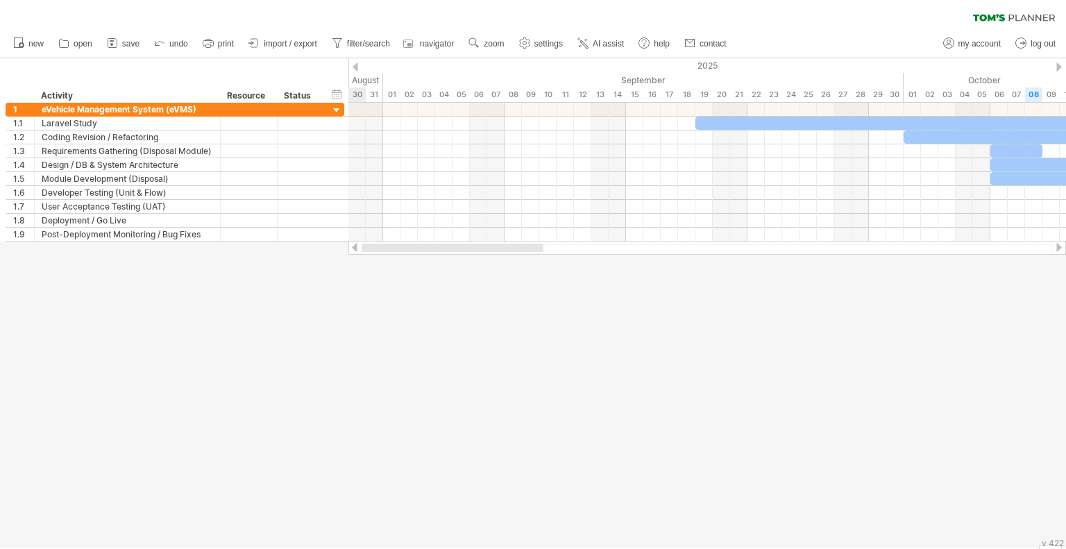
drag, startPoint x: 935, startPoint y: 251, endPoint x: 336, endPoint y: 273, distance: 599.3
click at [336, 273] on div "Trying to reach [DOMAIN_NAME] Connected again... 0% clear filter new 1" at bounding box center [533, 274] width 1066 height 549
click at [355, 68] on div at bounding box center [356, 66] width 6 height 9
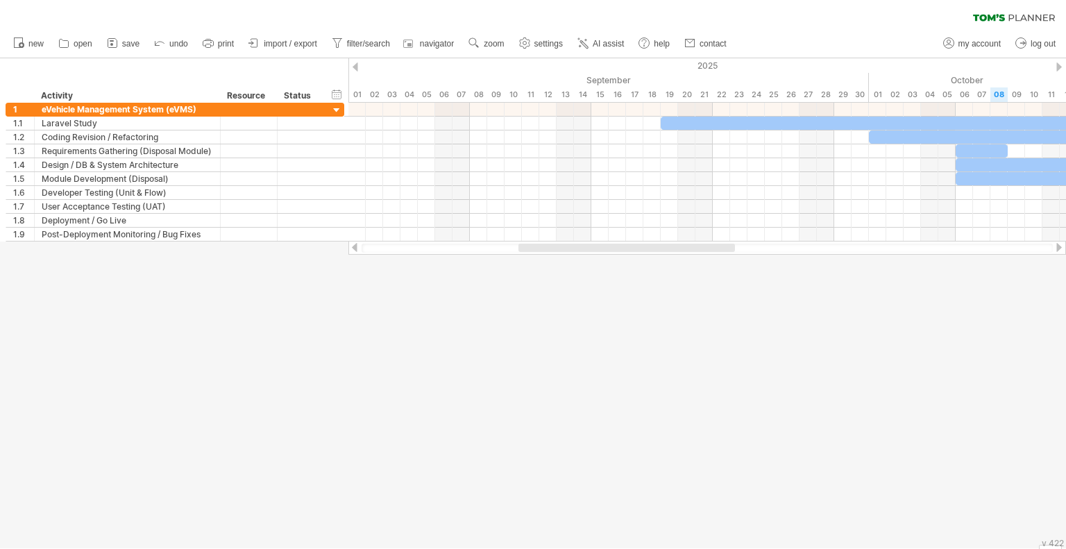
drag, startPoint x: 491, startPoint y: 245, endPoint x: 547, endPoint y: 247, distance: 55.6
click at [550, 246] on div at bounding box center [626, 248] width 217 height 8
click at [377, 322] on div at bounding box center [533, 303] width 1066 height 490
drag, startPoint x: 311, startPoint y: 45, endPoint x: 317, endPoint y: 66, distance: 21.7
click at [311, 45] on span "import / export" at bounding box center [290, 44] width 53 height 10
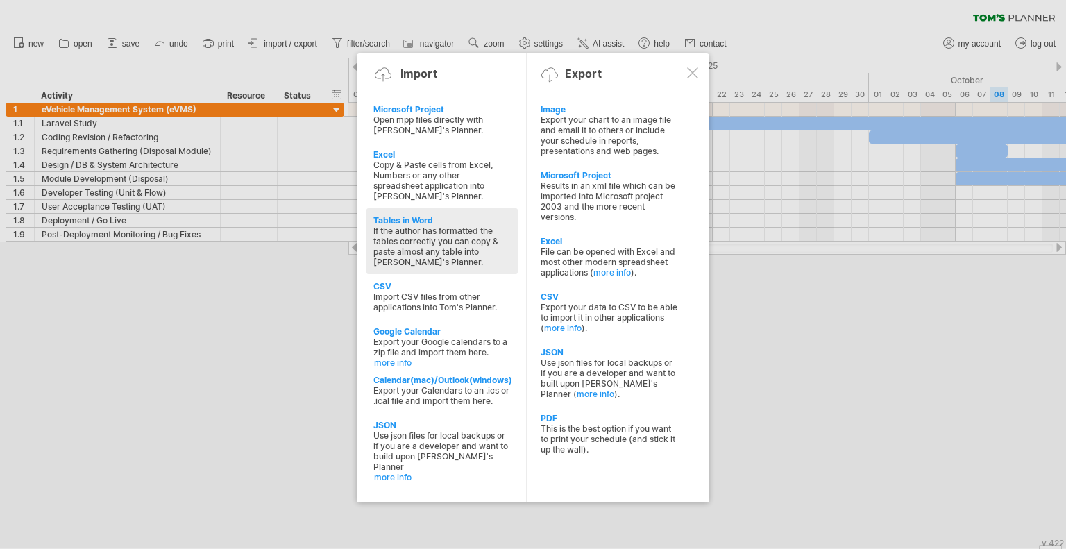
click at [436, 249] on div "If the author has formatted the tables correctly you can copy & paste almost an…" at bounding box center [441, 247] width 137 height 42
type textarea "**********"
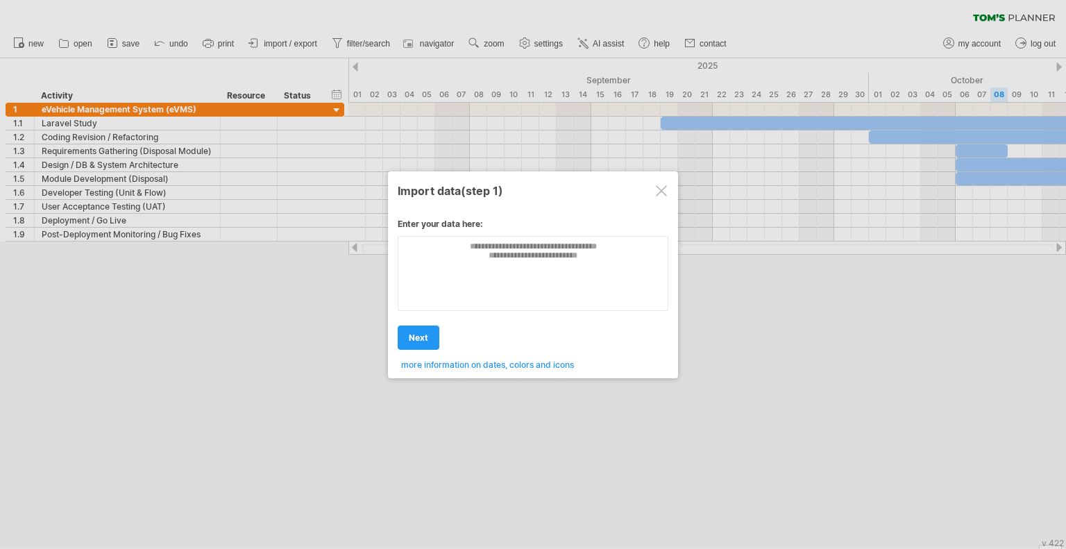
click at [663, 192] on div at bounding box center [661, 190] width 11 height 11
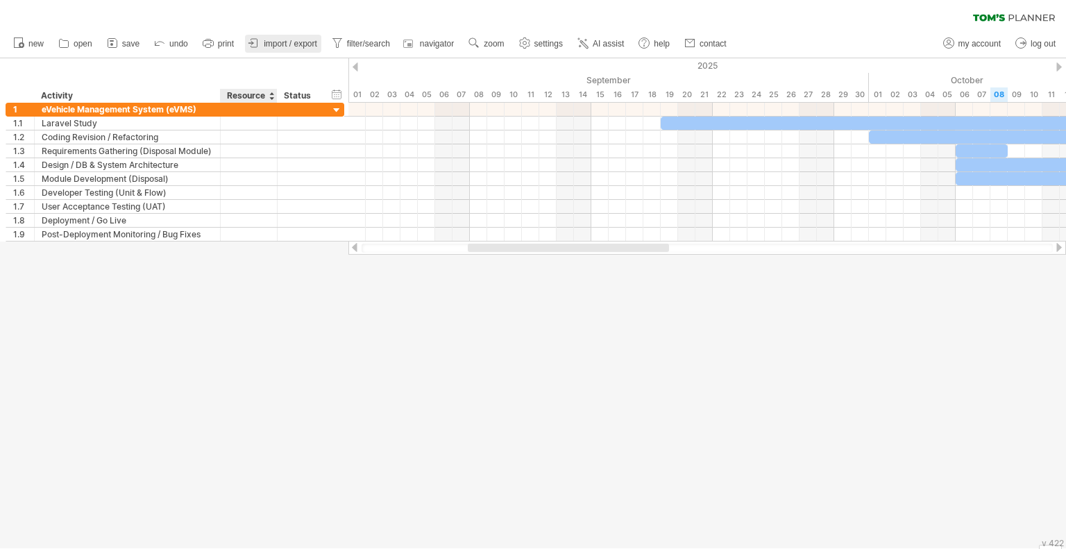
click at [283, 45] on span "import / export" at bounding box center [290, 44] width 53 height 10
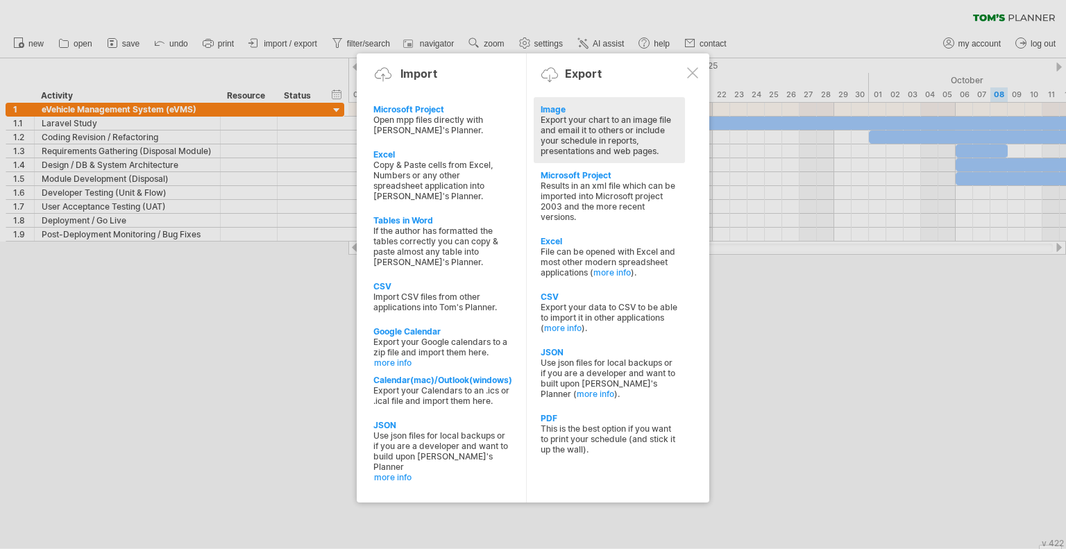
click at [572, 128] on div "Export your chart to an image file and email it to others or include your sched…" at bounding box center [609, 135] width 137 height 42
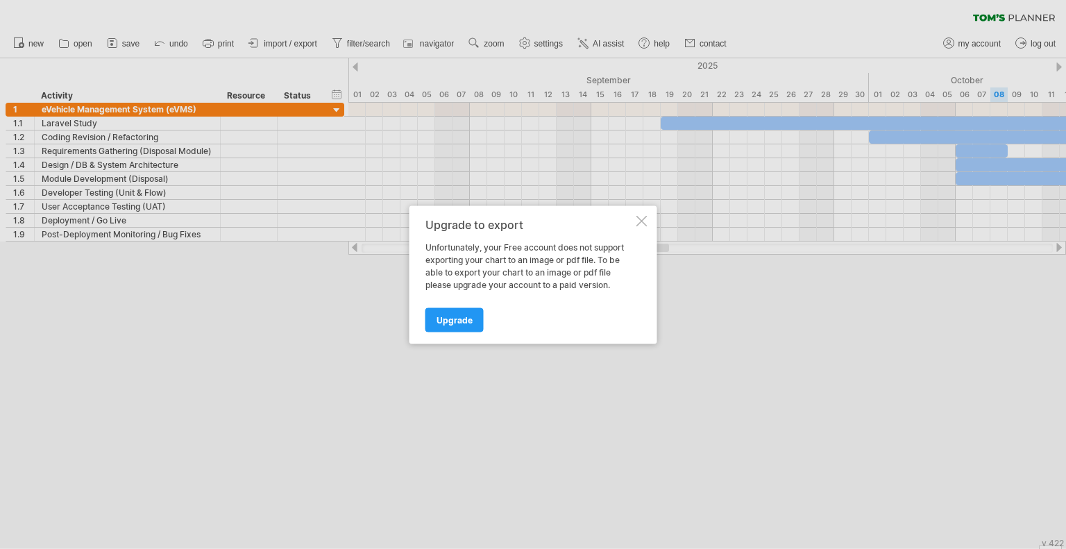
click at [642, 218] on div at bounding box center [641, 220] width 11 height 11
